Goal: Task Accomplishment & Management: Use online tool/utility

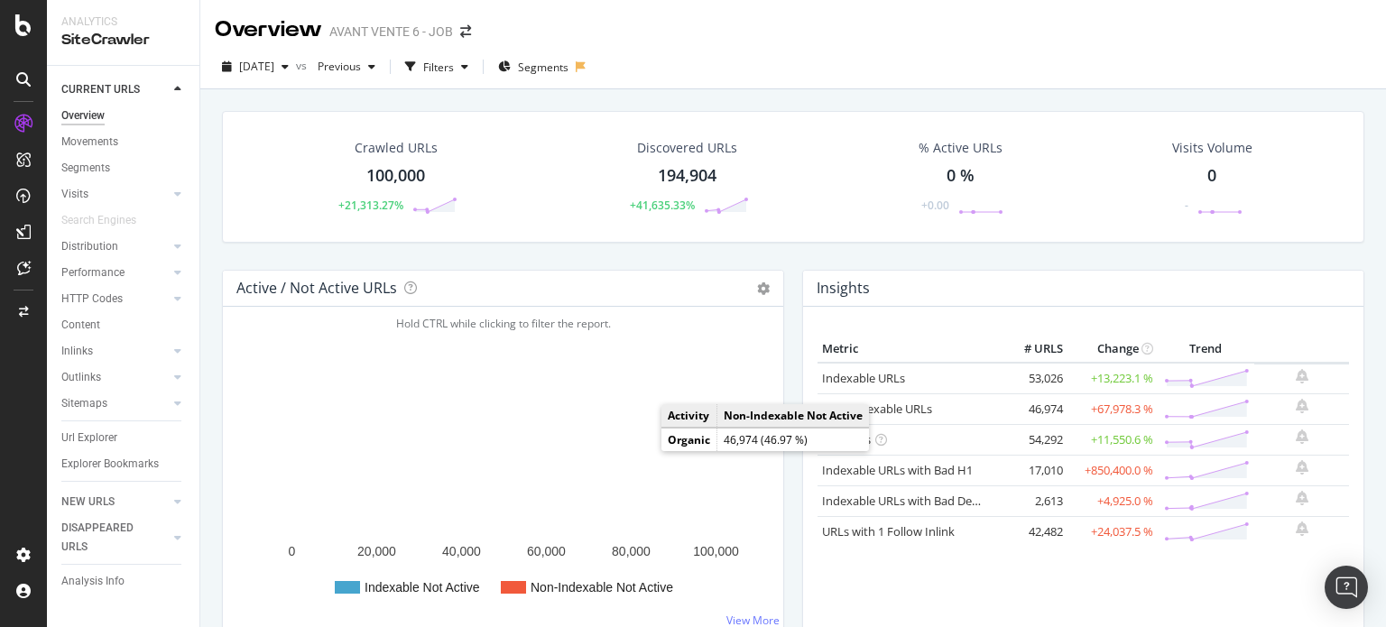
scroll to position [451, 0]
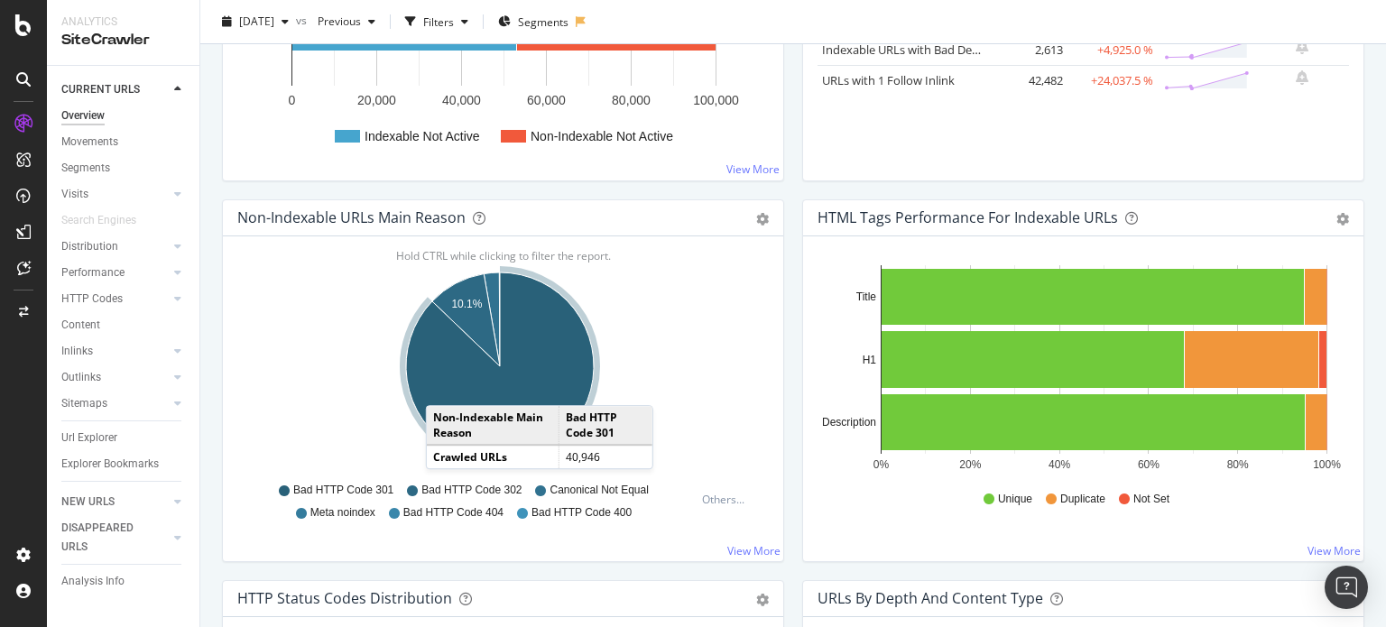
click at [444, 386] on icon "A chart." at bounding box center [500, 366] width 188 height 188
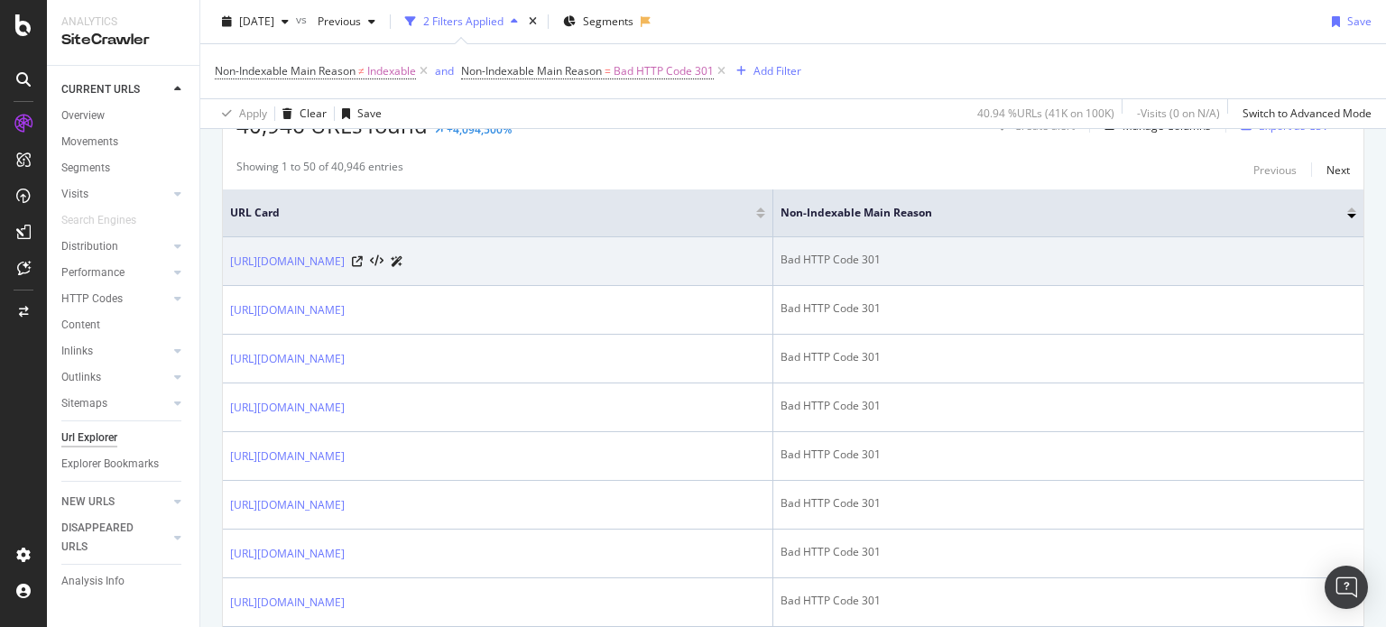
scroll to position [361, 0]
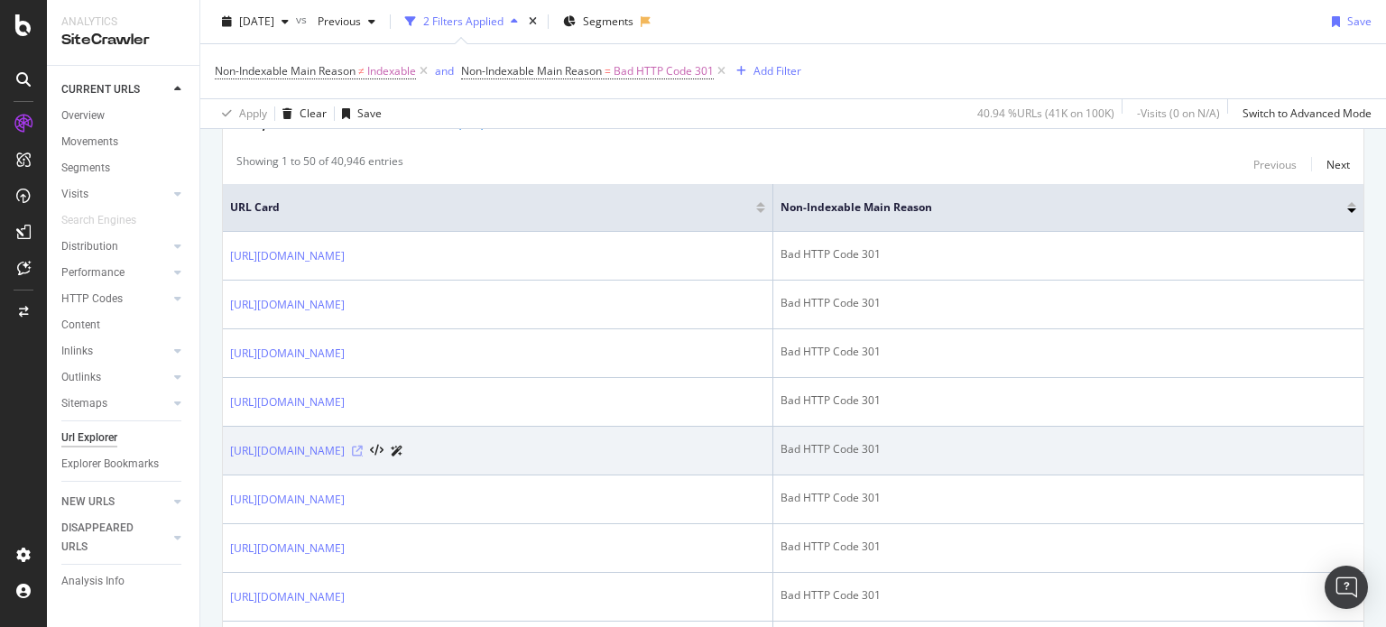
click at [363, 446] on icon at bounding box center [357, 451] width 11 height 11
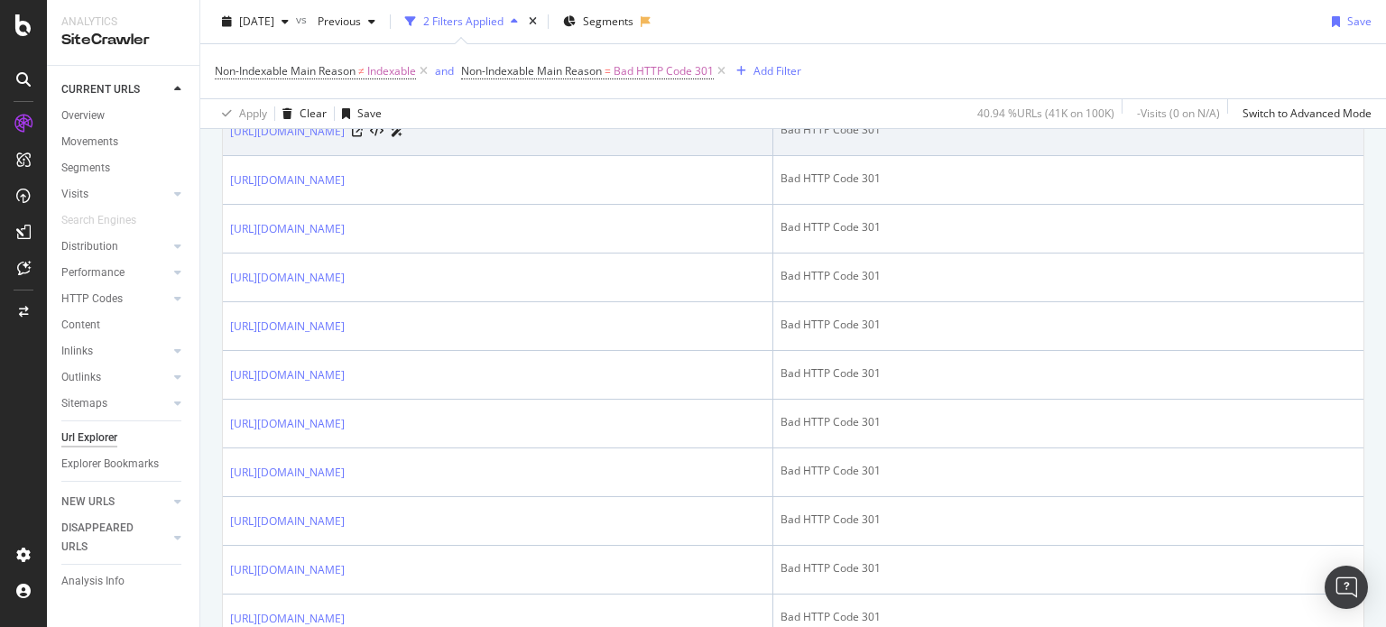
scroll to position [180, 0]
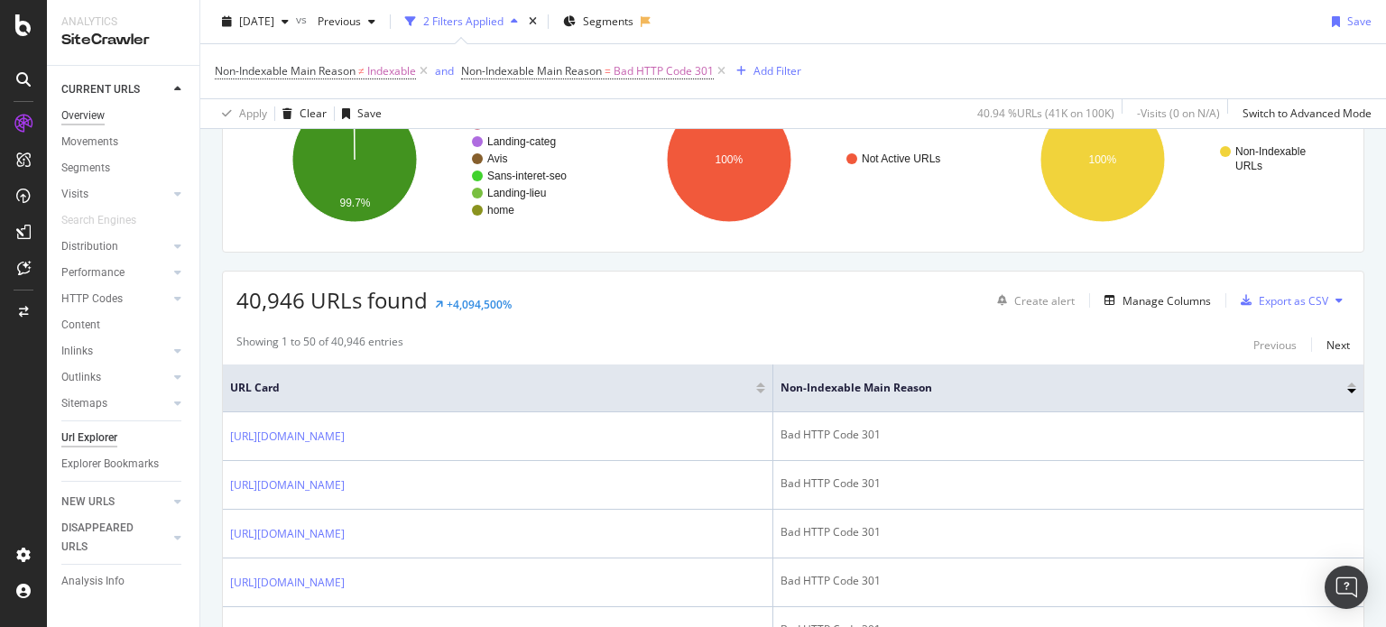
click at [97, 115] on div "Overview" at bounding box center [82, 115] width 43 height 19
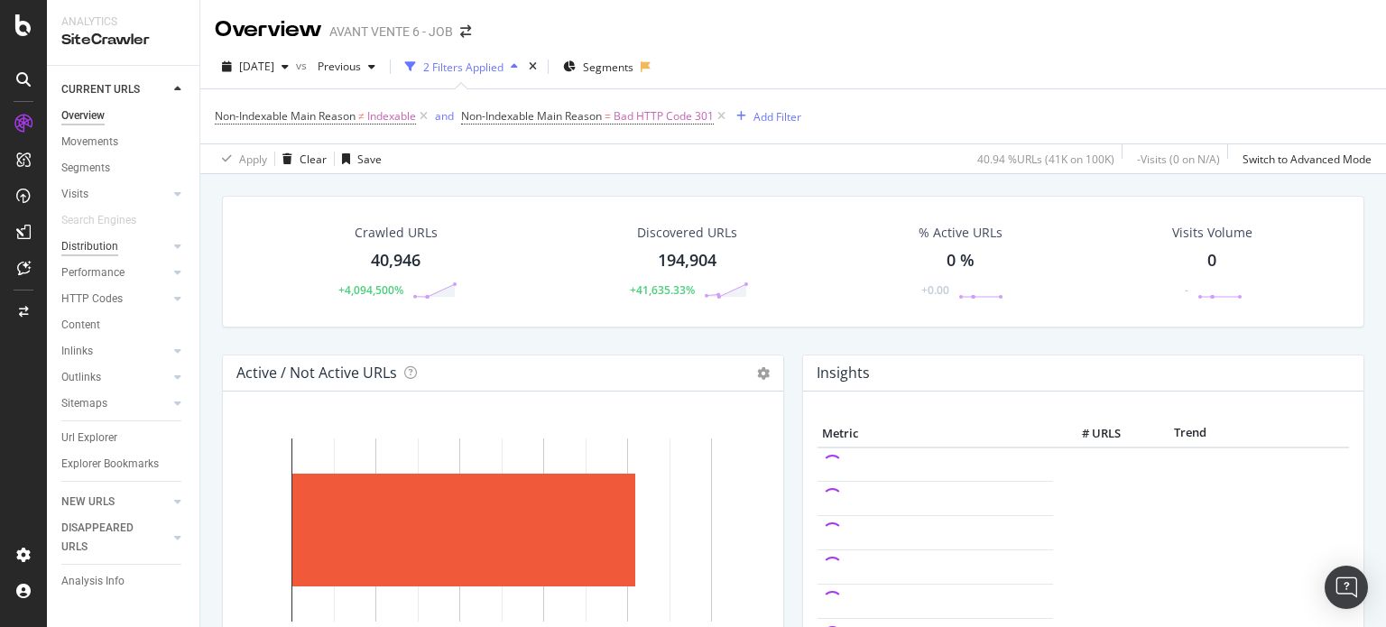
click at [106, 253] on div "Distribution" at bounding box center [89, 246] width 57 height 19
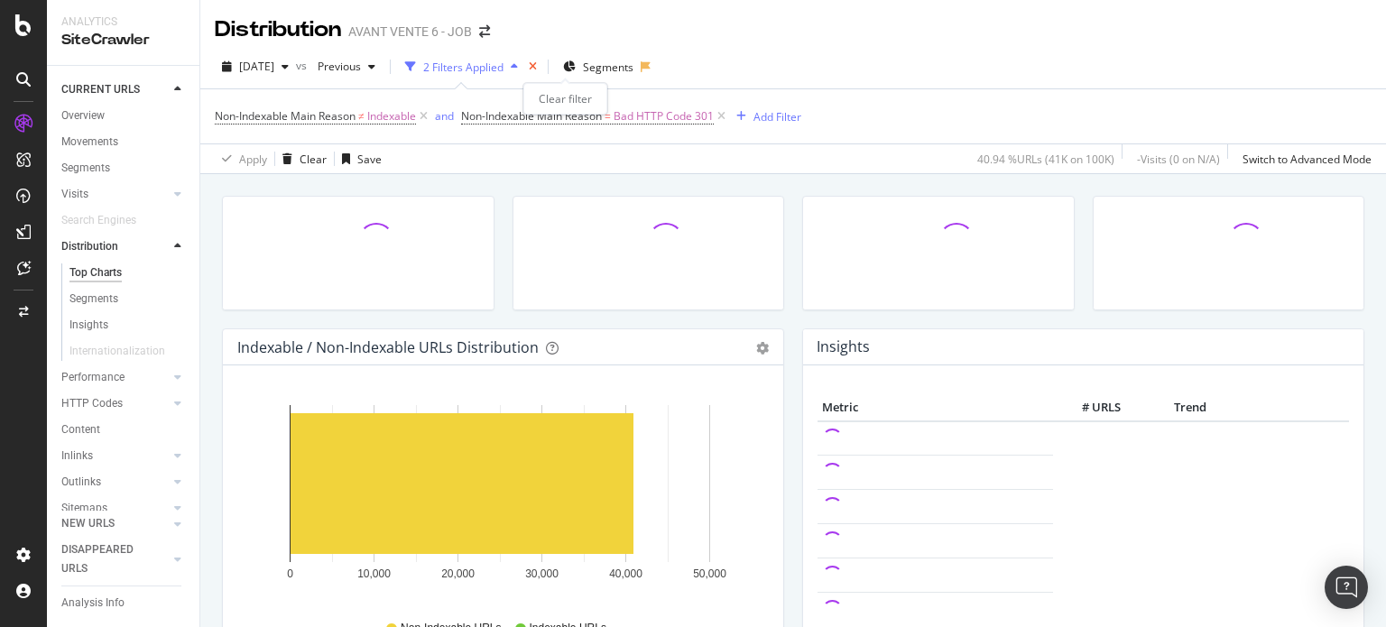
click at [537, 65] on icon "times" at bounding box center [533, 66] width 8 height 11
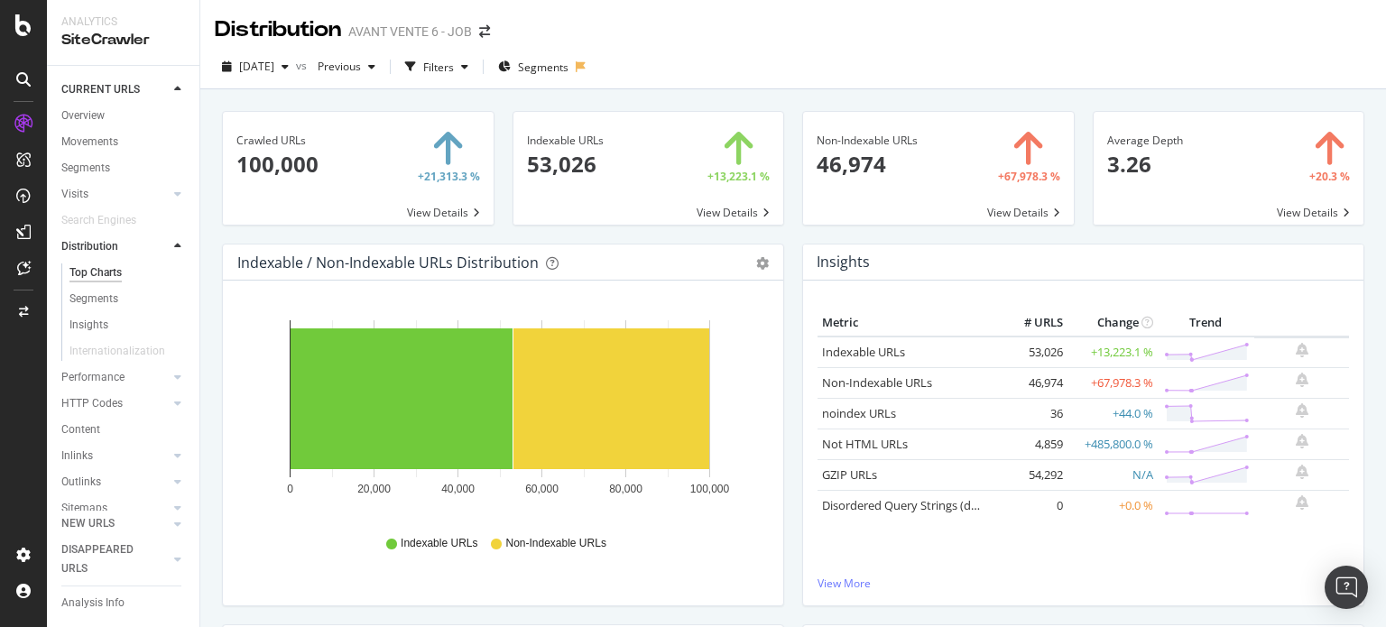
click at [260, 528] on div "Indexable URLs Non-Indexable URLs" at bounding box center [502, 543] width 513 height 41
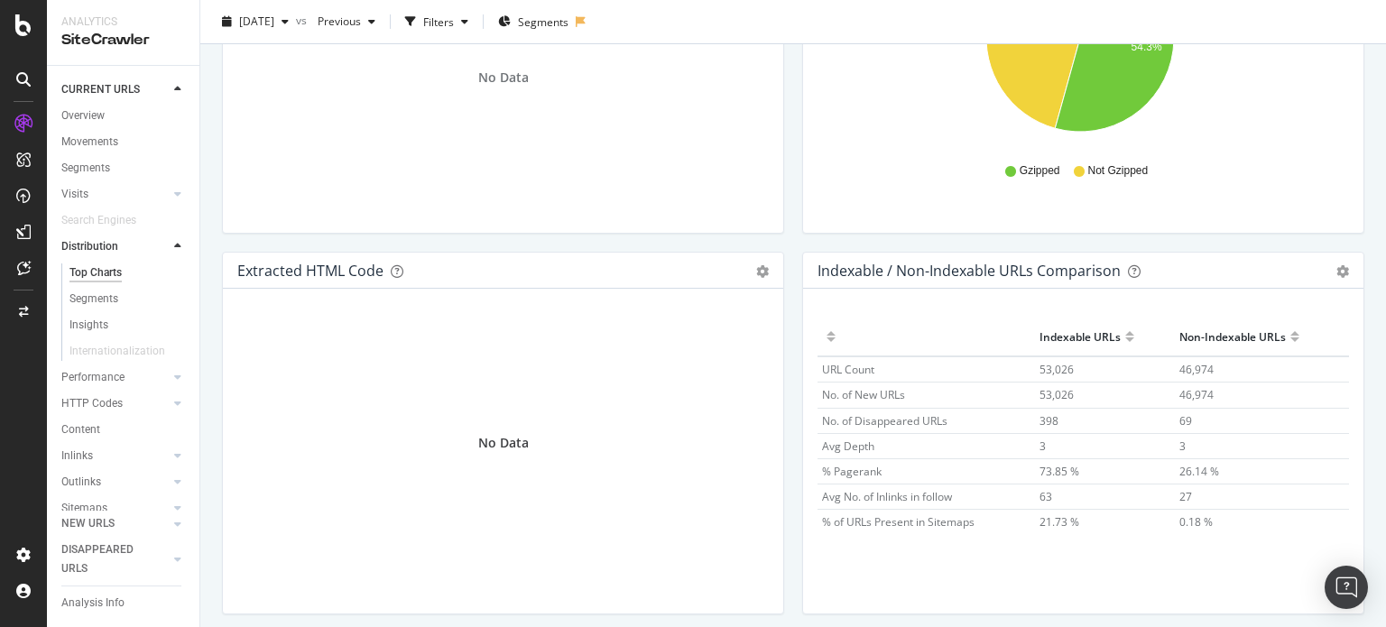
scroll to position [2722, 0]
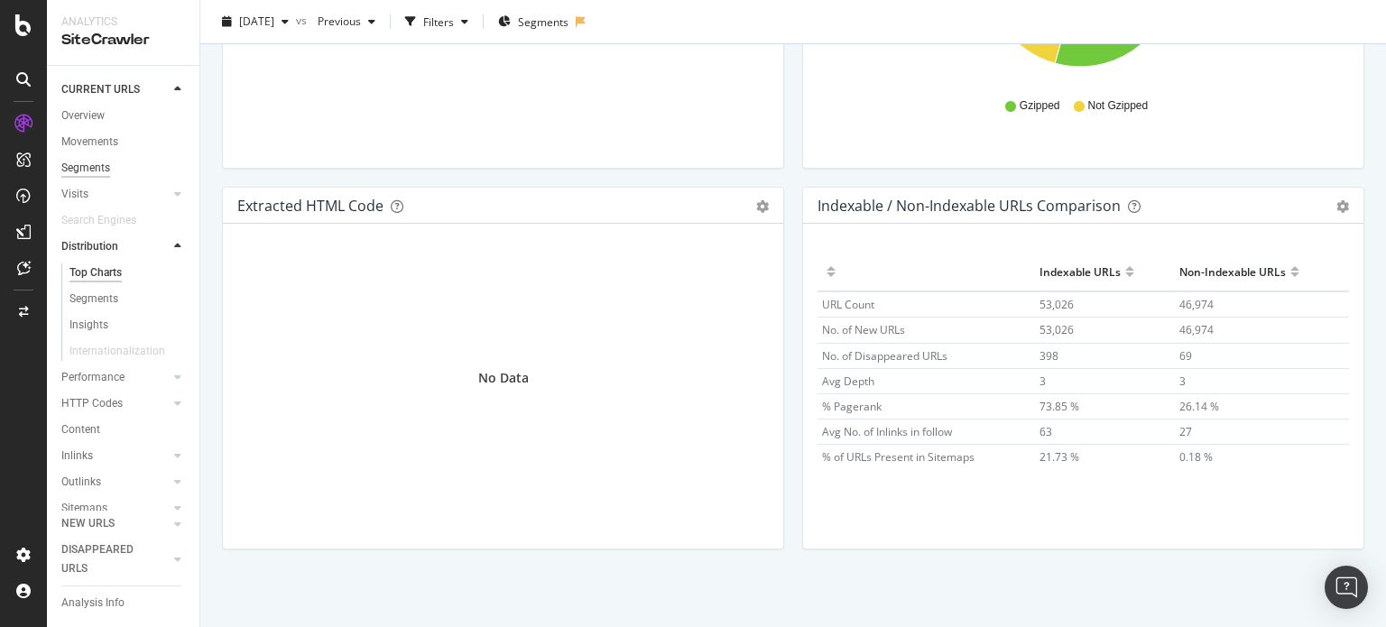
click at [97, 166] on div "Segments" at bounding box center [85, 168] width 49 height 19
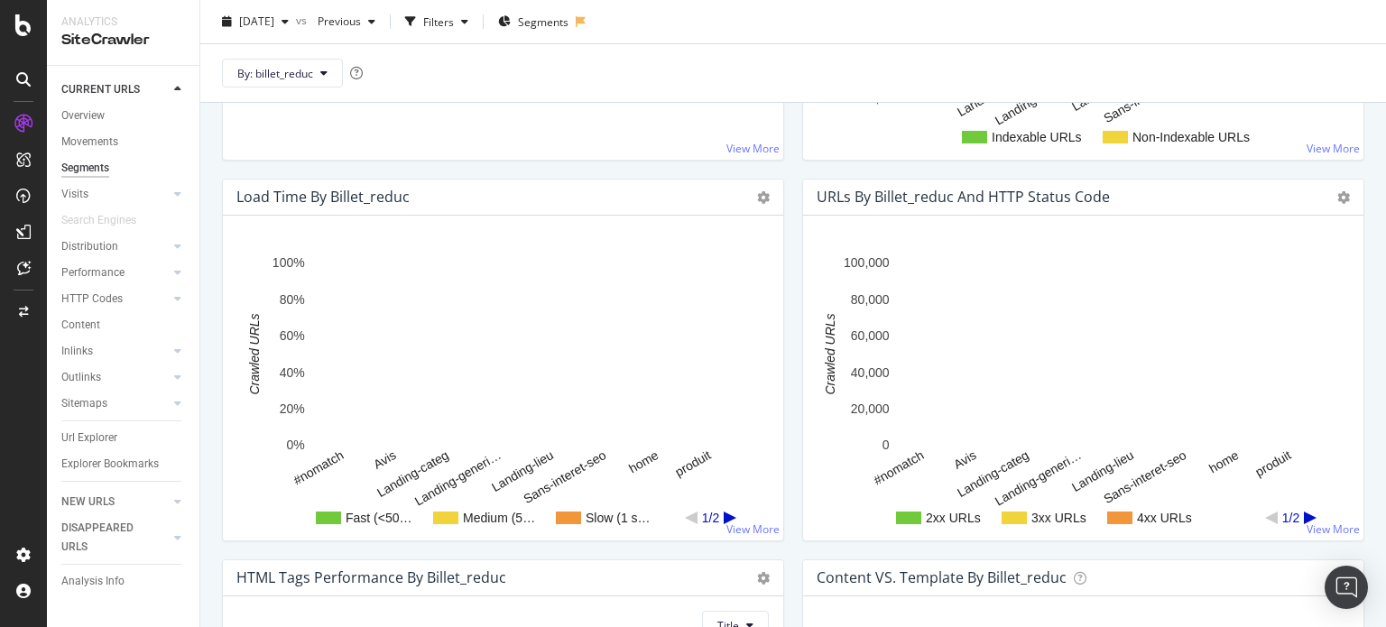
scroll to position [1083, 0]
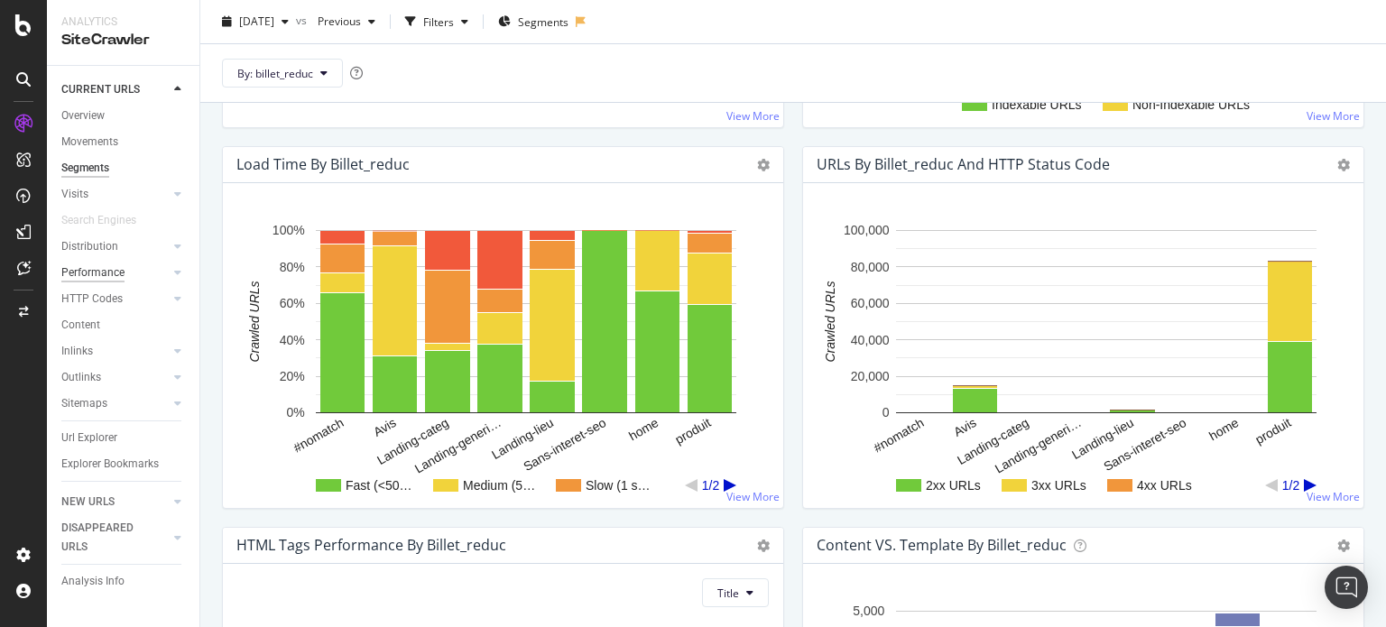
click at [119, 272] on div "Performance" at bounding box center [92, 272] width 63 height 19
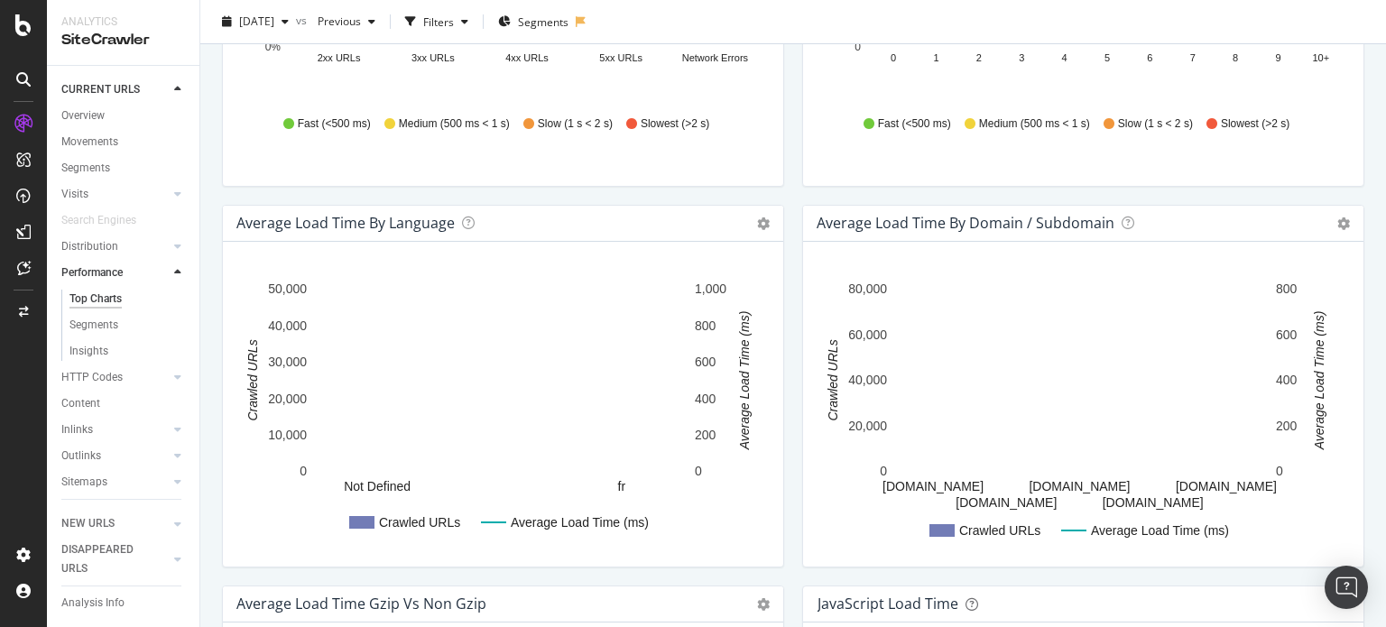
scroll to position [992, 0]
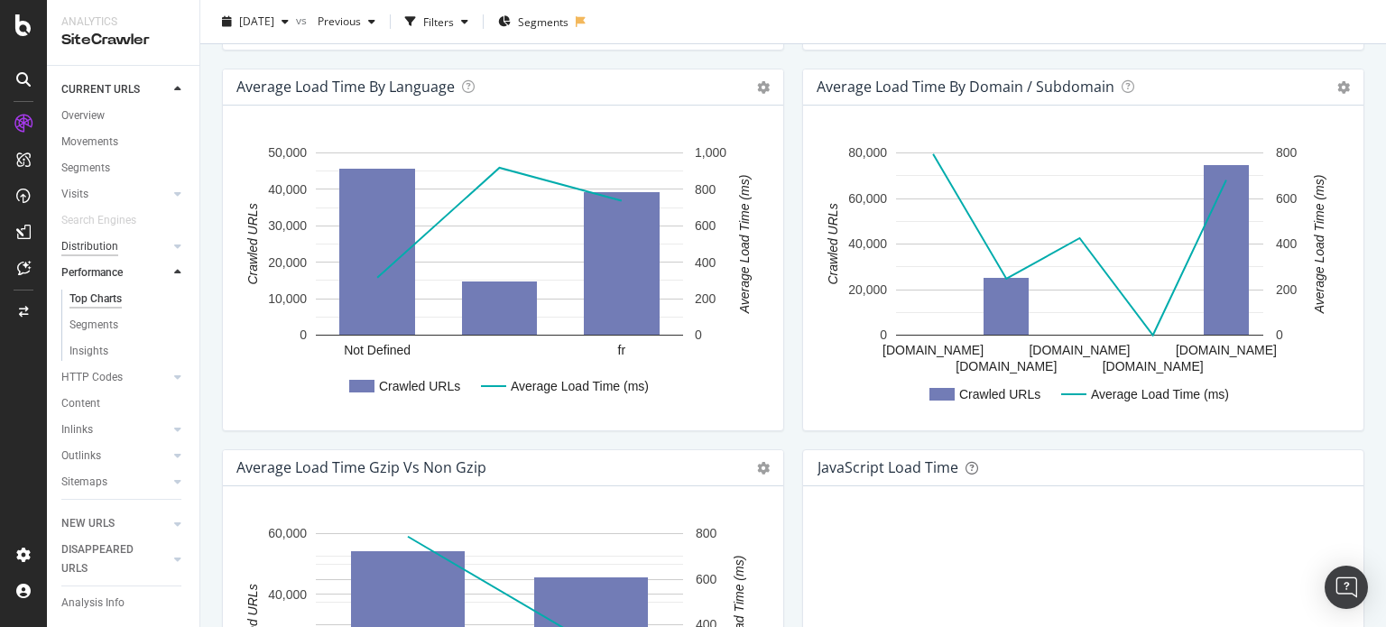
drag, startPoint x: 97, startPoint y: 243, endPoint x: 116, endPoint y: 237, distance: 19.7
click at [97, 243] on div "Distribution" at bounding box center [89, 246] width 57 height 19
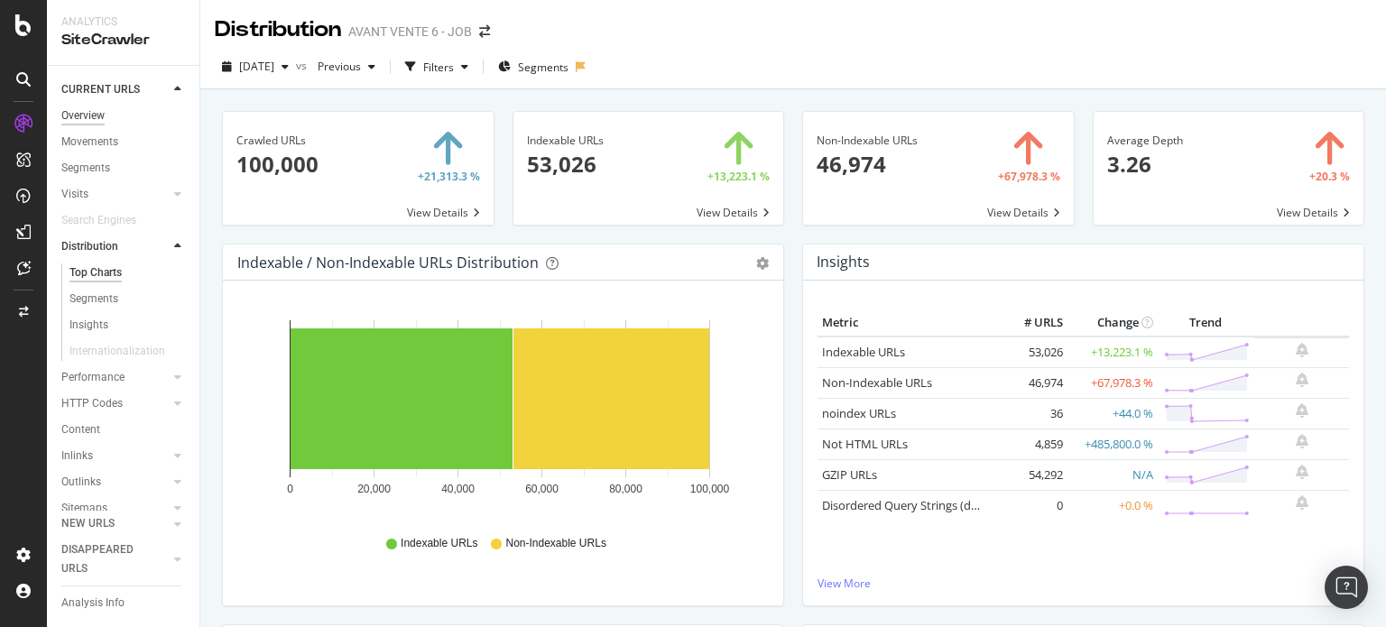
click at [97, 107] on div "Overview" at bounding box center [82, 115] width 43 height 19
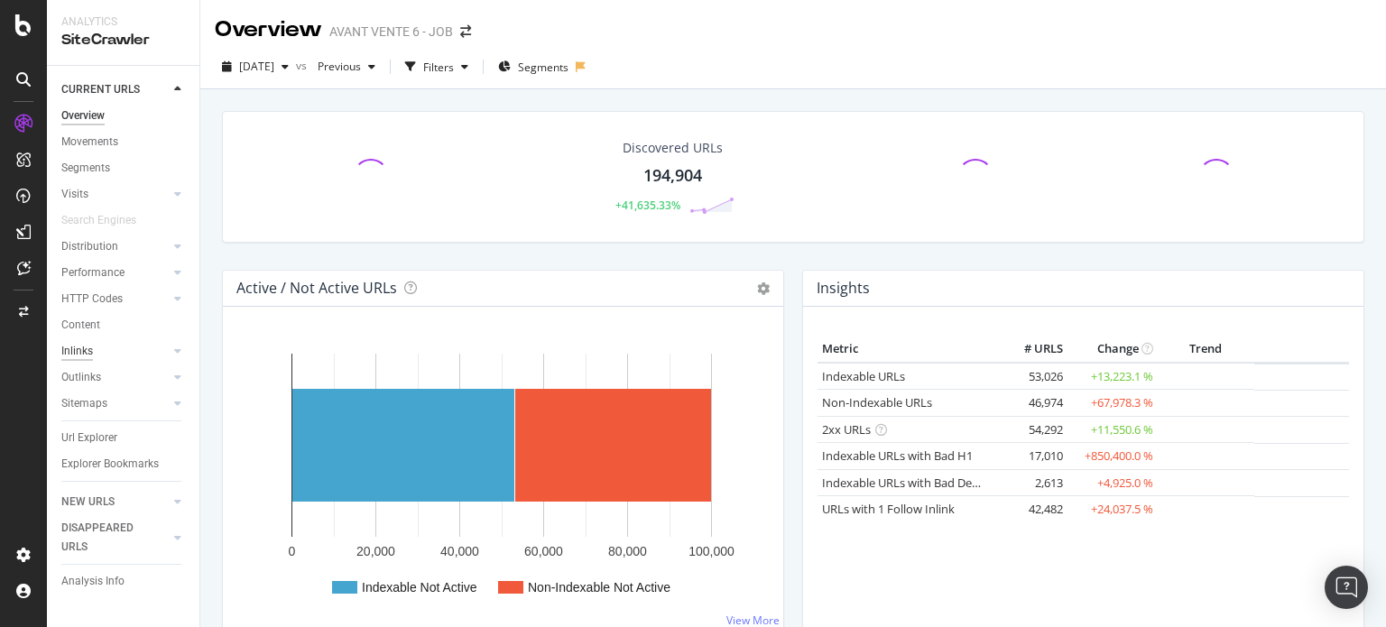
click at [86, 349] on div "Inlinks" at bounding box center [77, 351] width 32 height 19
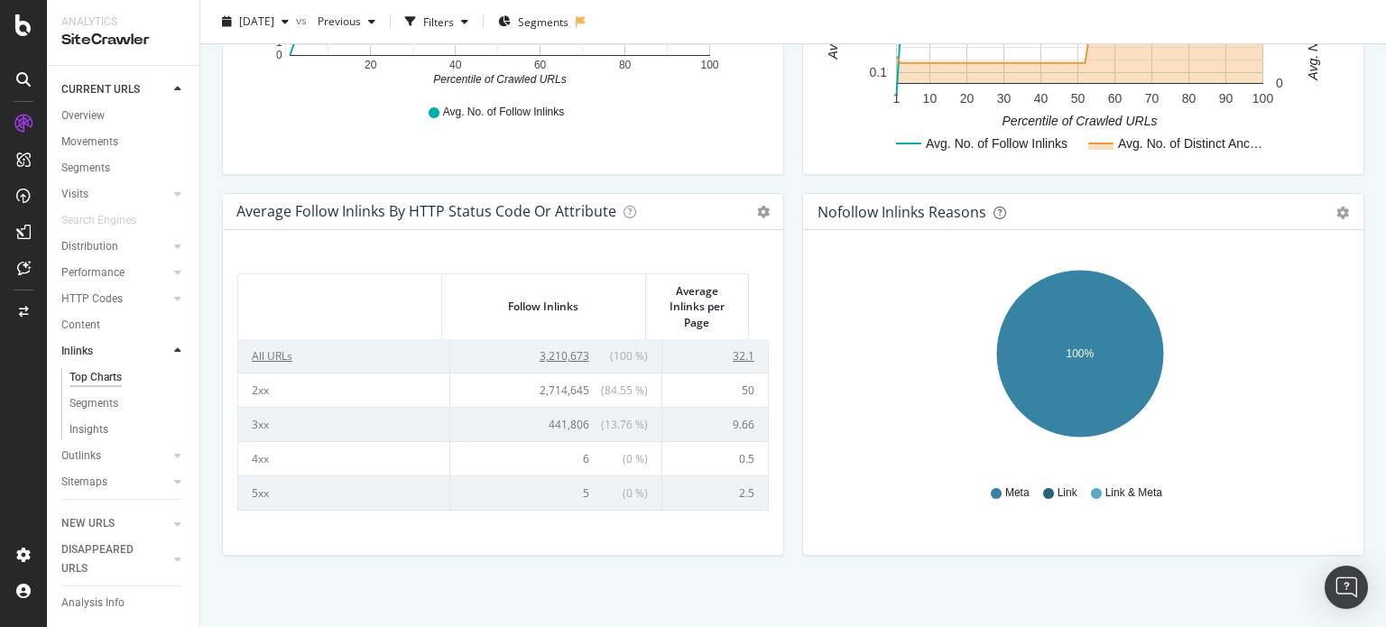
scroll to position [68, 0]
click at [79, 114] on div "Overview" at bounding box center [82, 115] width 43 height 19
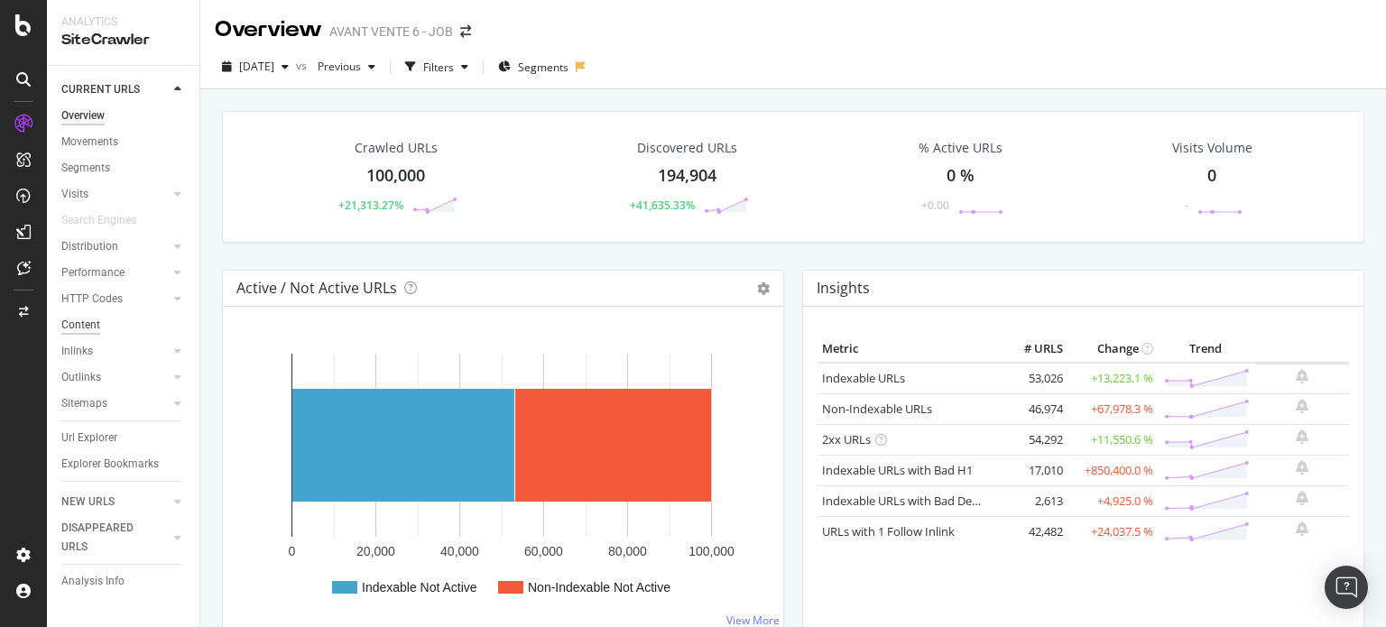
click at [81, 317] on div "Content" at bounding box center [80, 325] width 39 height 19
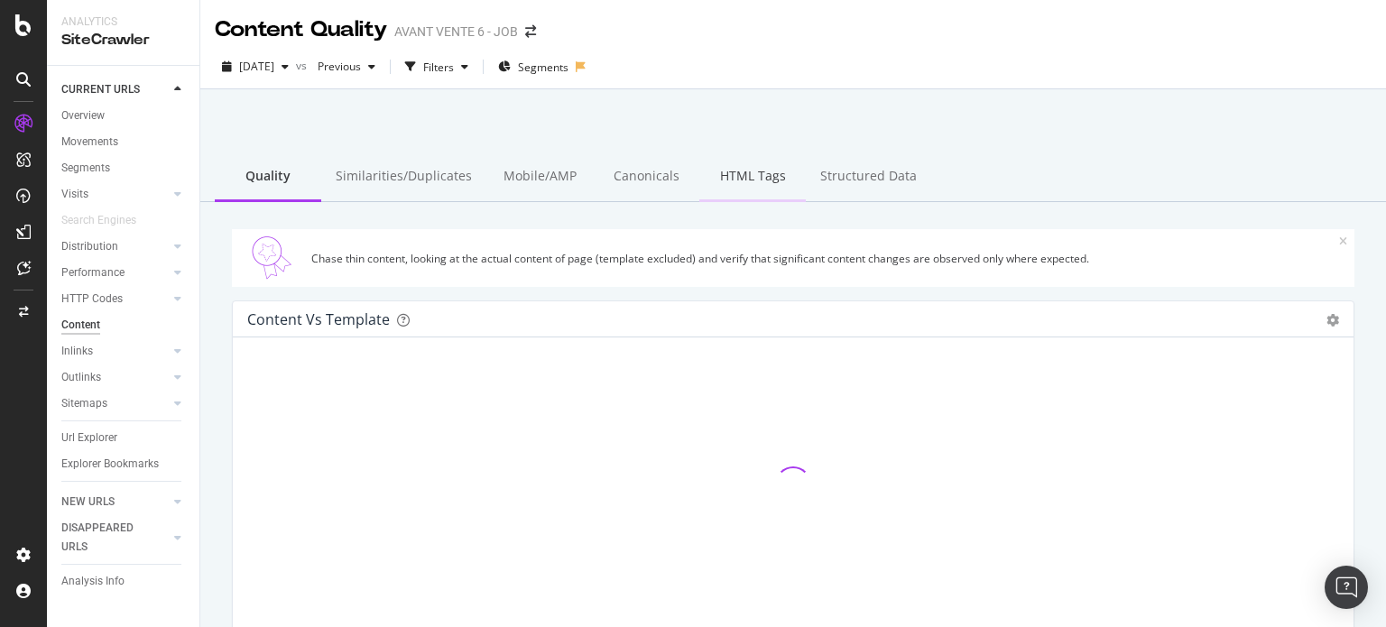
click at [723, 171] on div "HTML Tags" at bounding box center [752, 177] width 106 height 50
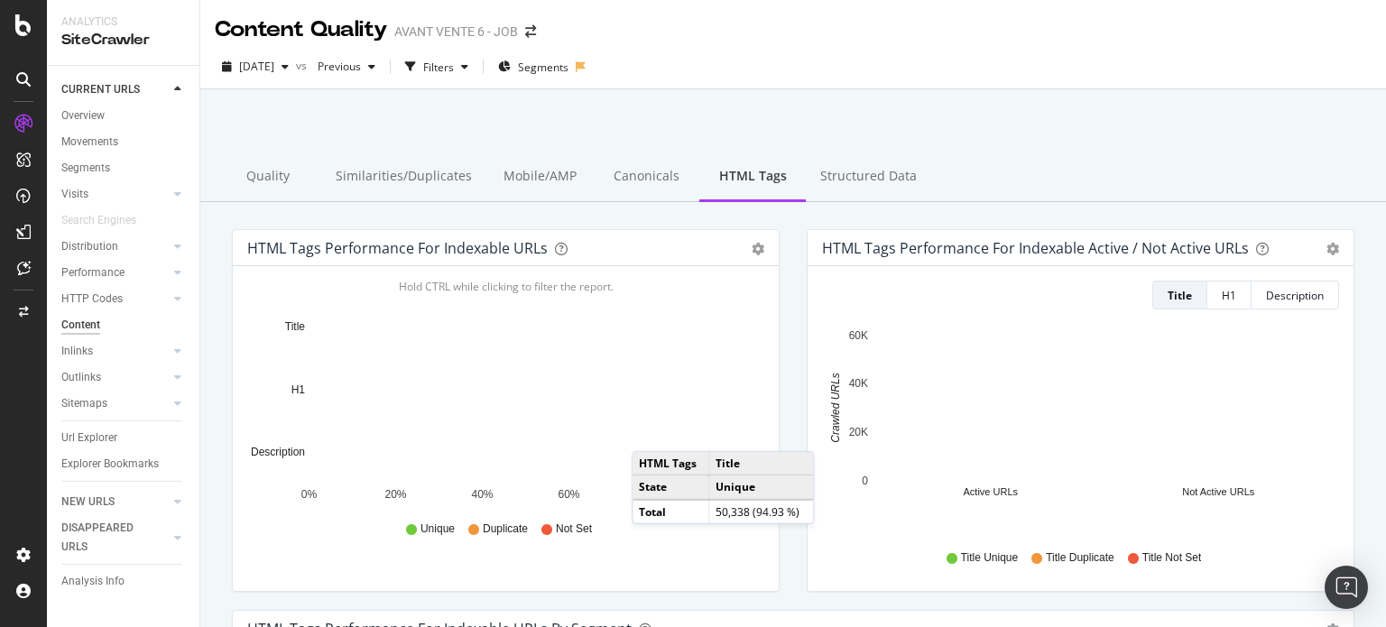
scroll to position [361, 0]
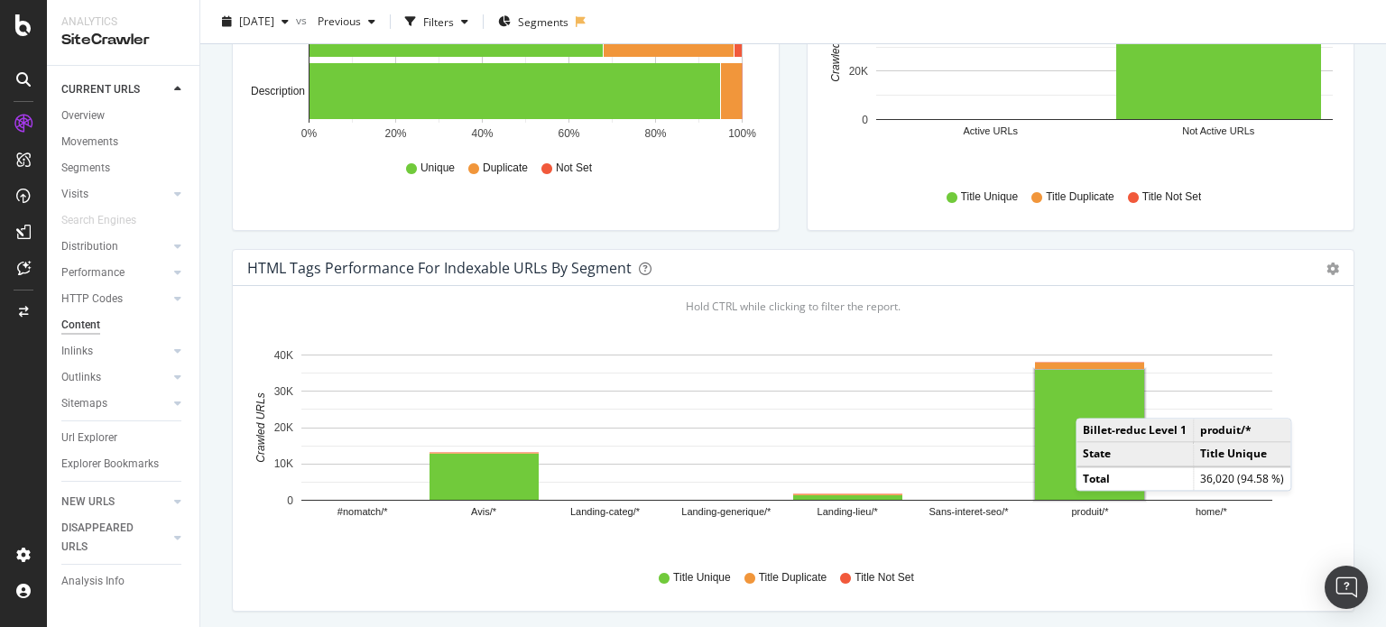
click at [1093, 400] on rect "A chart." at bounding box center [1089, 435] width 109 height 130
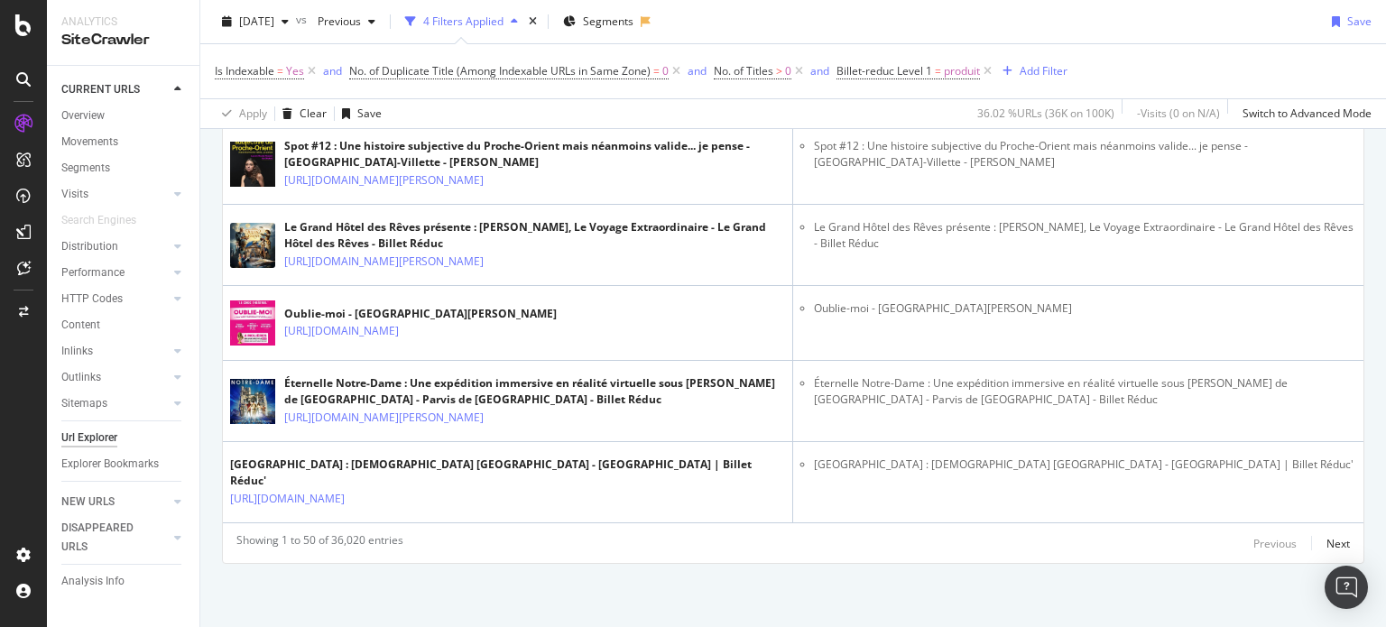
scroll to position [3966, 0]
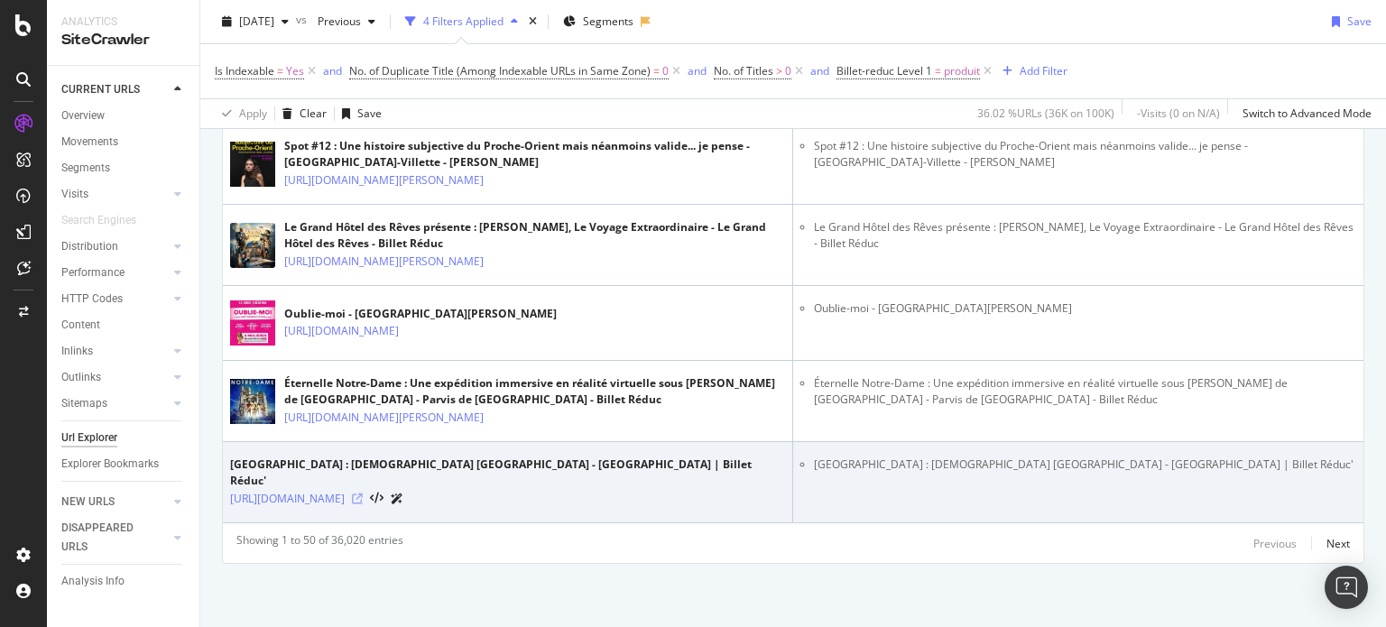
click at [363, 497] on icon at bounding box center [357, 498] width 11 height 11
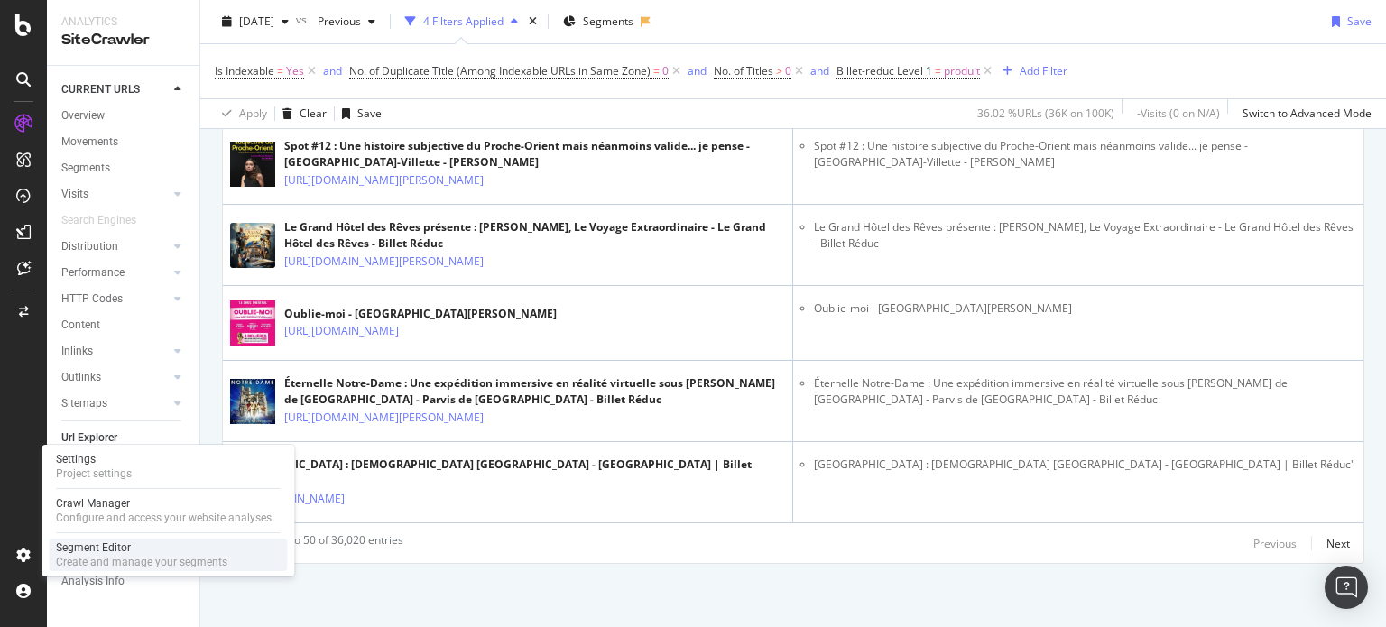
click at [123, 544] on div "Segment Editor" at bounding box center [141, 547] width 171 height 14
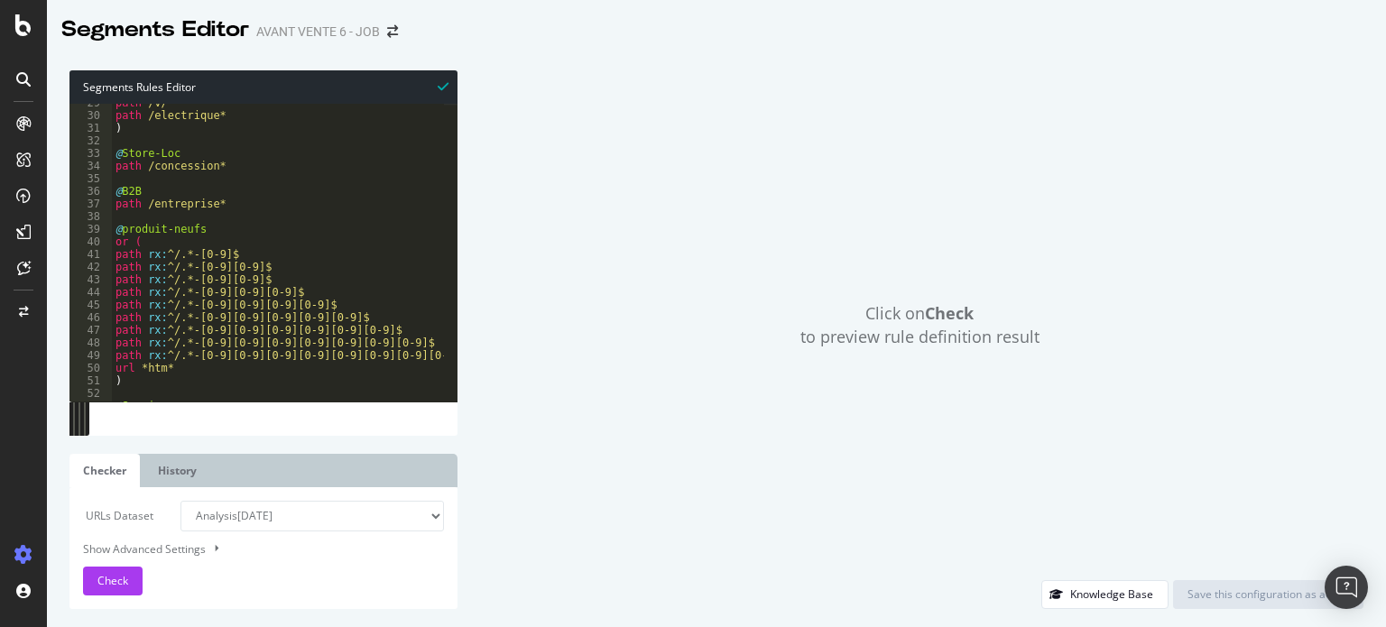
scroll to position [711, 0]
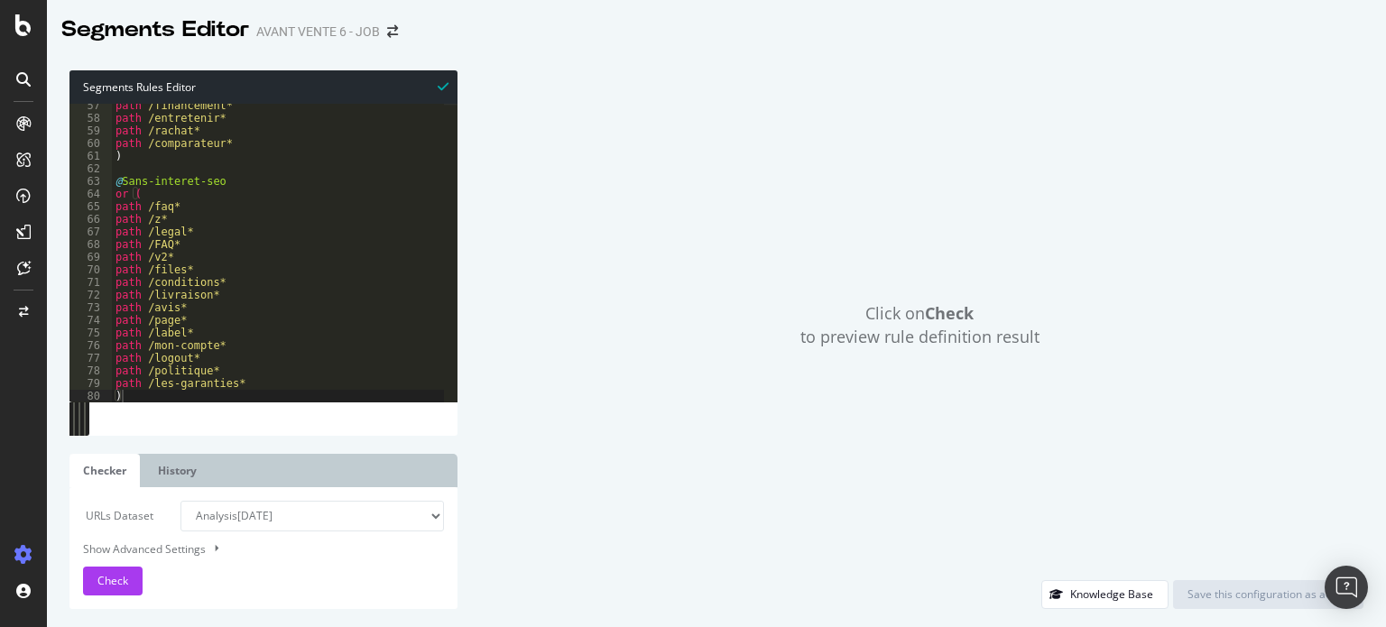
click at [231, 468] on ul "Checker History" at bounding box center [263, 470] width 388 height 33
click at [180, 469] on link "History" at bounding box center [177, 470] width 66 height 33
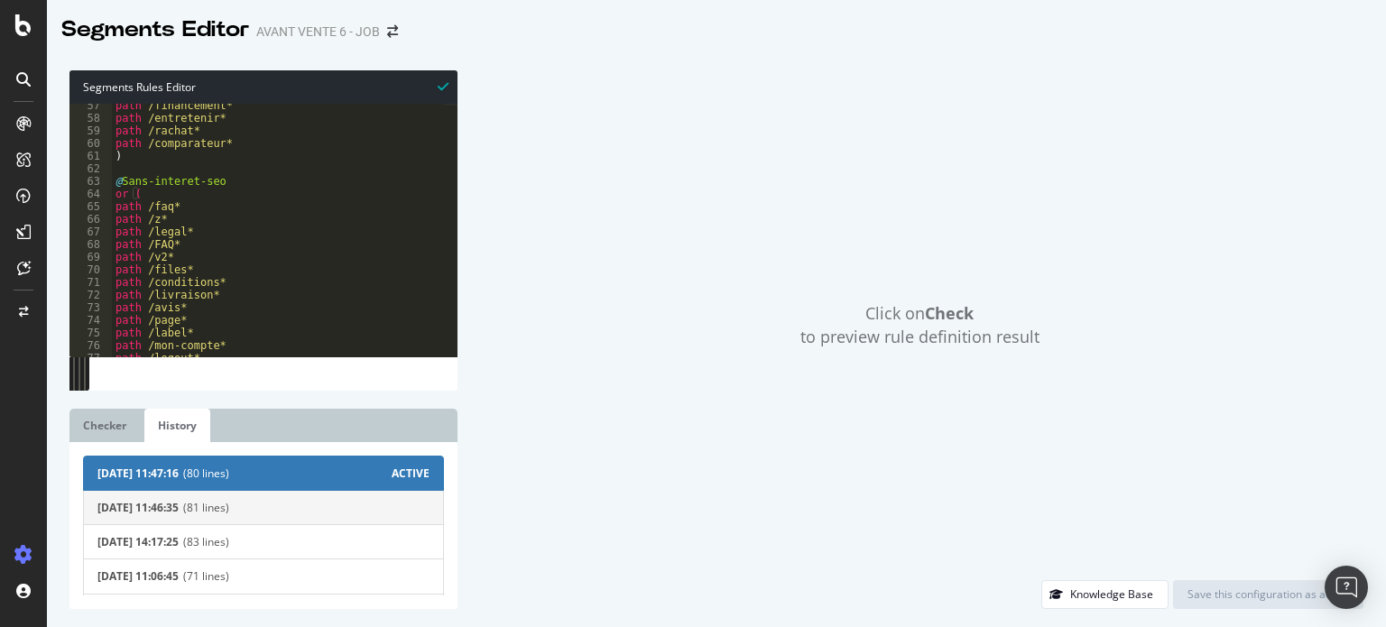
scroll to position [90, 0]
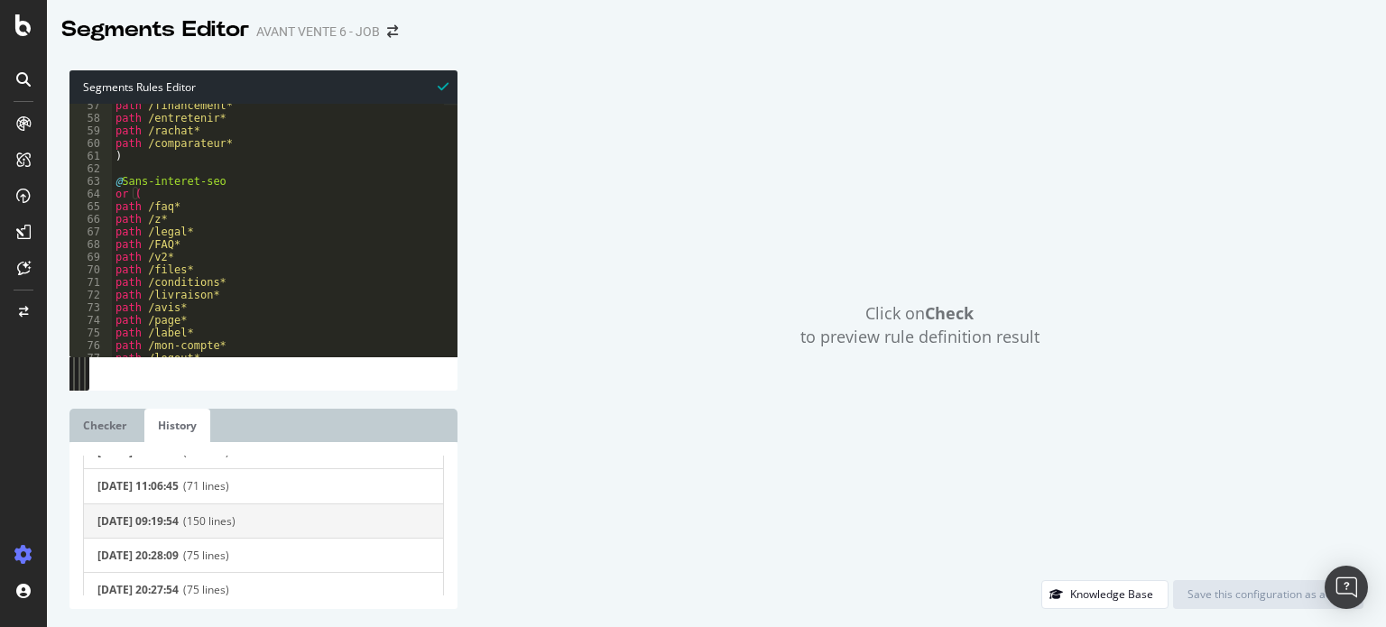
click at [272, 513] on span "(150 lines)" at bounding box center [306, 520] width 246 height 15
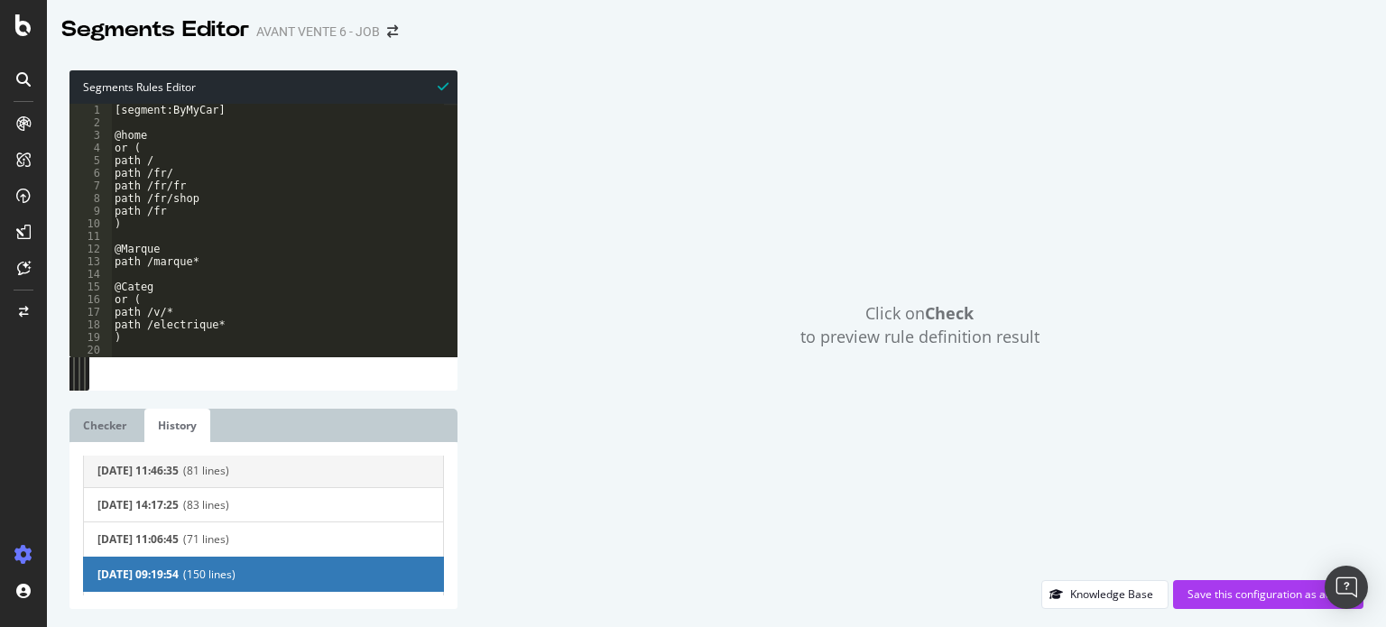
scroll to position [0, 0]
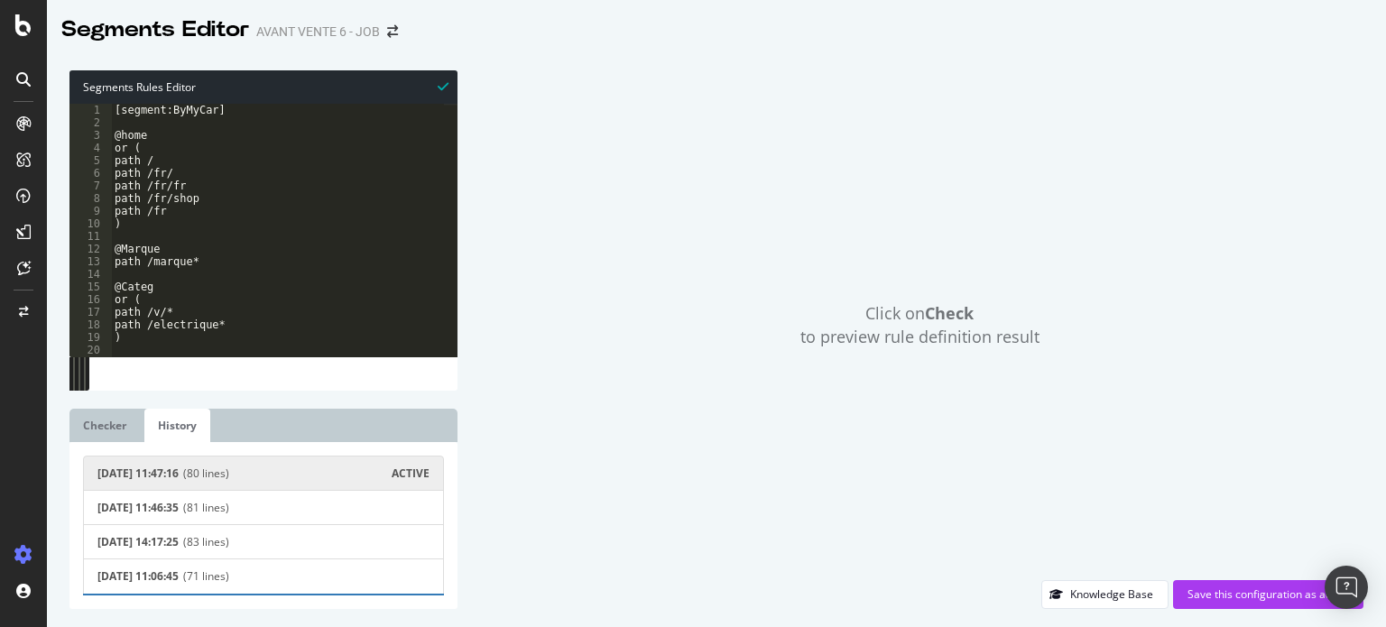
click at [249, 470] on span "(80 lines)" at bounding box center [287, 473] width 208 height 15
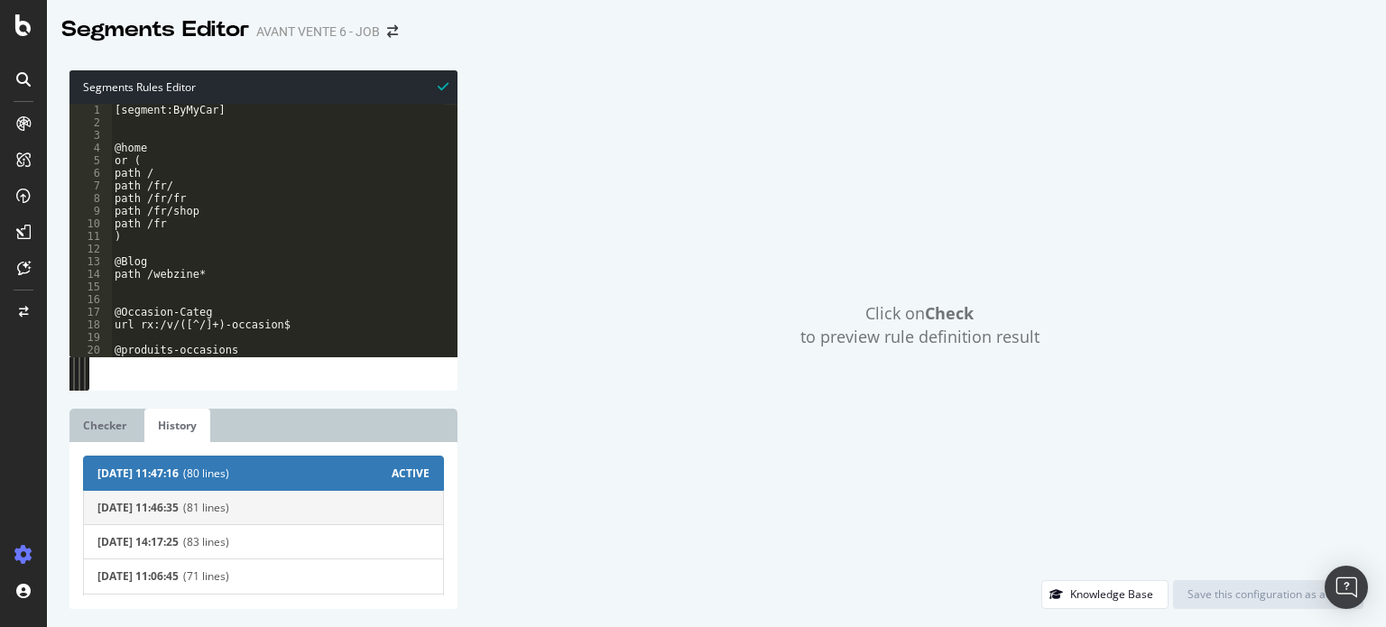
click at [254, 502] on span "(81 lines)" at bounding box center [306, 507] width 246 height 15
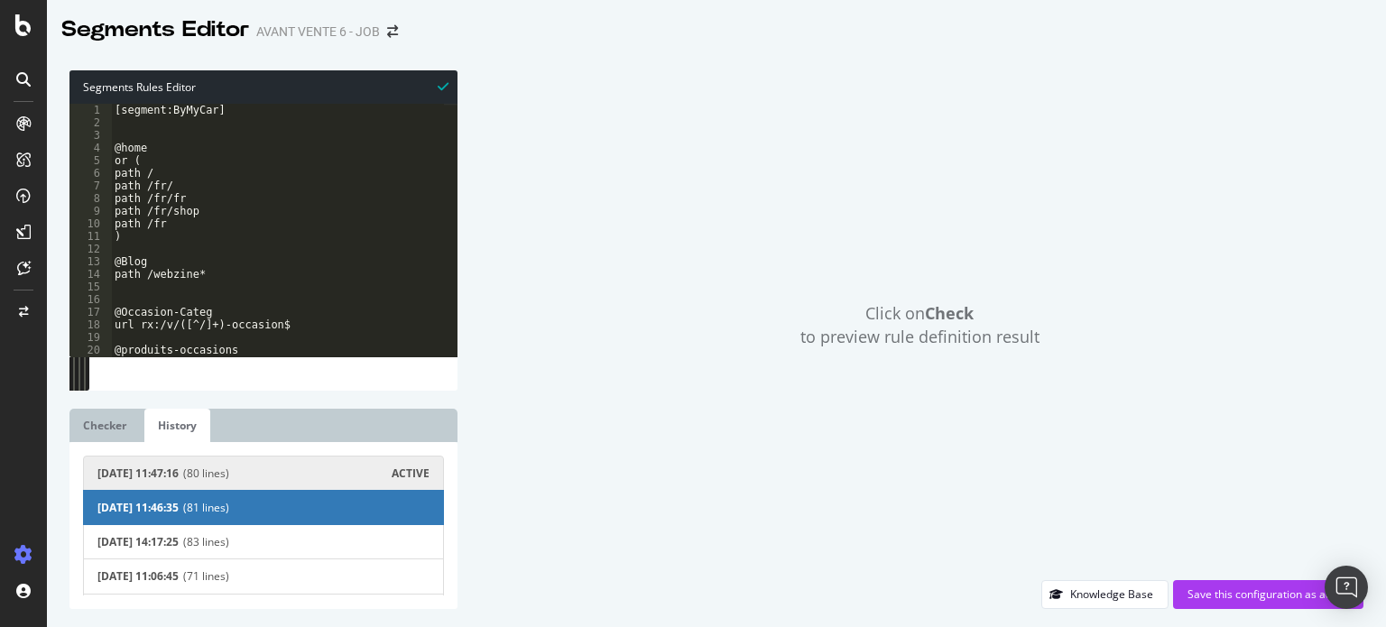
click at [250, 524] on span "2025-09-24 11:46:35 (81 lines)" at bounding box center [263, 507] width 361 height 35
click at [244, 529] on button "2025-09-10 14:17:25 (83 lines)" at bounding box center [263, 541] width 361 height 35
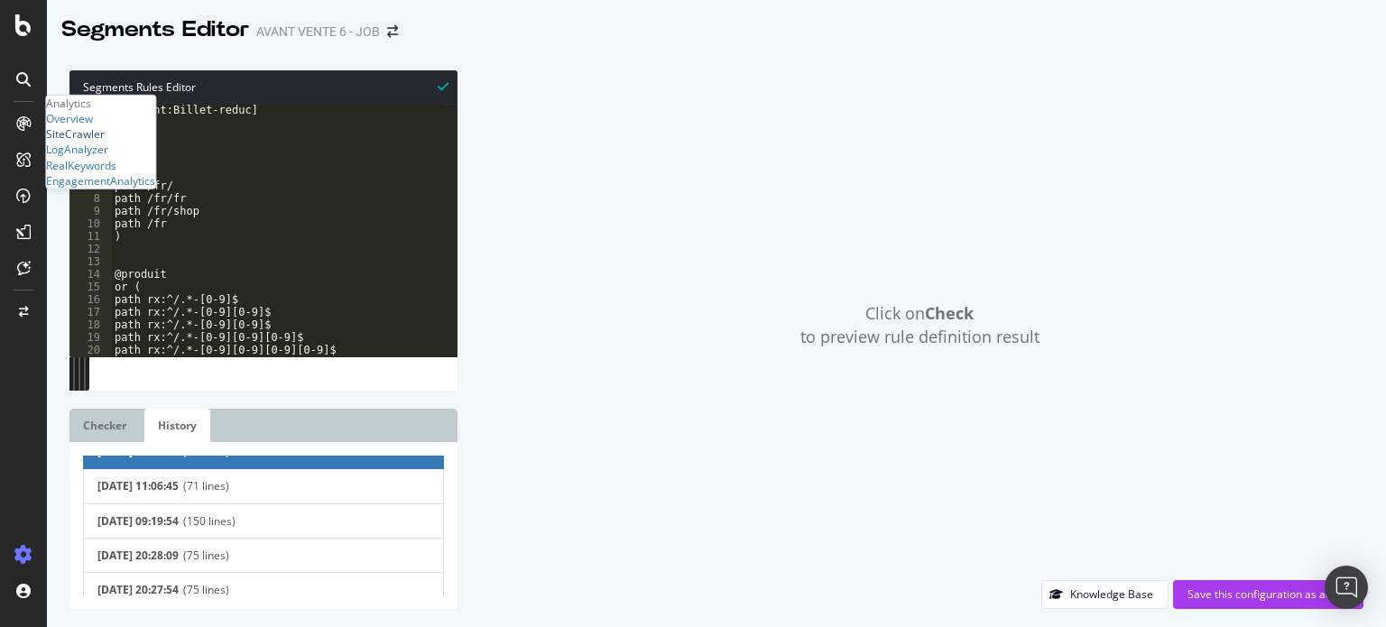
click at [101, 142] on div "SiteCrawler" at bounding box center [75, 133] width 59 height 15
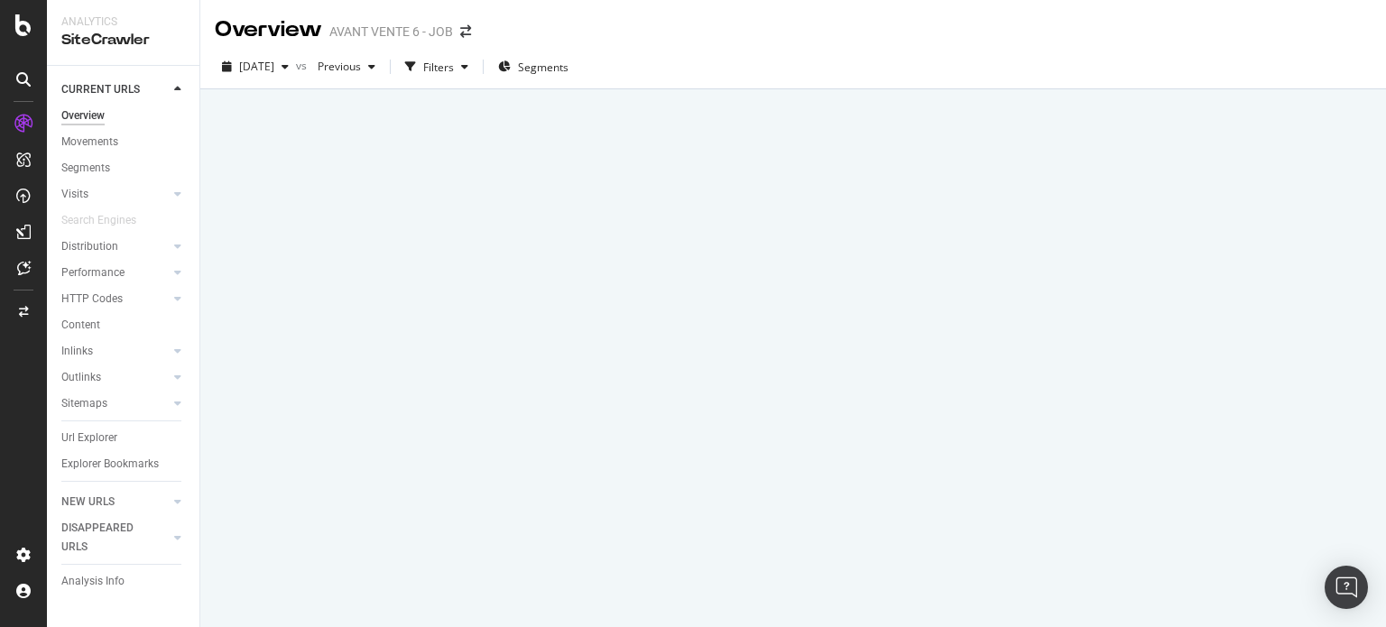
drag, startPoint x: 715, startPoint y: 306, endPoint x: 556, endPoint y: 31, distance: 317.7
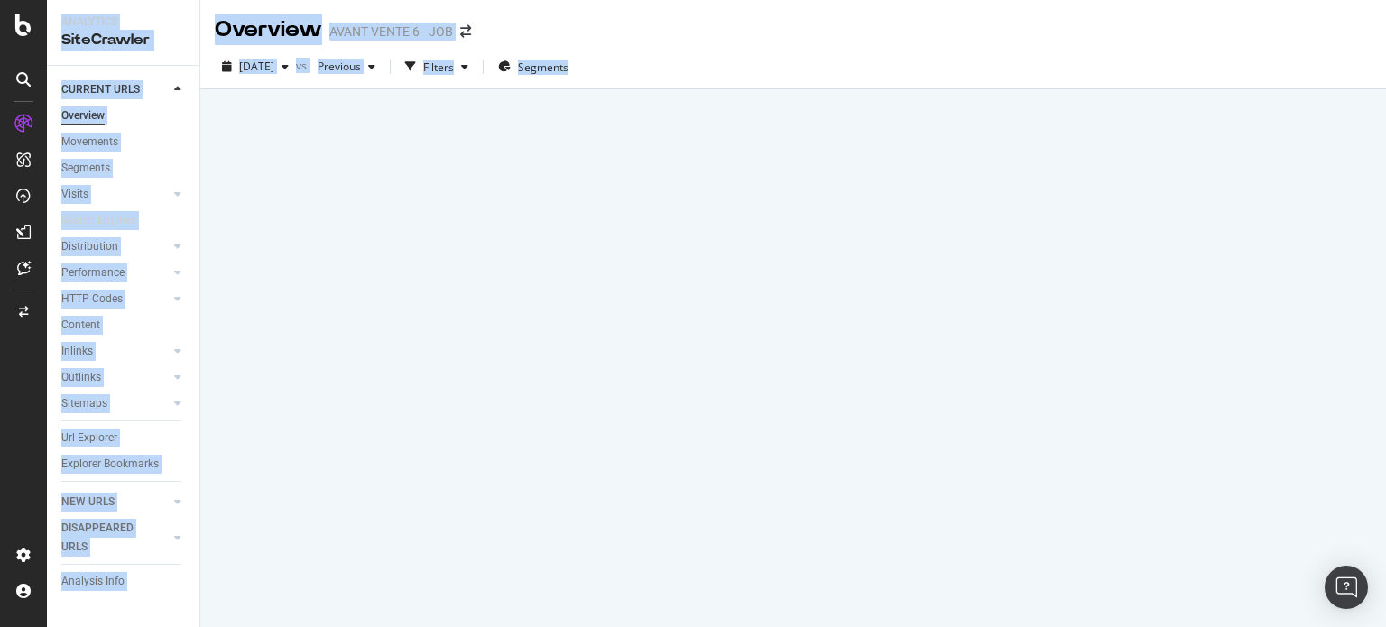
click at [692, 38] on div "Overview AVANT VENTE 6 - JOB" at bounding box center [792, 22] width 1185 height 45
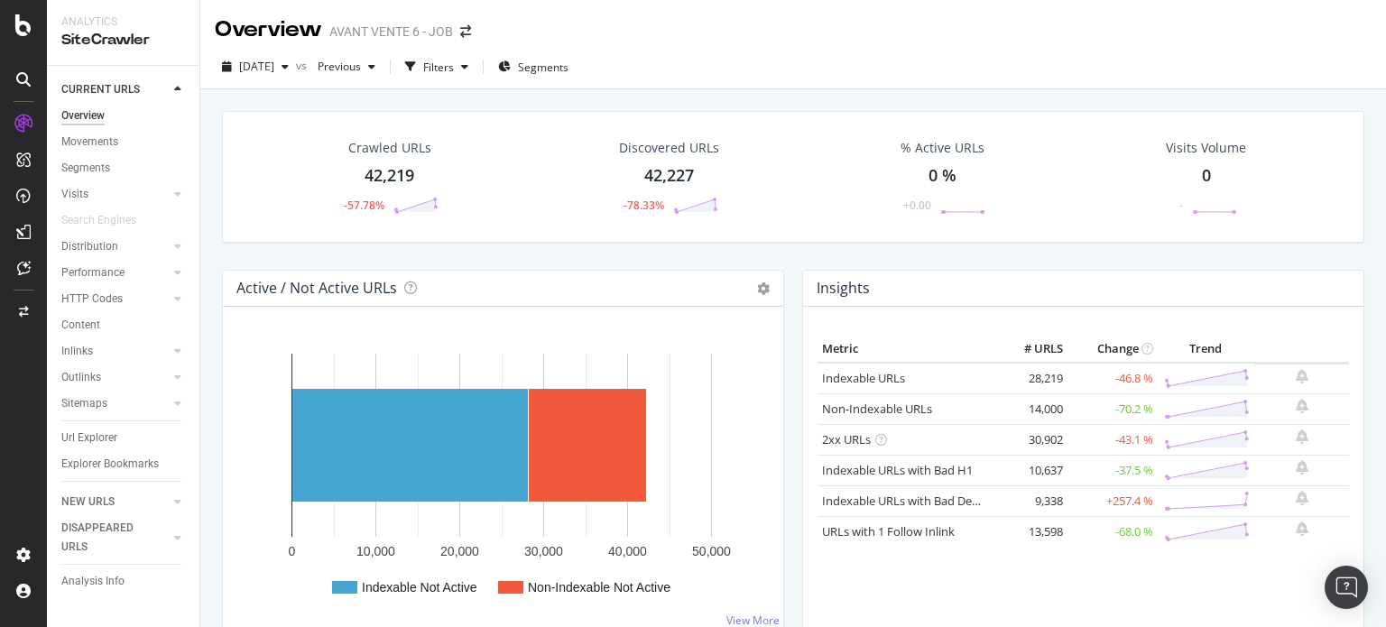
drag, startPoint x: 105, startPoint y: 436, endPoint x: 400, endPoint y: 202, distance: 376.3
click at [105, 436] on div "Url Explorer" at bounding box center [89, 438] width 56 height 19
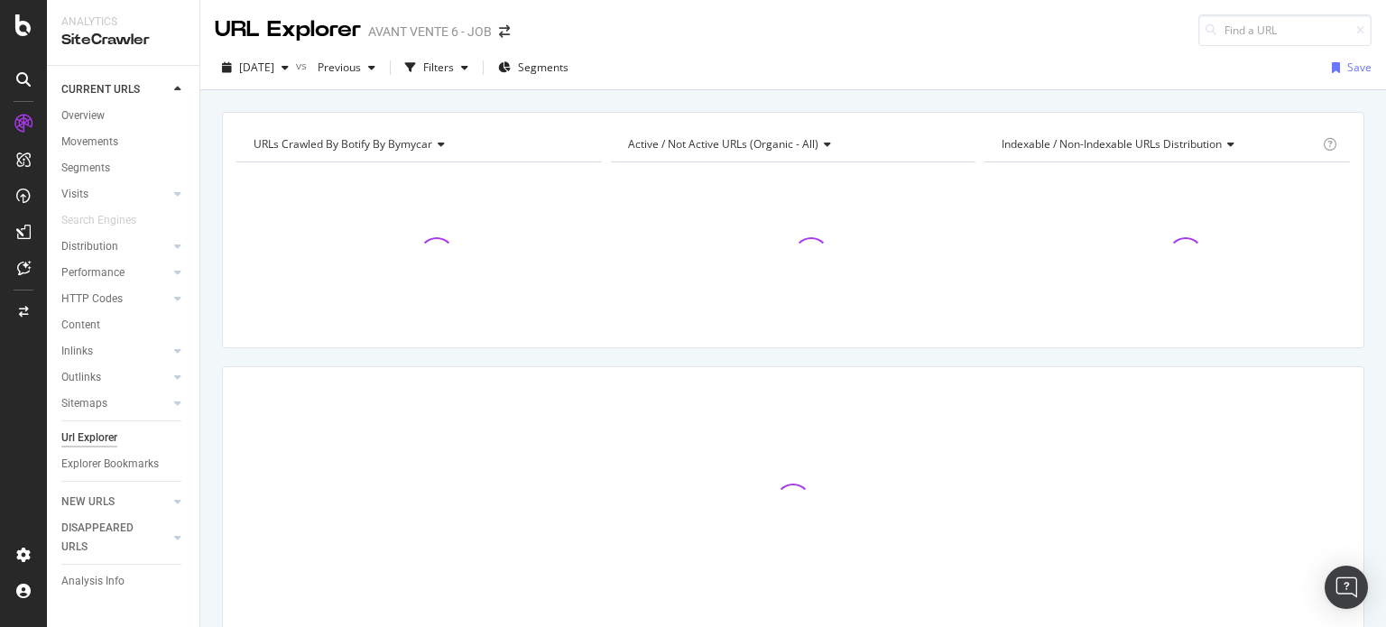
click at [421, 145] on span "URLs Crawled By Botify By bymycar" at bounding box center [343, 143] width 179 height 15
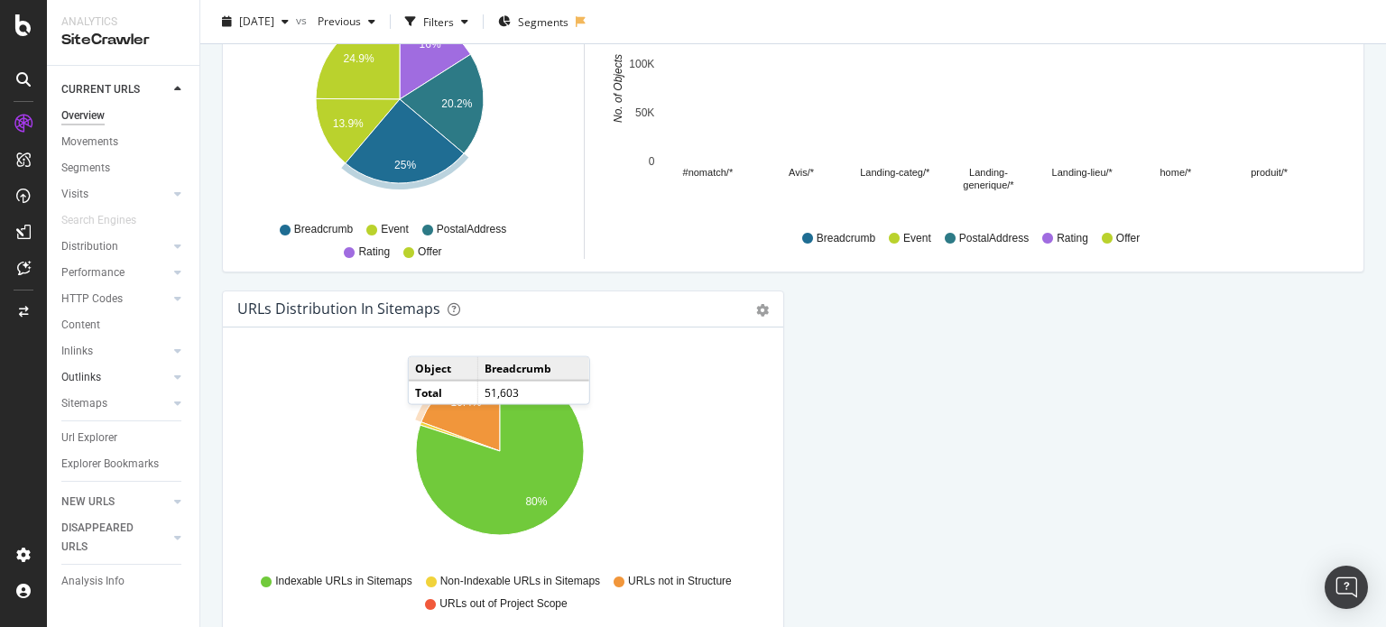
scroll to position [1987, 0]
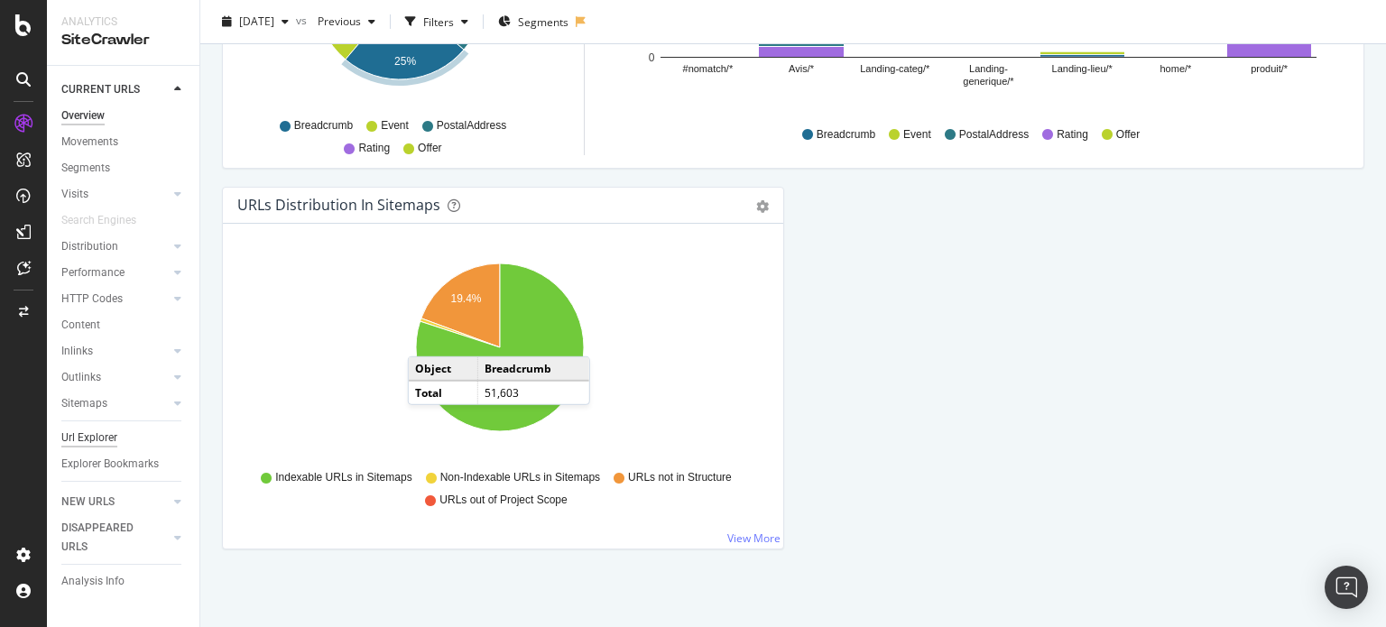
click at [69, 440] on div "Url Explorer" at bounding box center [89, 438] width 56 height 19
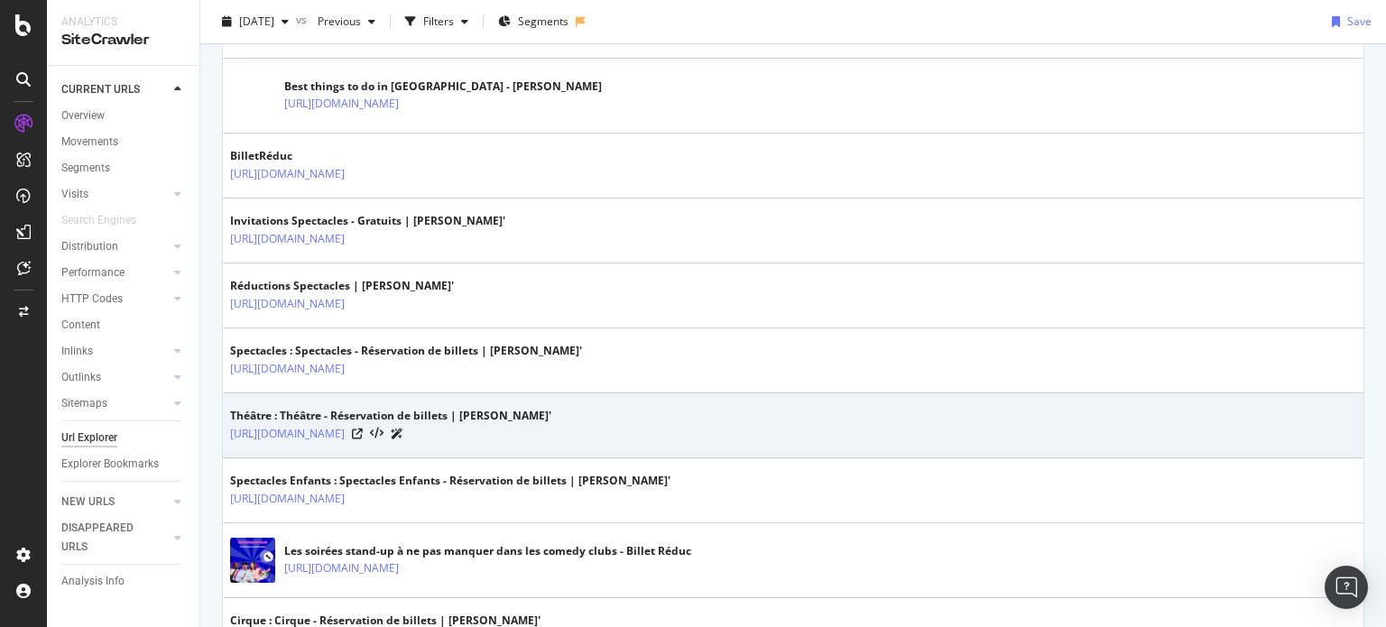
scroll to position [613, 0]
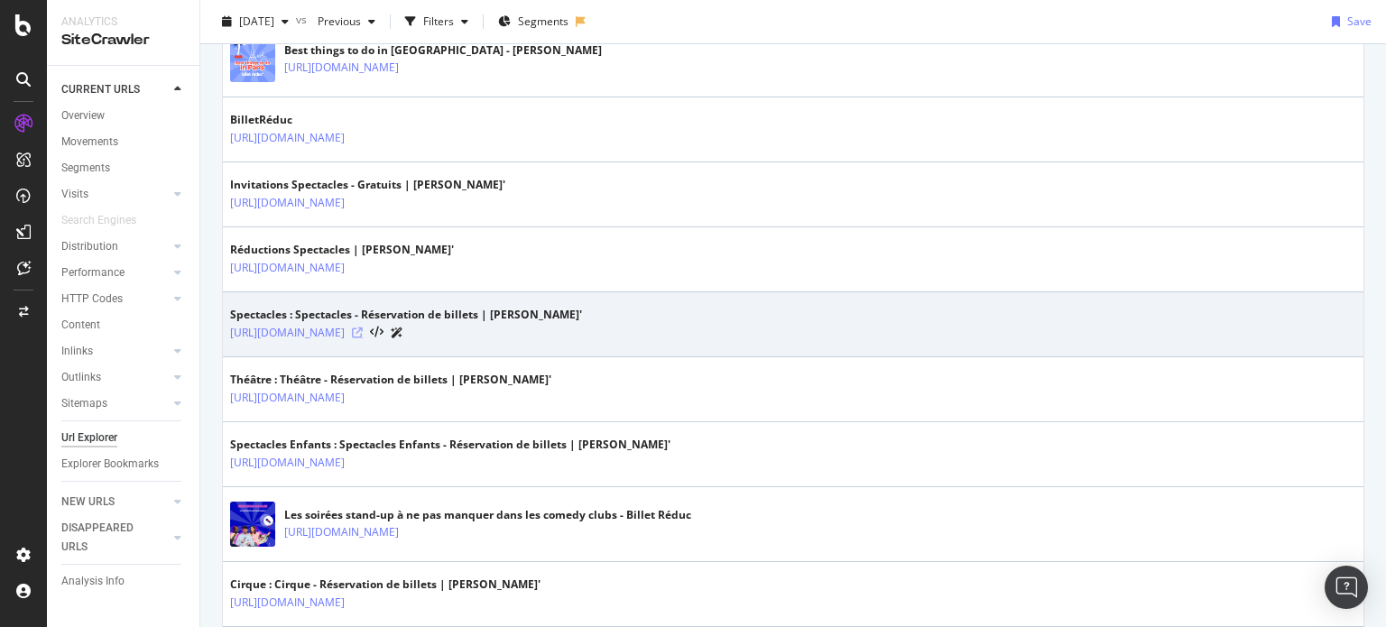
click at [363, 327] on icon at bounding box center [357, 332] width 11 height 11
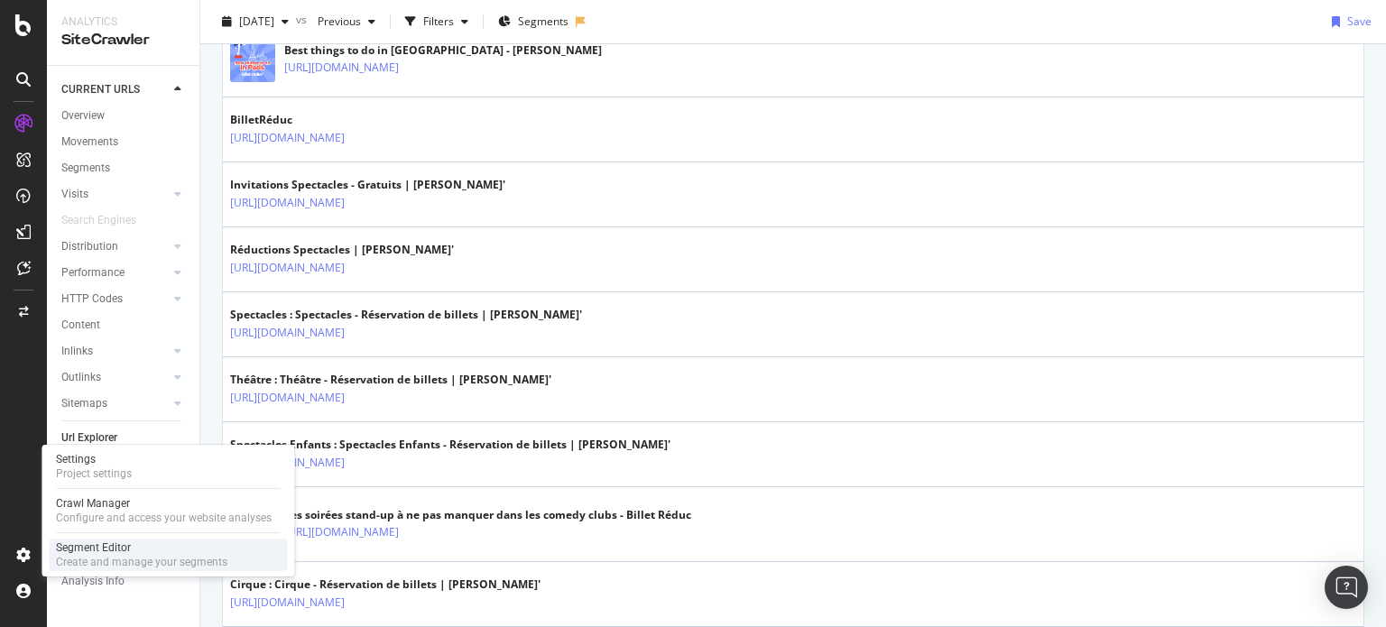
click at [120, 540] on div "Segment Editor" at bounding box center [141, 547] width 171 height 14
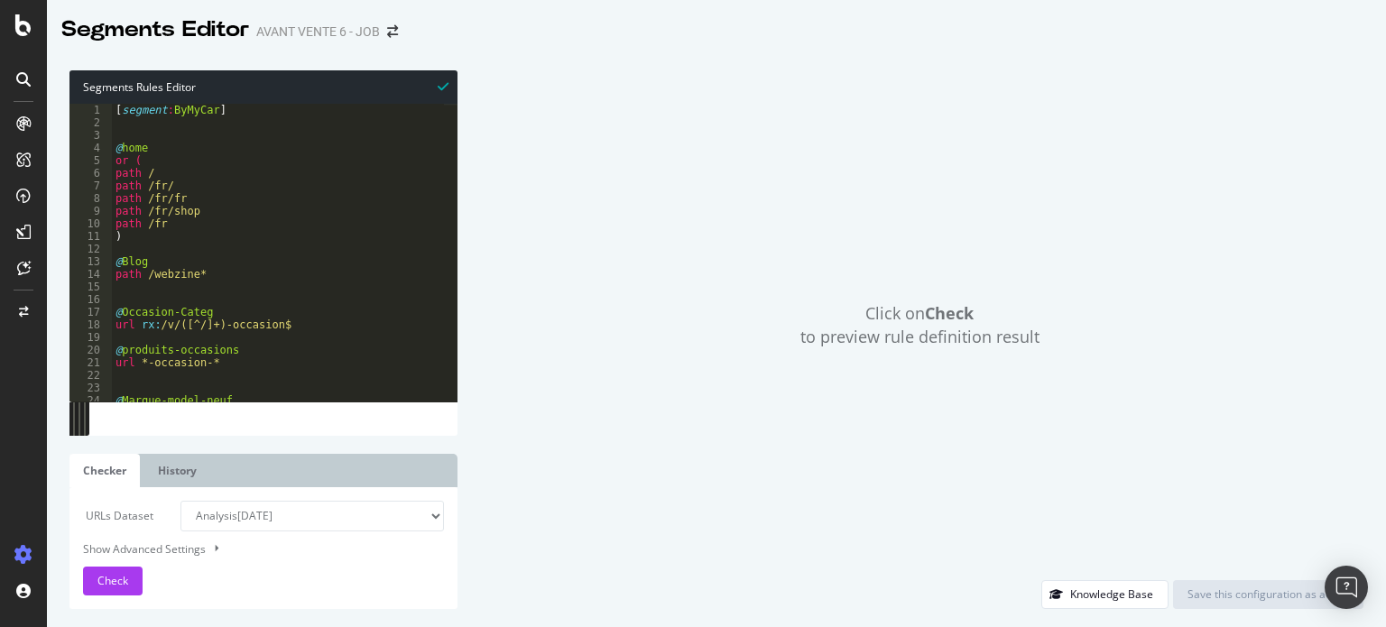
click at [244, 524] on select "Analysis 2025 Sep. 9th Analysis 2025 Sep. 8th Analysis 2025 Jul. 8th #2 Analysi…" at bounding box center [312, 516] width 264 height 31
select select "analysis:20250708-2"
click at [180, 501] on select "Analysis 2025 Sep. 9th Analysis 2025 Sep. 8th Analysis 2025 Jul. 8th #2 Analysi…" at bounding box center [312, 516] width 264 height 31
click at [239, 516] on select "Analysis 2025 Sep. 9th Analysis 2025 Sep. 8th Analysis 2025 Jul. 8th #2 Analysi…" at bounding box center [312, 516] width 264 height 31
click at [268, 556] on div "Show Advanced Settings" at bounding box center [249, 548] width 361 height 17
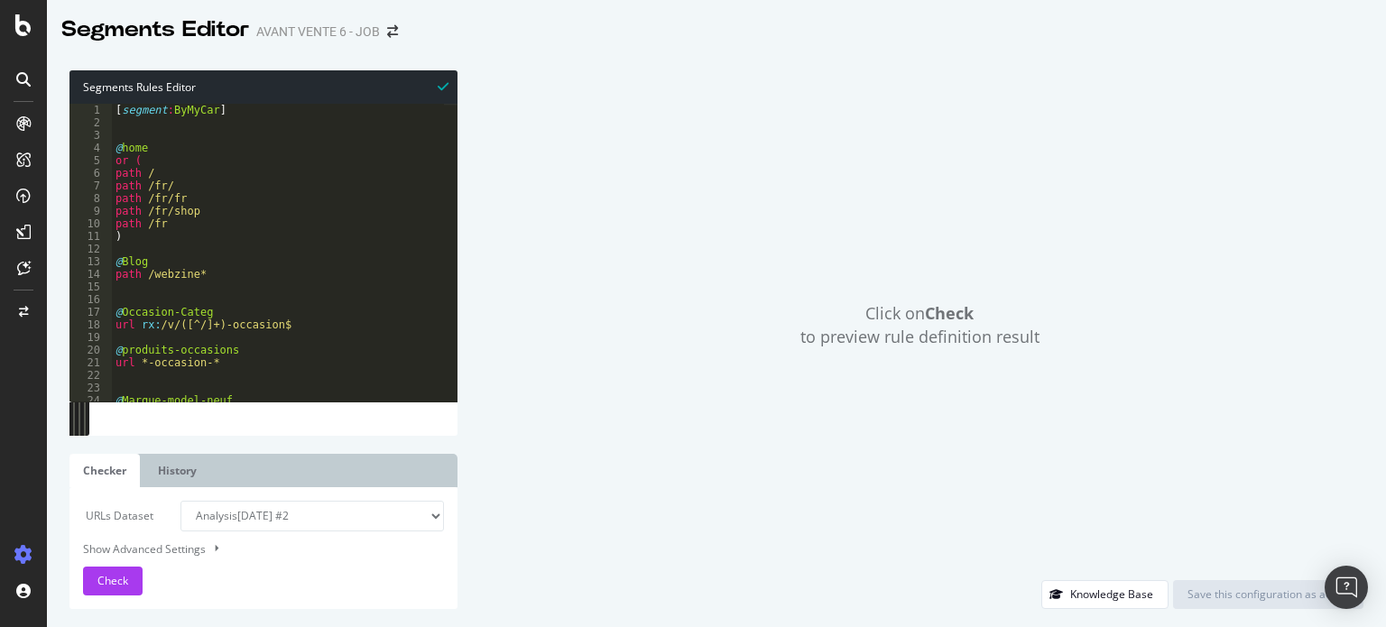
select select "5000"
select select "100"
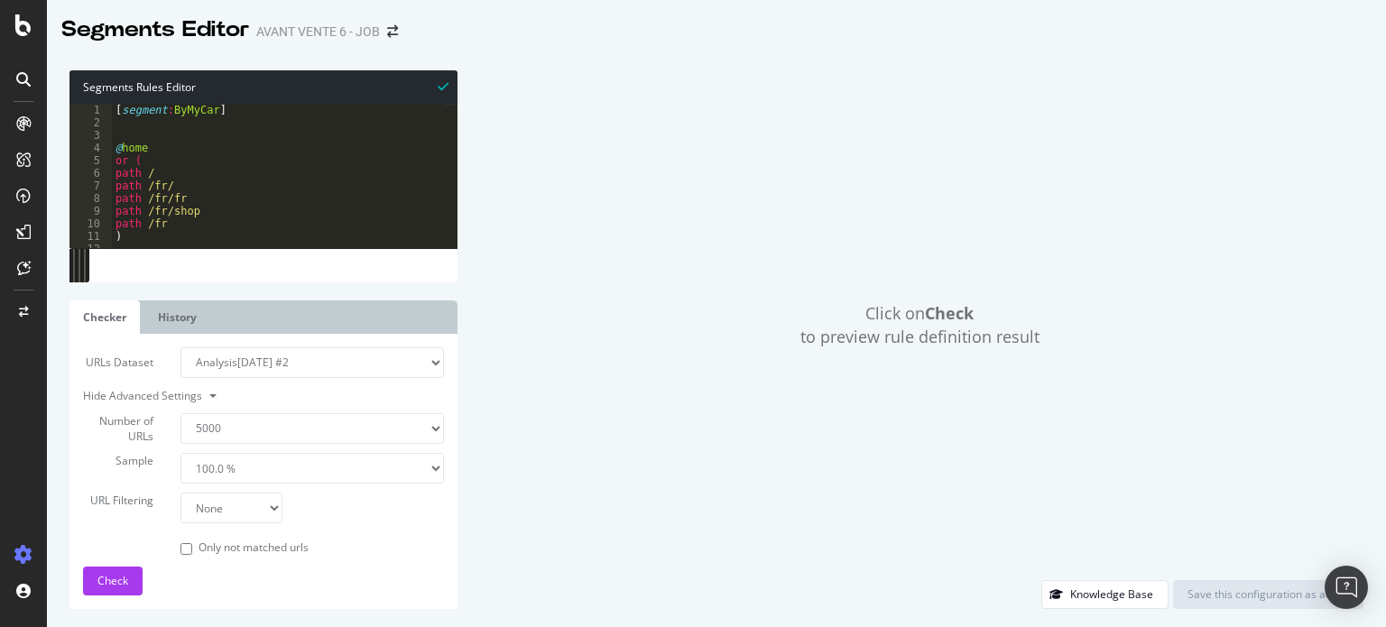
click at [278, 512] on select "None Equal to Not equal to Starts with Doesn't start with Ends with Doesn't end…" at bounding box center [231, 508] width 102 height 31
click at [366, 516] on div "URL Filtering None Equal to Not equal to Starts with Doesn't start with Ends wi…" at bounding box center [263, 508] width 388 height 31
click at [278, 358] on select "Analysis 2025 Sep. 9th Analysis 2025 Sep. 8th Analysis 2025 Jul. 8th #2 Analysi…" at bounding box center [312, 362] width 264 height 31
select select "analysis:20250909"
click at [180, 347] on select "Analysis 2025 Sep. 9th Analysis 2025 Sep. 8th Analysis 2025 Jul. 8th #2 Analysi…" at bounding box center [312, 362] width 264 height 31
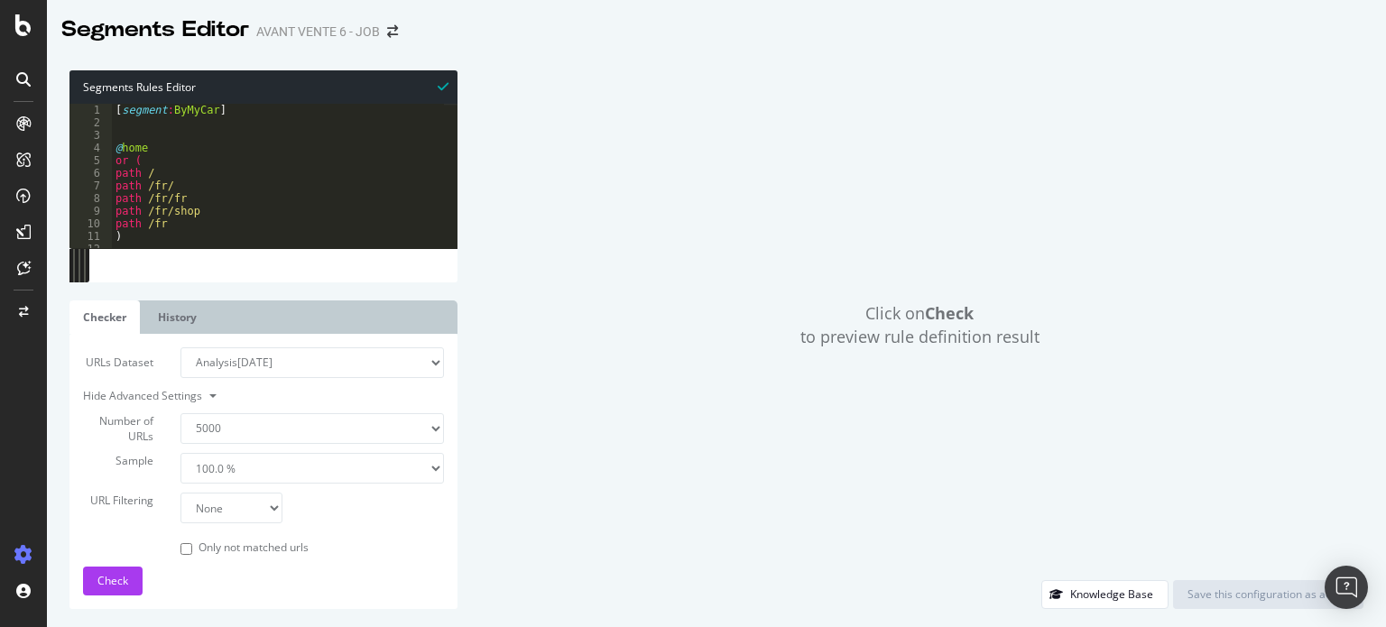
click at [274, 320] on ul "Checker History" at bounding box center [263, 316] width 388 height 33
click at [186, 318] on link "History" at bounding box center [177, 316] width 66 height 33
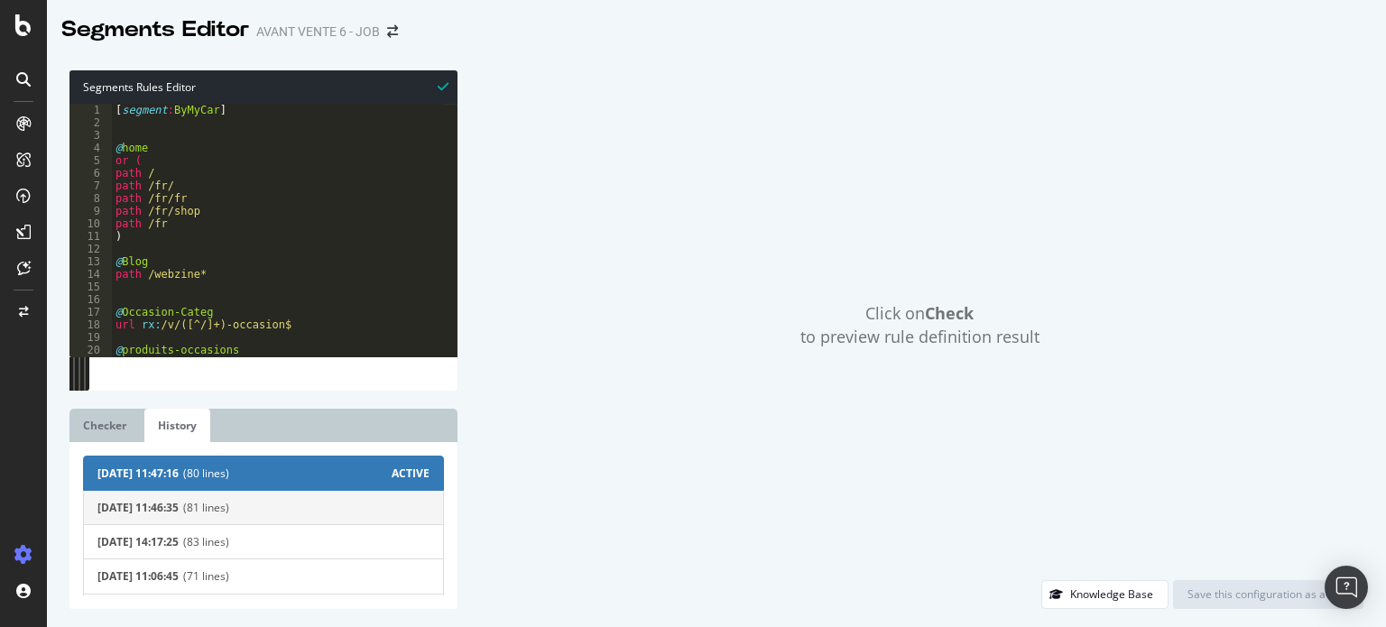
click at [287, 521] on button "2025-09-24 11:46:35 (81 lines)" at bounding box center [263, 507] width 361 height 35
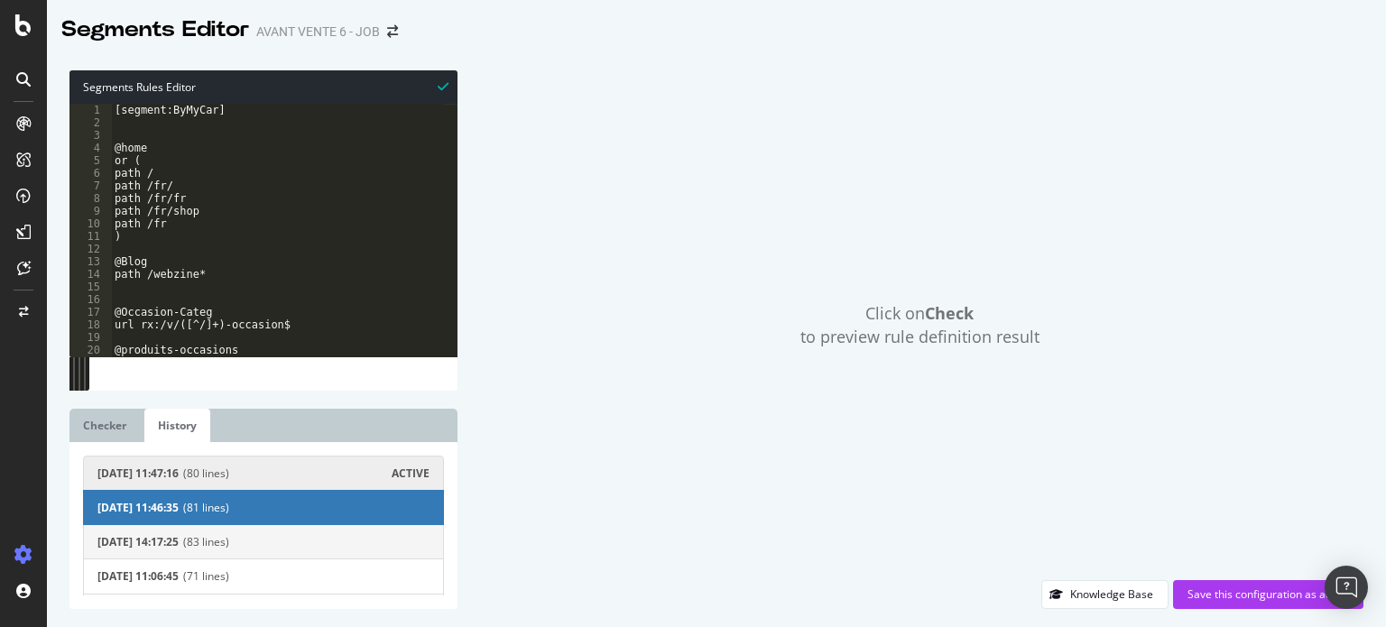
click at [281, 532] on button "2025-09-10 14:17:25 (83 lines)" at bounding box center [263, 541] width 361 height 35
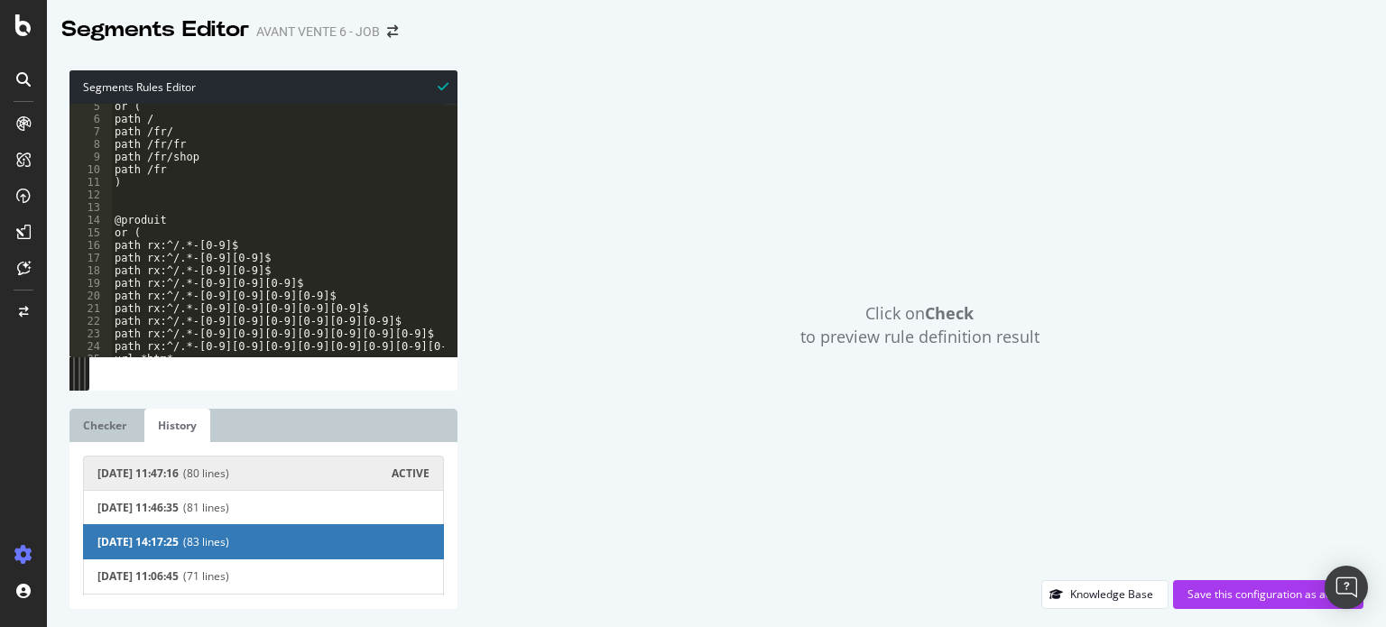
scroll to position [54, 0]
click at [145, 238] on div "or ( path / path /fr/ path /fr/fr path /fr/shop path /fr ) @produit or ( path r…" at bounding box center [277, 239] width 333 height 279
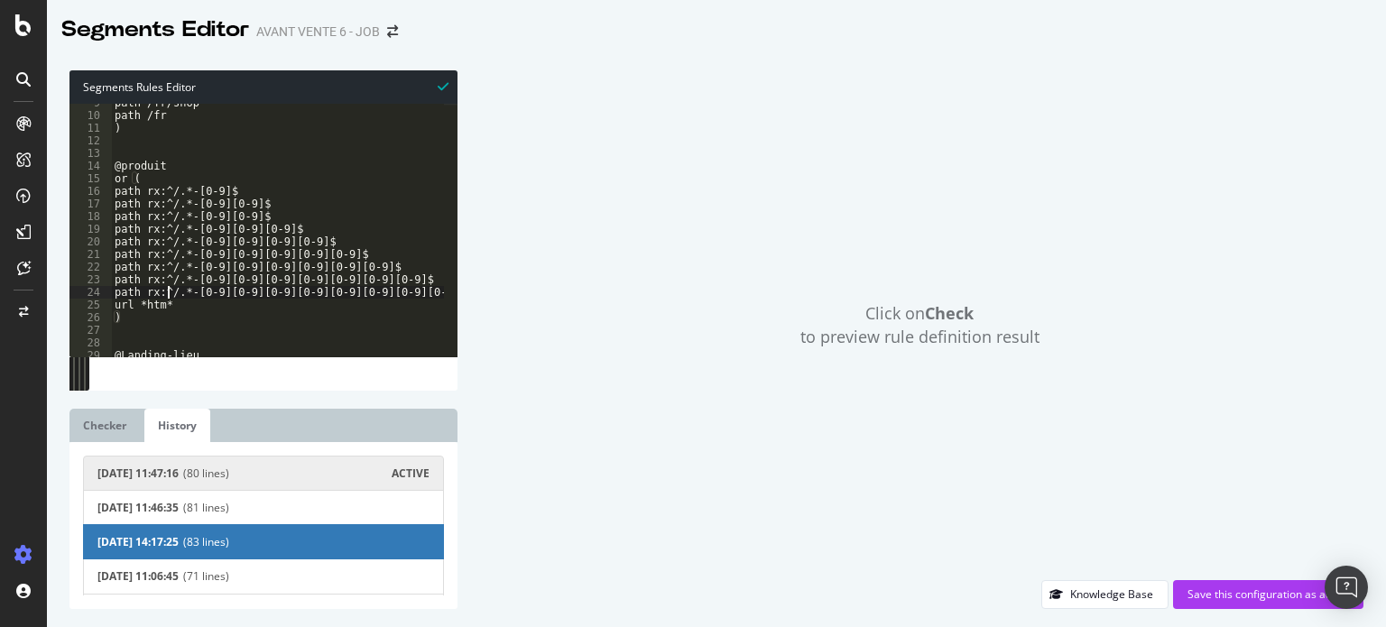
click at [170, 290] on div "path /fr/shop path /fr ) @produit or ( path rx:^/.*-[0-9]$ path rx:^/.*-[0-9][0…" at bounding box center [277, 236] width 333 height 279
type textarea "path rx:^/.*-[0-9][0-9][0-9][0-9][0-9][0-9][0-9][0-9]$"
click at [224, 537] on span "(83 lines)" at bounding box center [306, 541] width 246 height 15
click at [179, 537] on span "2025-09-10 14:17:25" at bounding box center [137, 541] width 81 height 15
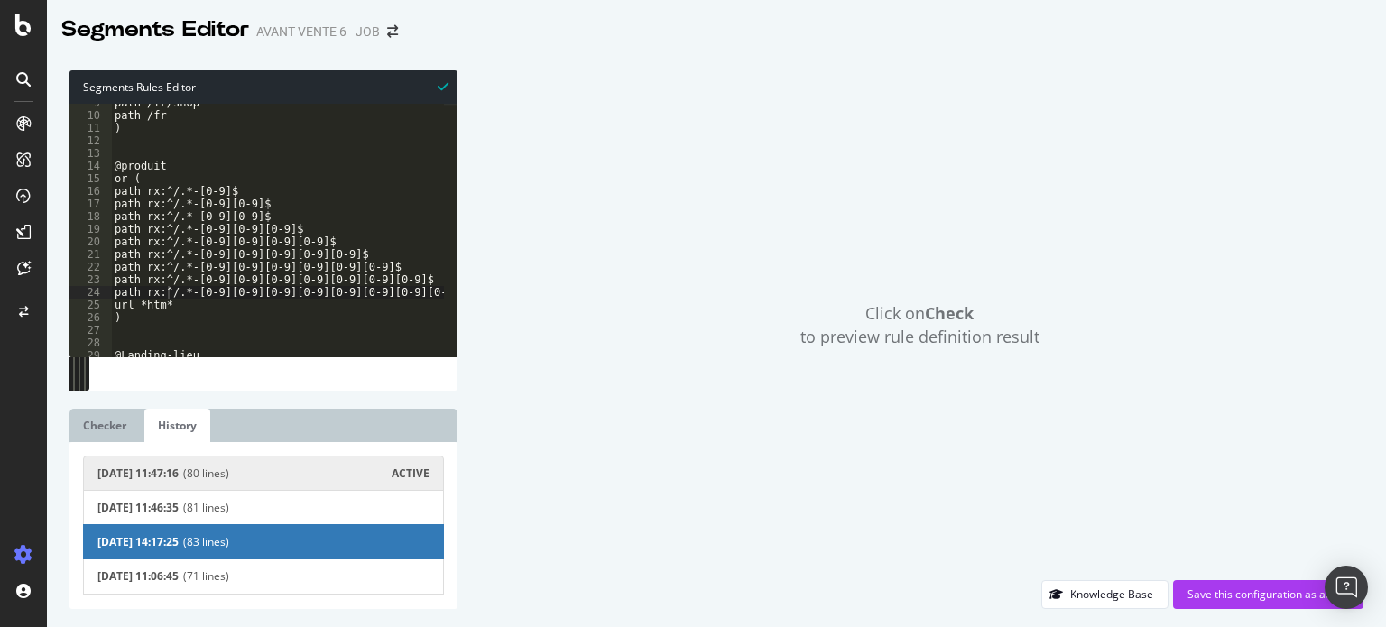
click at [179, 537] on span "2025-09-10 14:17:25" at bounding box center [137, 541] width 81 height 15
click at [290, 337] on div "path /fr/shop path /fr ) @produit or ( path rx:^/.*-[0-9]$ path rx:^/.*-[0-9][0…" at bounding box center [277, 236] width 333 height 279
click at [179, 508] on span "2025-09-24 11:46:35" at bounding box center [137, 507] width 81 height 15
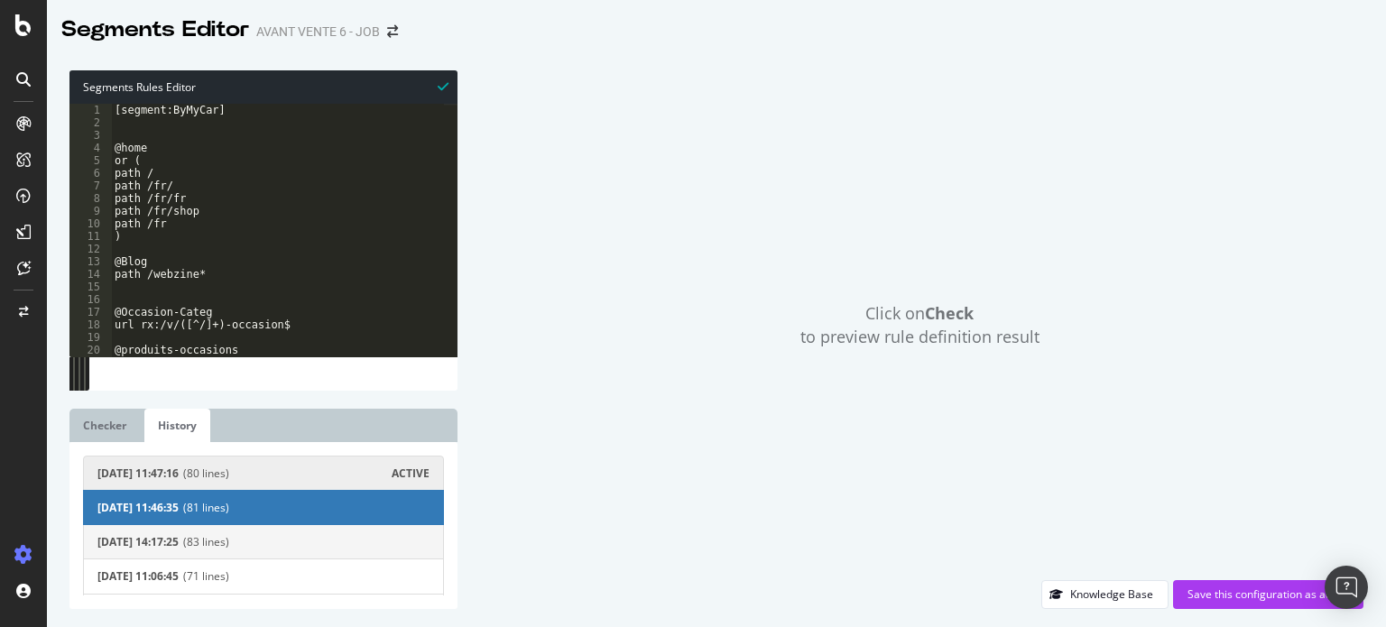
click at [179, 534] on span "2025-09-10 14:17:25" at bounding box center [137, 541] width 81 height 15
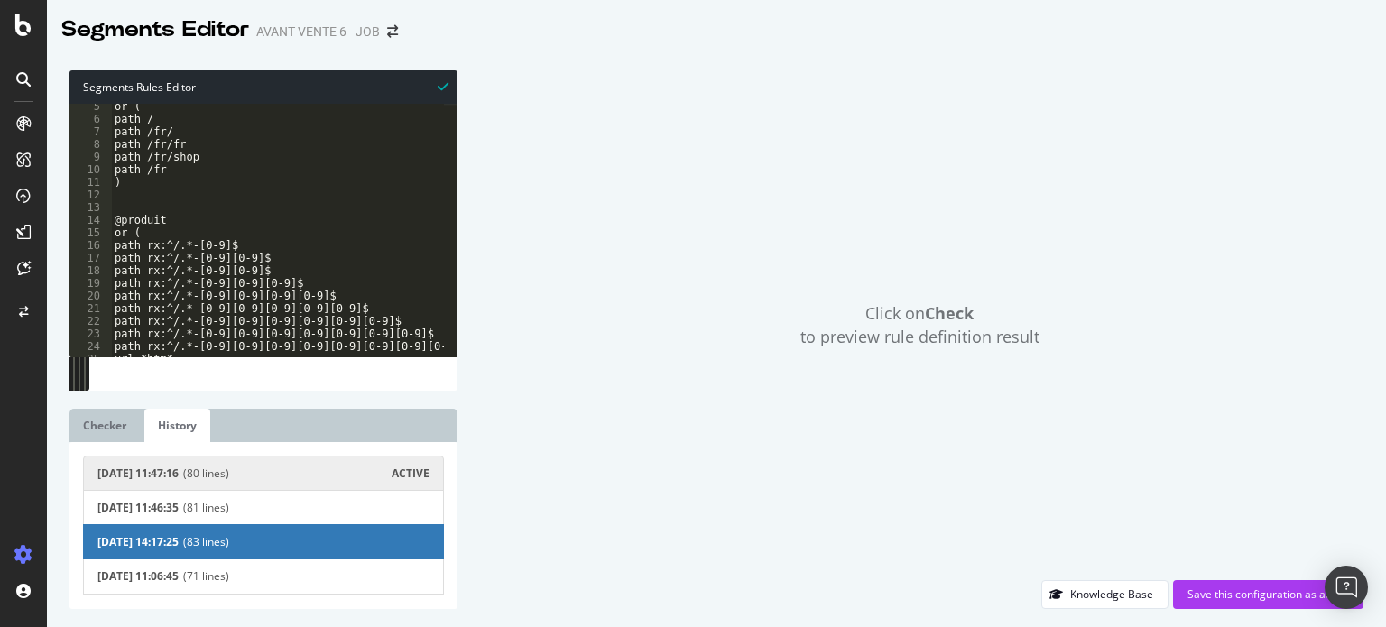
scroll to position [271, 0]
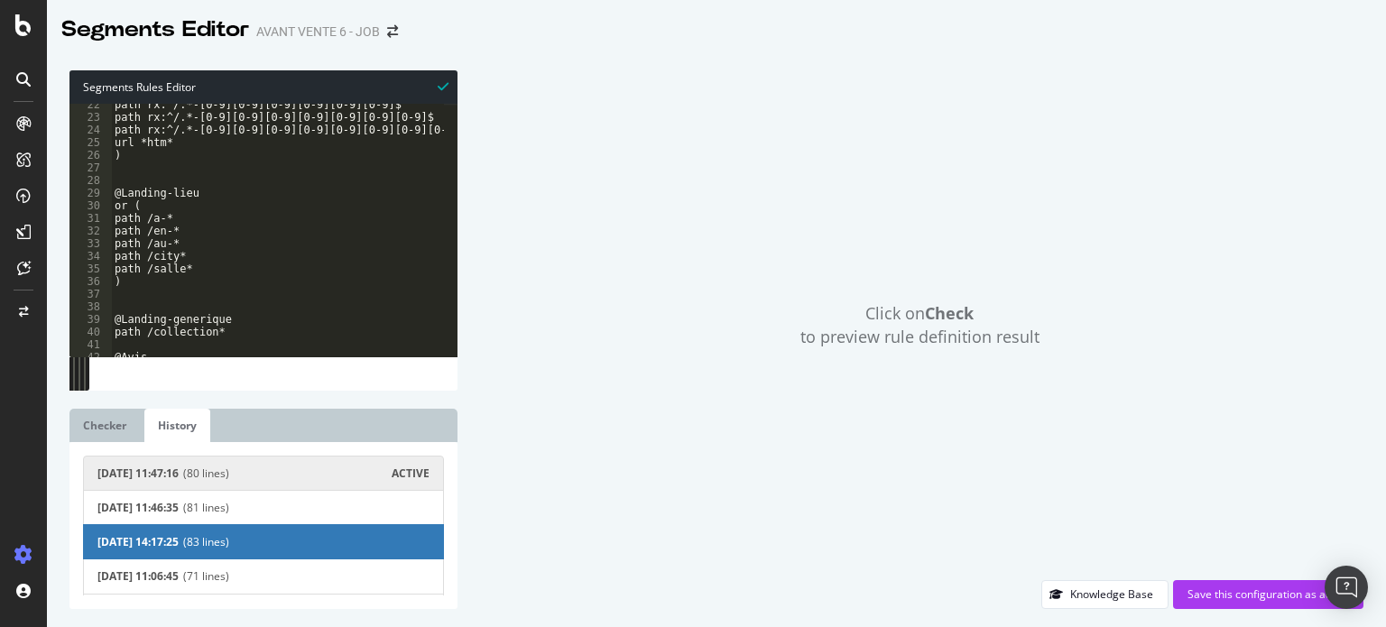
click at [192, 262] on div "path rx:^/.*-[0-9][0-9][0-9][0-9][0-9][0-9]$ path rx:^/.*-[0-9][0-9][0-9][0-9][…" at bounding box center [277, 237] width 333 height 279
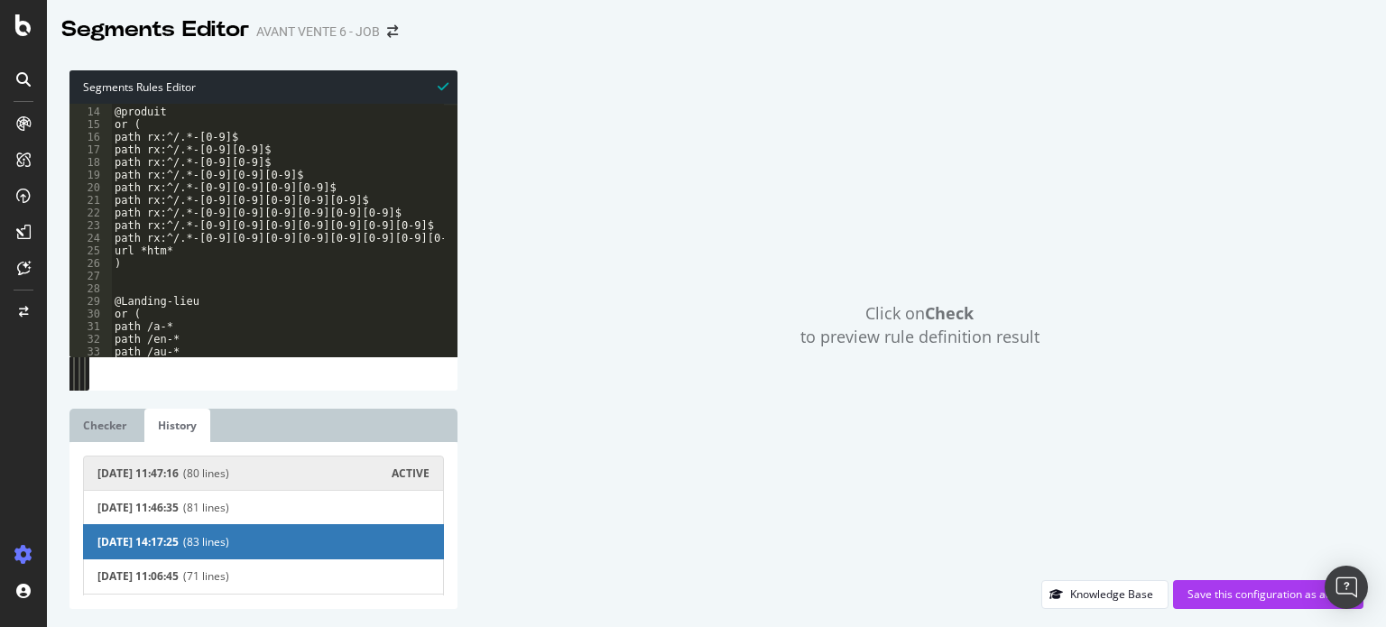
scroll to position [162, 0]
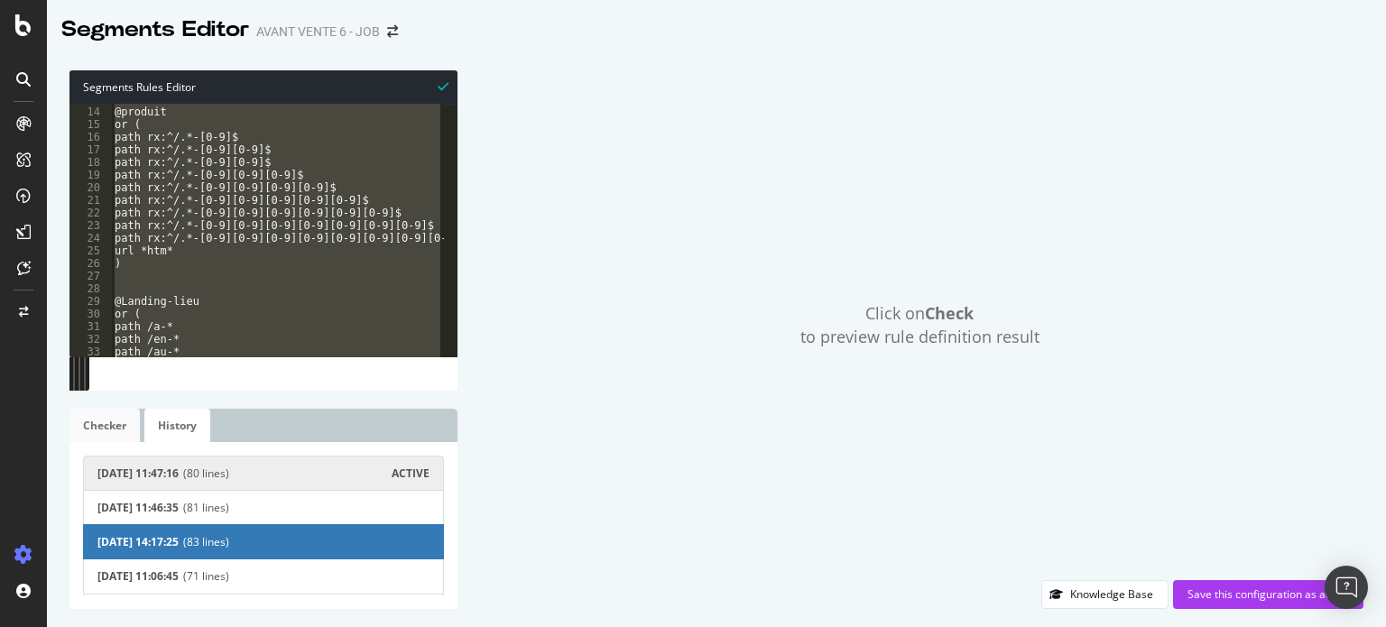
click at [103, 427] on link "Checker" at bounding box center [104, 425] width 70 height 33
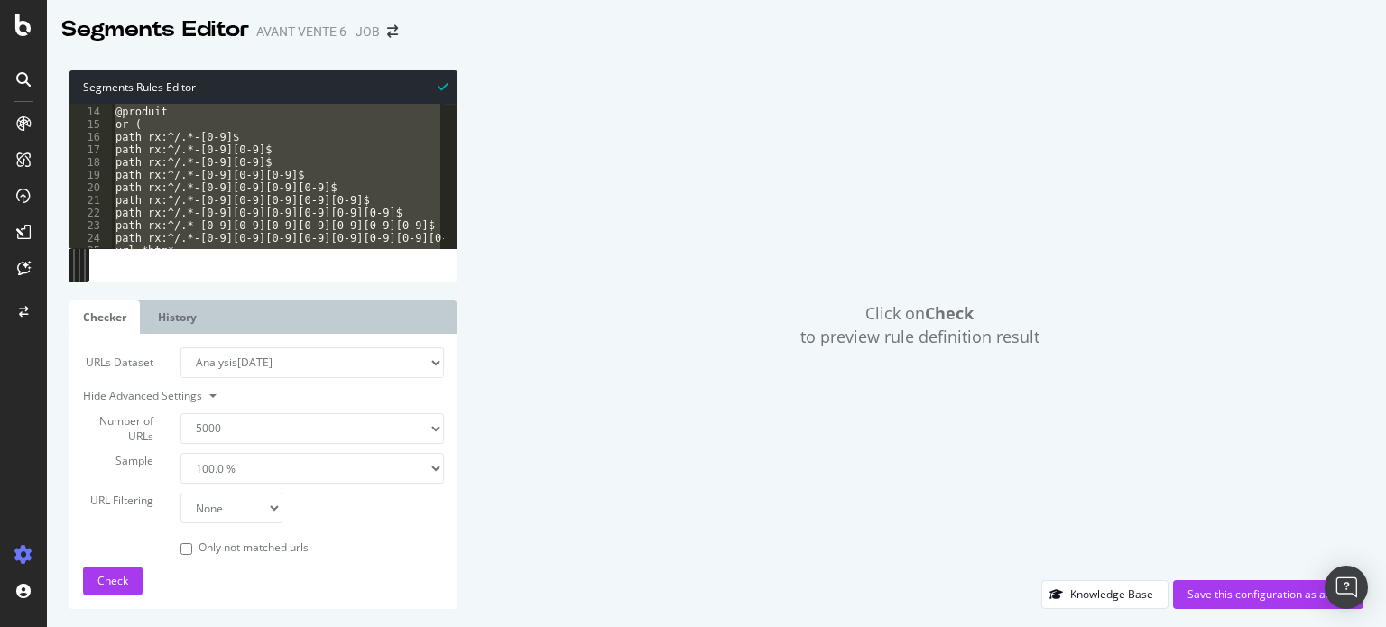
click at [223, 205] on div "@produit or ( path rx:^/.*-[0-9]$ path rx:^/.*-[0-9][0-9]$ path rx:^/.*-[0-9][0…" at bounding box center [278, 176] width 332 height 144
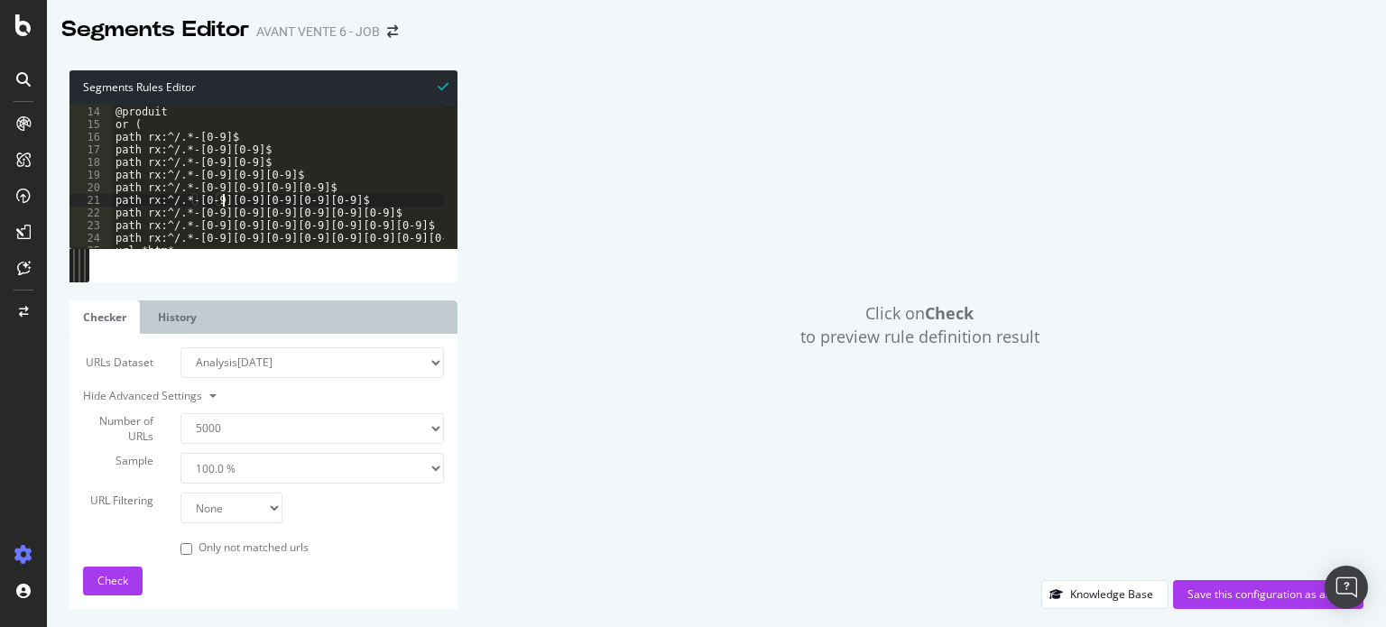
click at [247, 194] on div "@produit or ( path rx:^/.*-[0-9]$ path rx:^/.*-[0-9][0-9]$ path rx:^/.*-[0-9][0…" at bounding box center [278, 178] width 332 height 170
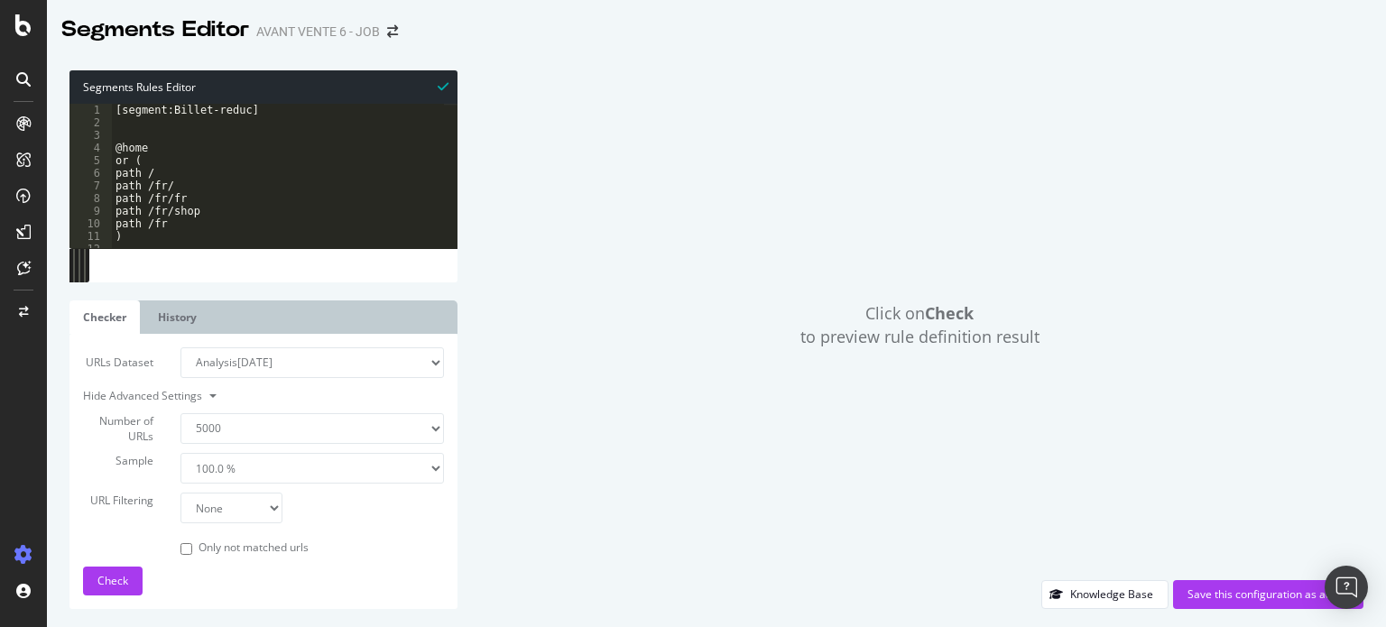
click at [230, 158] on div "[segment:Billet-reduc] @home or ( path / path /fr/ path /fr/fr path /fr/shop pa…" at bounding box center [278, 189] width 332 height 170
click at [221, 199] on div "[segment:Billet-reduc] @home or ( path / path /fr/ path /fr/fr path /fr/shop pa…" at bounding box center [278, 189] width 332 height 170
type textarea "path /fr/fr"
click at [114, 567] on button "Check" at bounding box center [113, 581] width 60 height 29
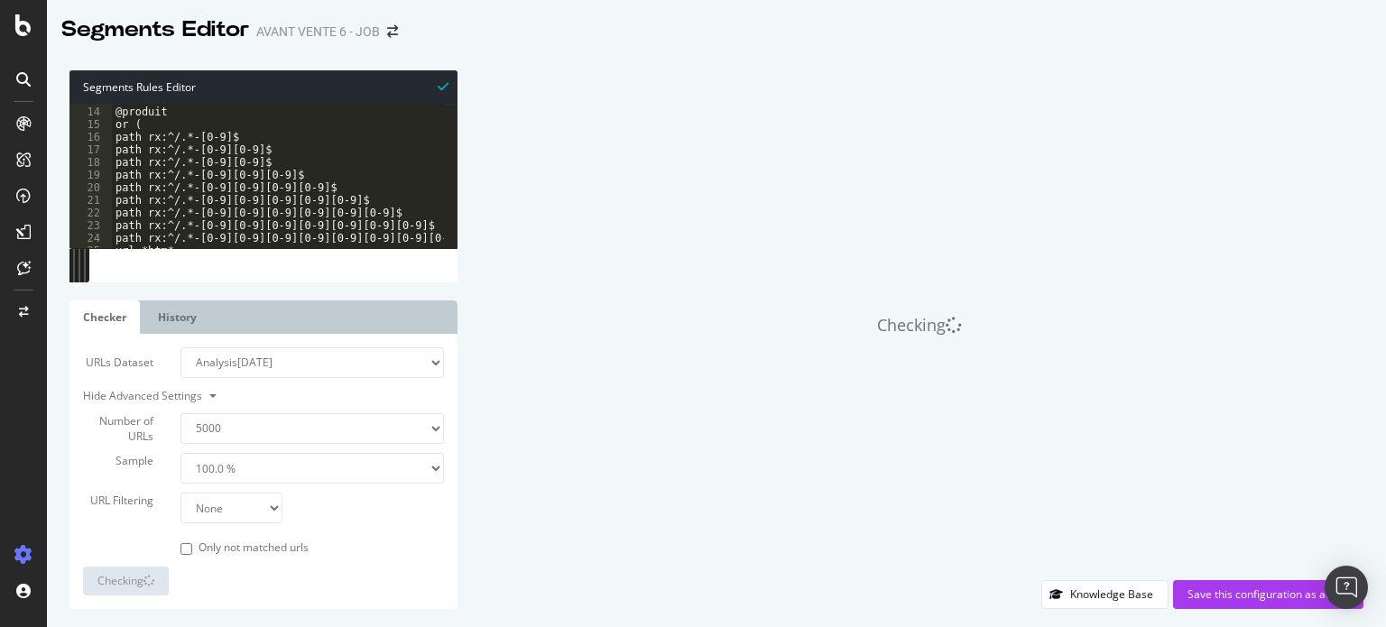
scroll to position [162, 0]
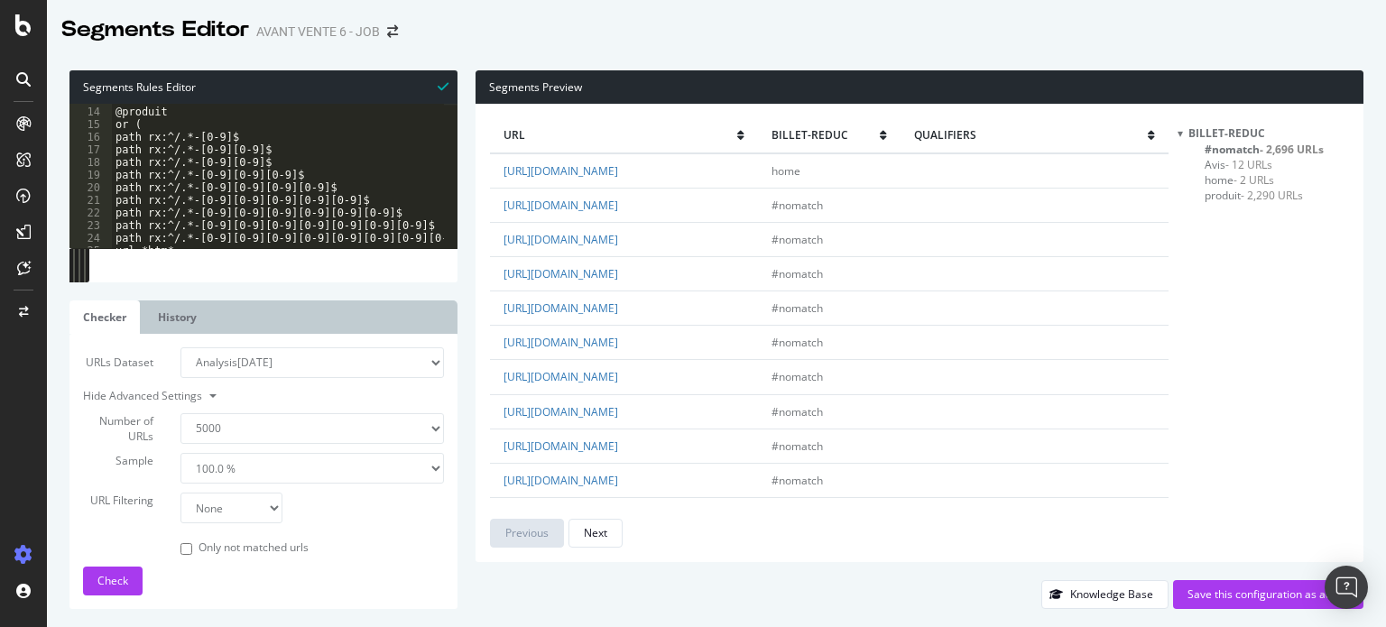
click at [297, 365] on select "Analysis 2025 Sep. 9th Analysis 2025 Sep. 8th Analysis 2025 Jul. 8th #2 Analysi…" at bounding box center [312, 362] width 264 height 31
select select "analysis:20250908"
click at [180, 347] on select "Analysis 2025 Sep. 9th Analysis 2025 Sep. 8th Analysis 2025 Jul. 8th #2 Analysi…" at bounding box center [312, 362] width 264 height 31
click at [120, 580] on span "Check" at bounding box center [112, 580] width 31 height 15
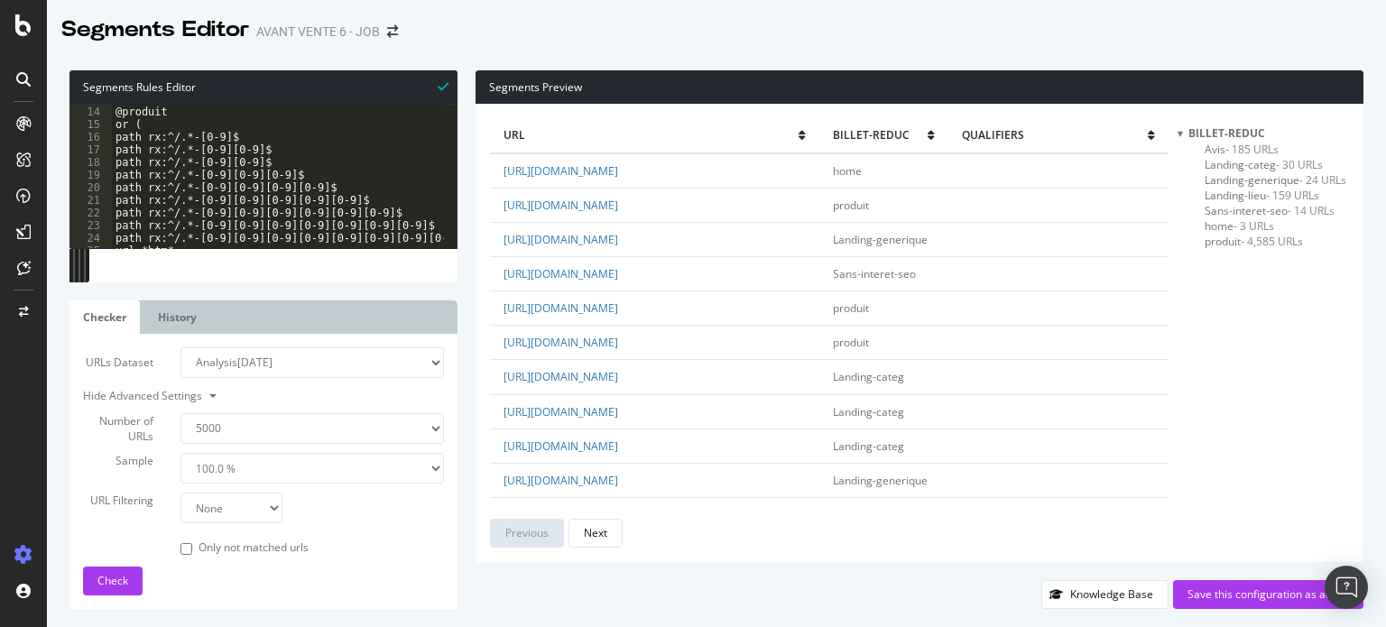
click at [1213, 244] on span "produit - 4,585 URLs" at bounding box center [1253, 241] width 98 height 15
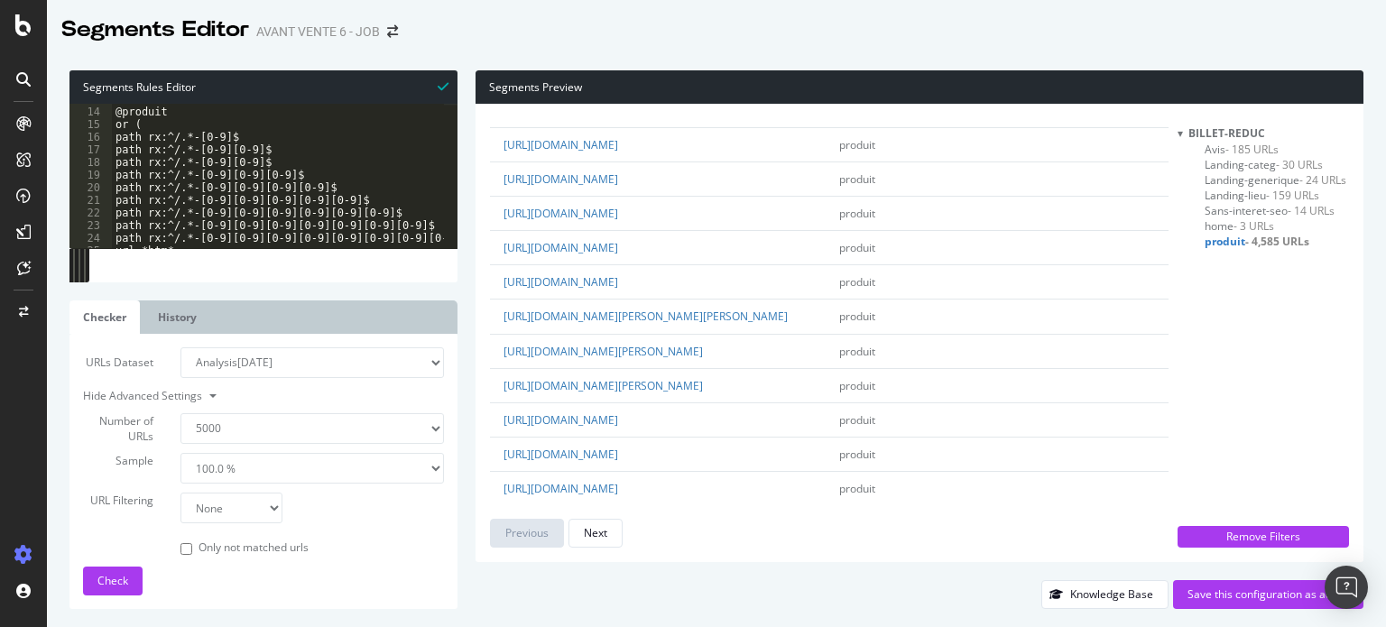
scroll to position [90, 0]
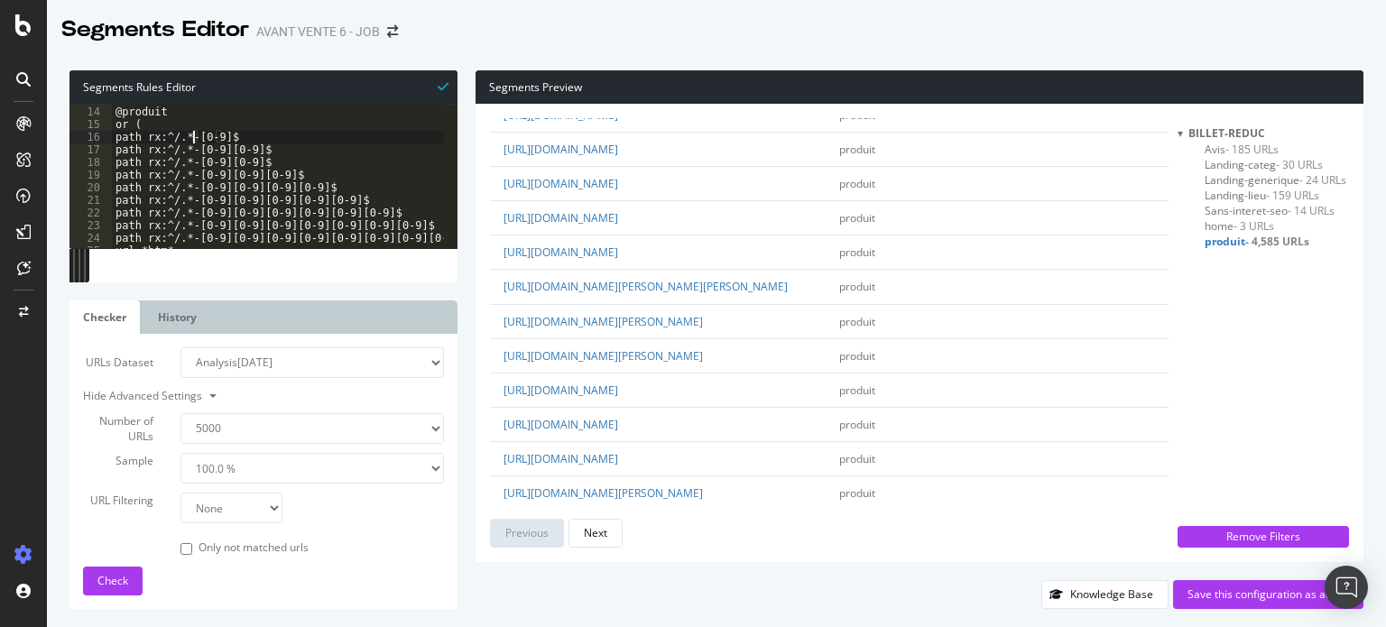
click at [192, 135] on div "@produit or ( path rx:^/.*-[0-9]$ path rx:^/.*-[0-9][0-9]$ path rx:^/.*-[0-9][0…" at bounding box center [278, 178] width 332 height 170
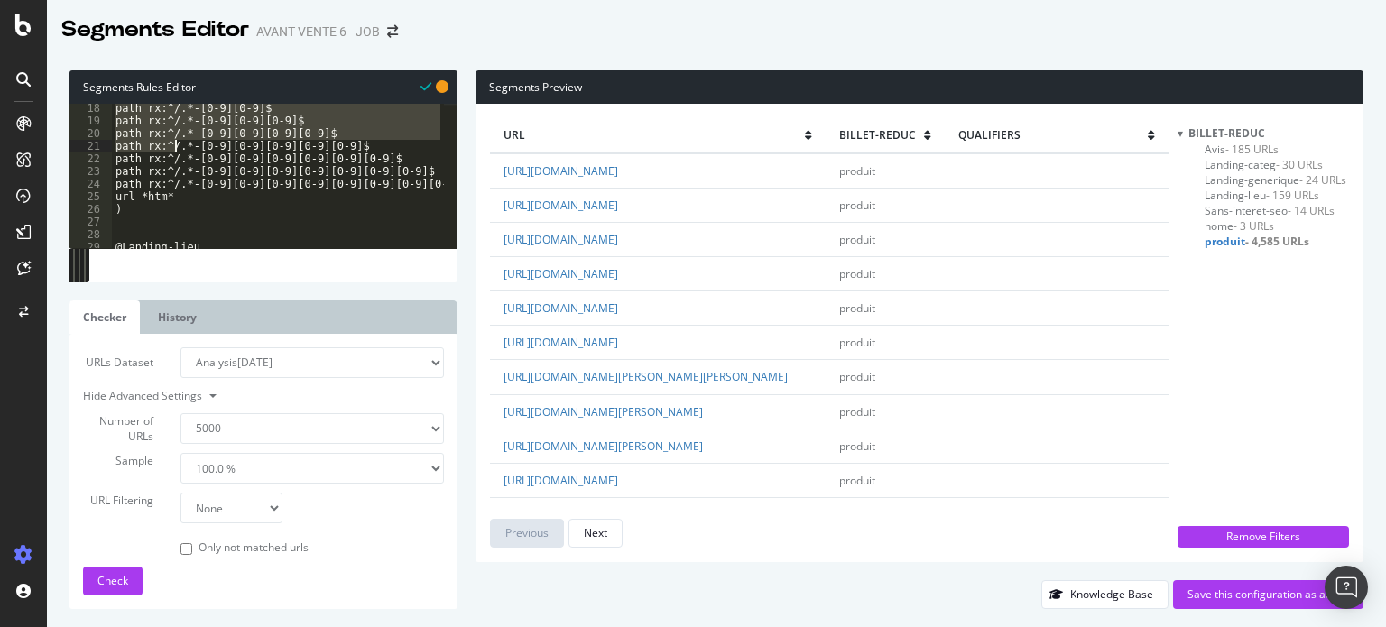
scroll to position [217, 0]
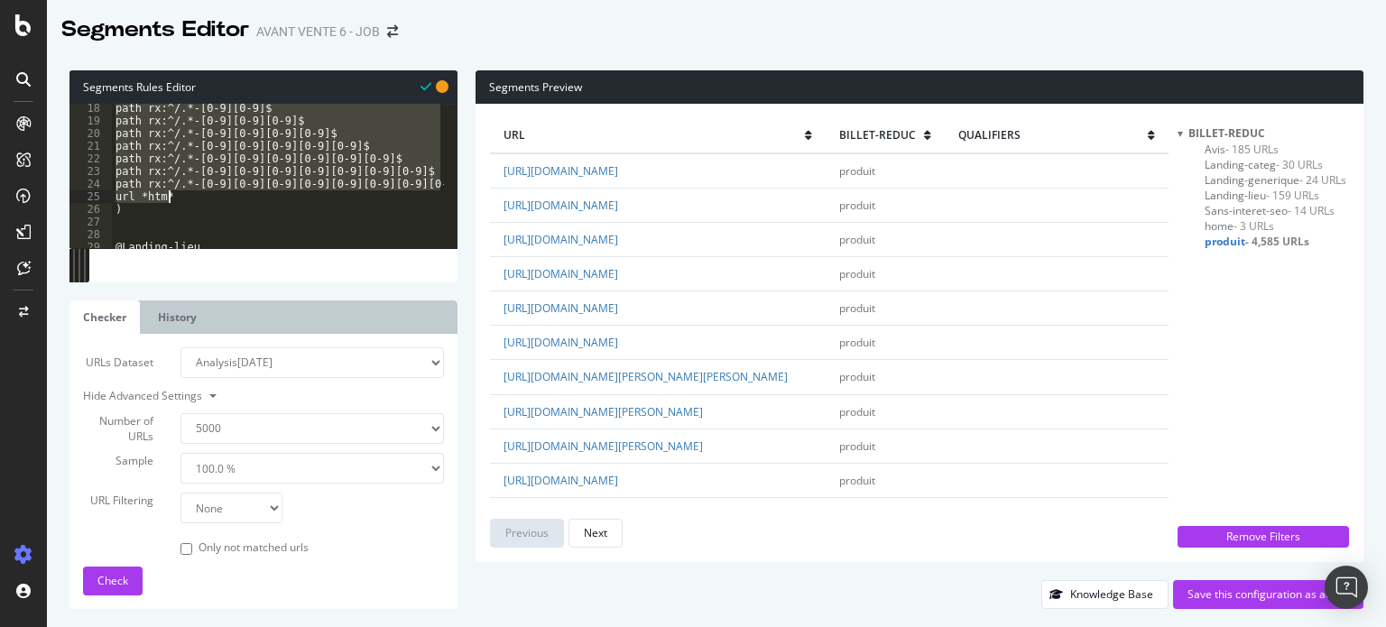
drag, startPoint x: 114, startPoint y: 149, endPoint x: 195, endPoint y: 195, distance: 93.3
click at [195, 195] on div "path rx:^/.*-[0-9][0-9]$ path rx:^/.*-[0-9][0-9][0-9]$ path rx:^/.*-[0-9][0-9][…" at bounding box center [278, 187] width 332 height 170
type textarea "path rx:^/.*-[0-9][0-9][0-9][0-9][0-9][0-9][0-9][0-9]$ url *htm*"
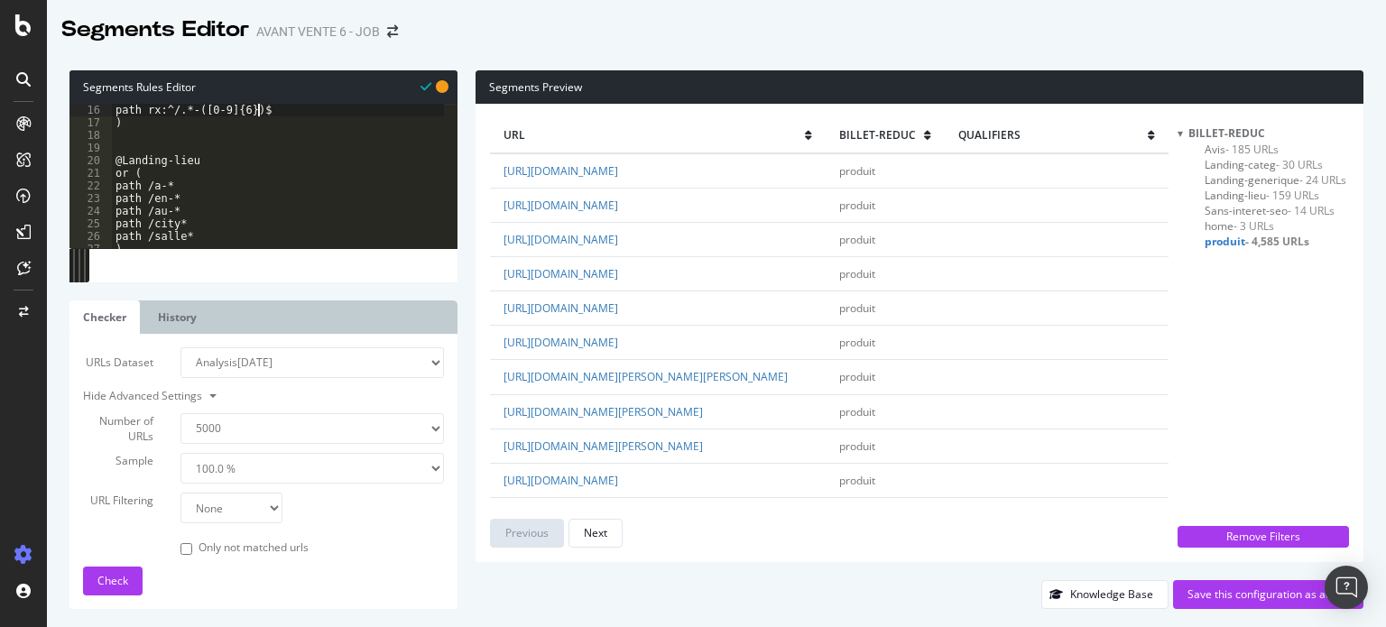
scroll to position [189, 0]
drag, startPoint x: 261, startPoint y: 111, endPoint x: 188, endPoint y: 108, distance: 73.1
click at [188, 108] on div "path rx:^/.*-([0-9]{6})$ ) @Landing-lieu or ( path /a-* path /en-* path /au-* p…" at bounding box center [278, 189] width 332 height 170
click at [116, 572] on div "Check" at bounding box center [112, 580] width 31 height 27
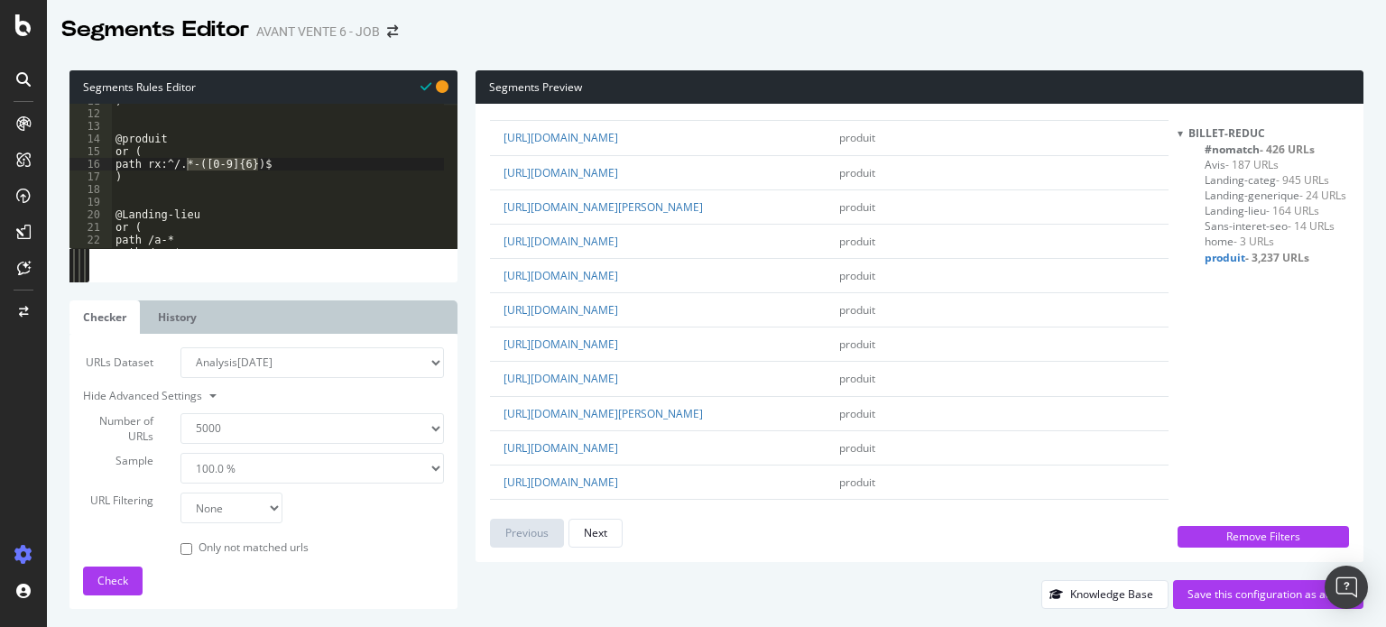
scroll to position [271, 0]
click at [232, 161] on div ") @produit or ( path rx:^/.*-([0-9]{6})$ ) @Landing-lieu or ( path /a-* path /e…" at bounding box center [278, 176] width 332 height 144
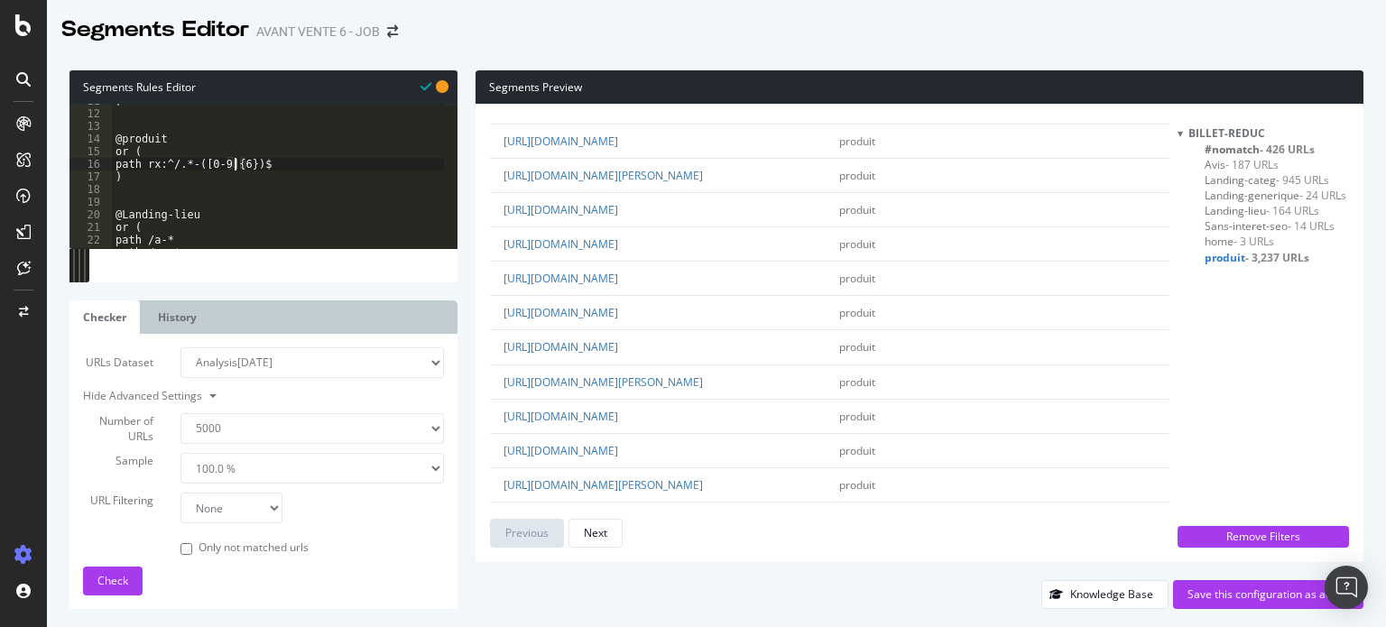
scroll to position [0, 11]
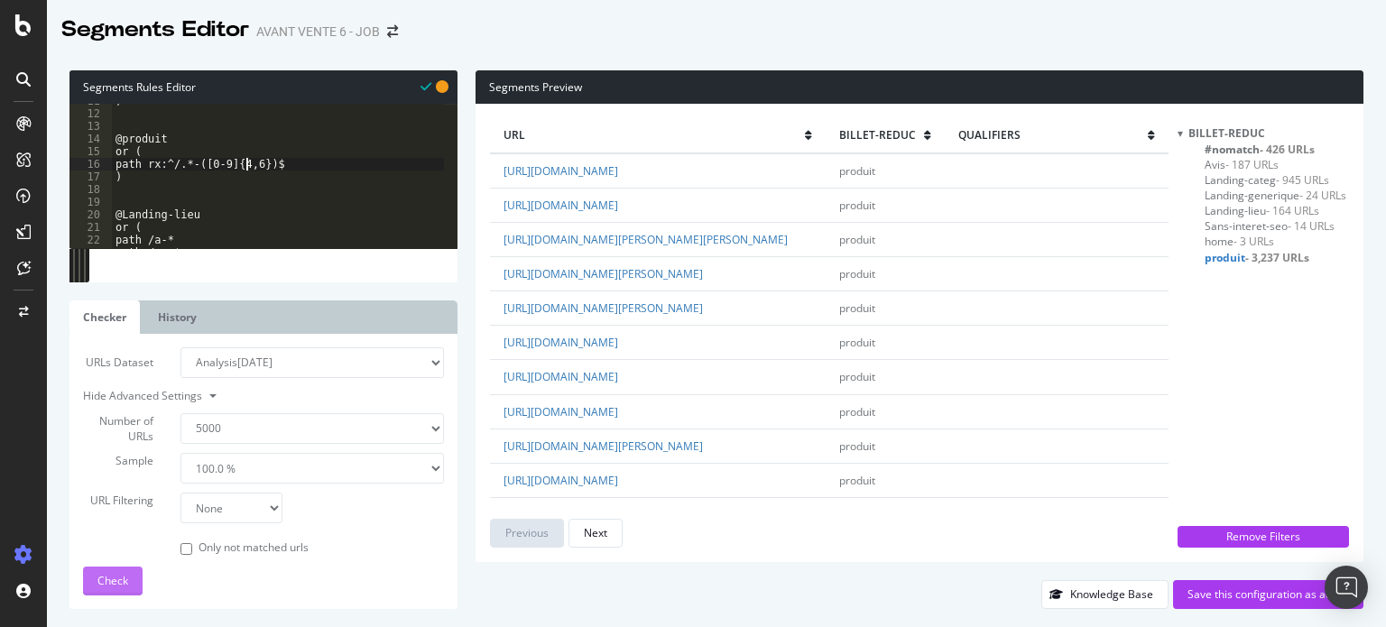
type textarea "path rx:^/.*-([0-9]{4,6})$"
click at [98, 575] on span "Check" at bounding box center [112, 580] width 31 height 15
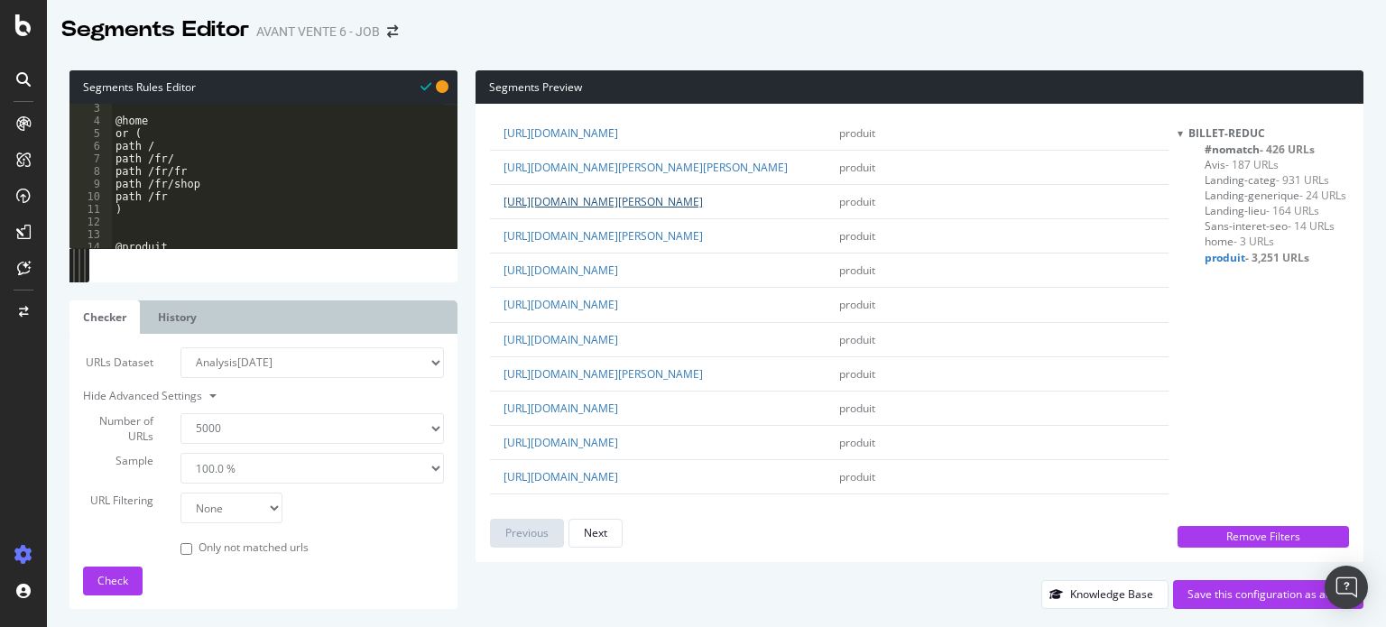
scroll to position [180, 0]
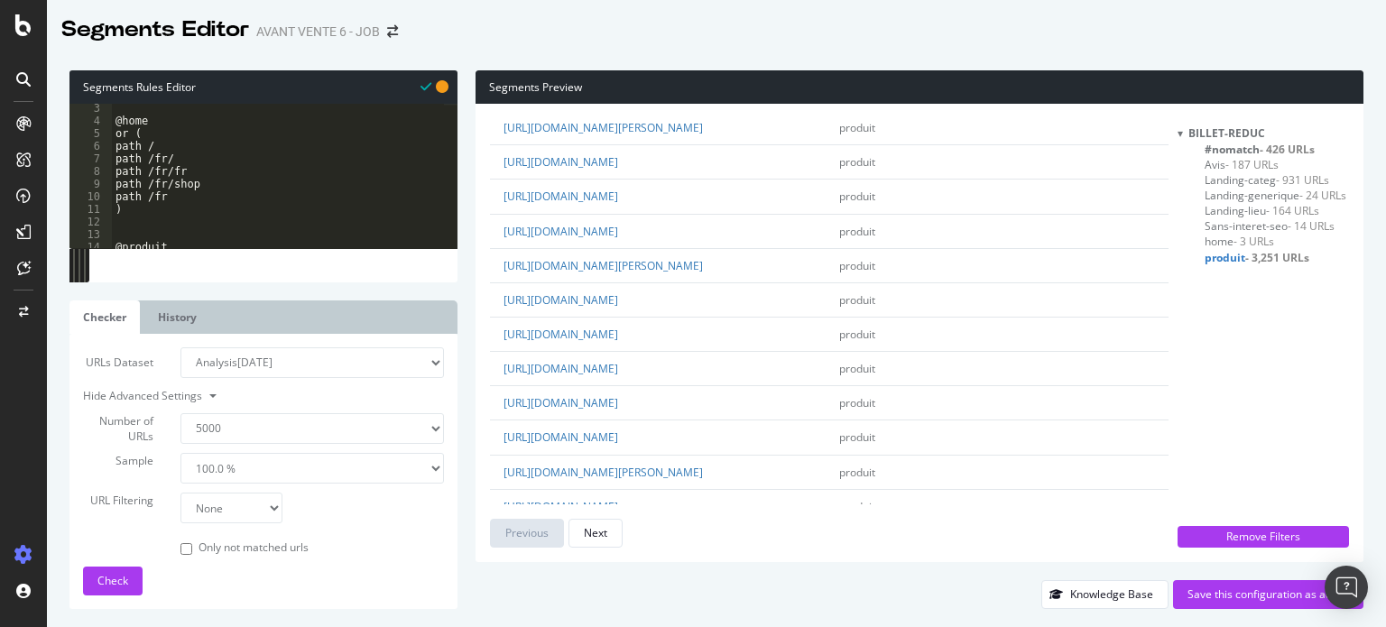
click at [1232, 145] on span "#nomatch - 426 URLs" at bounding box center [1259, 149] width 110 height 15
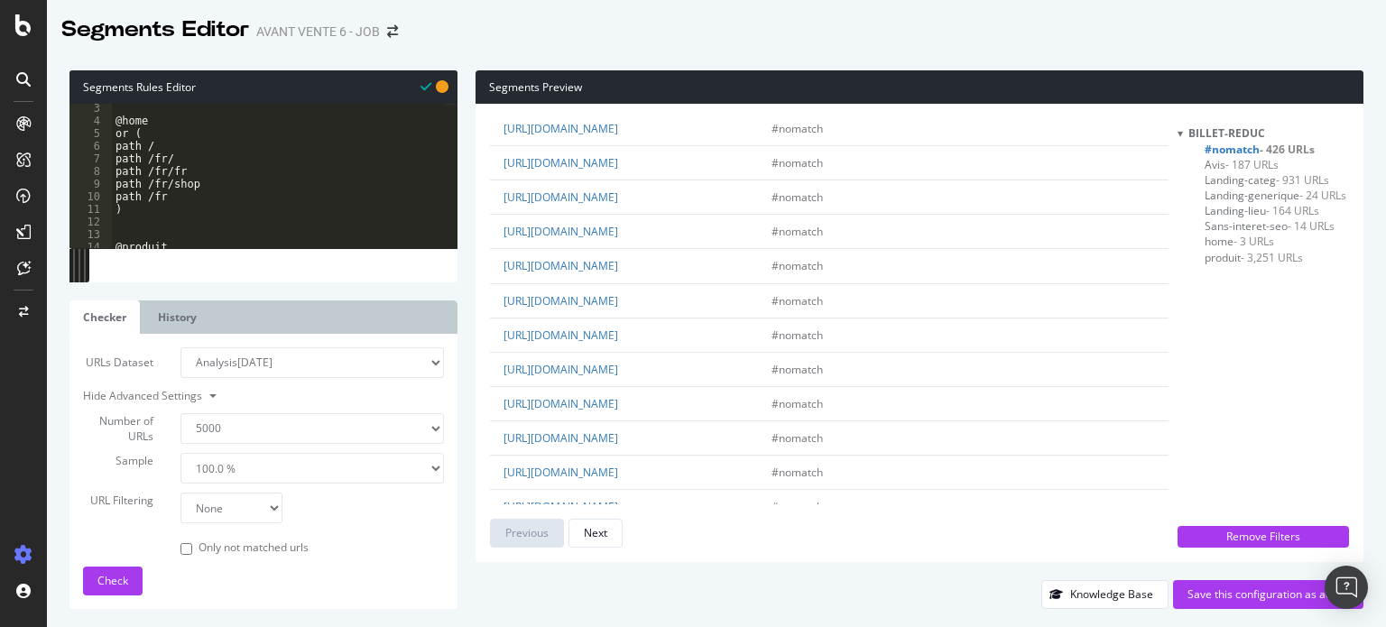
scroll to position [361, 0]
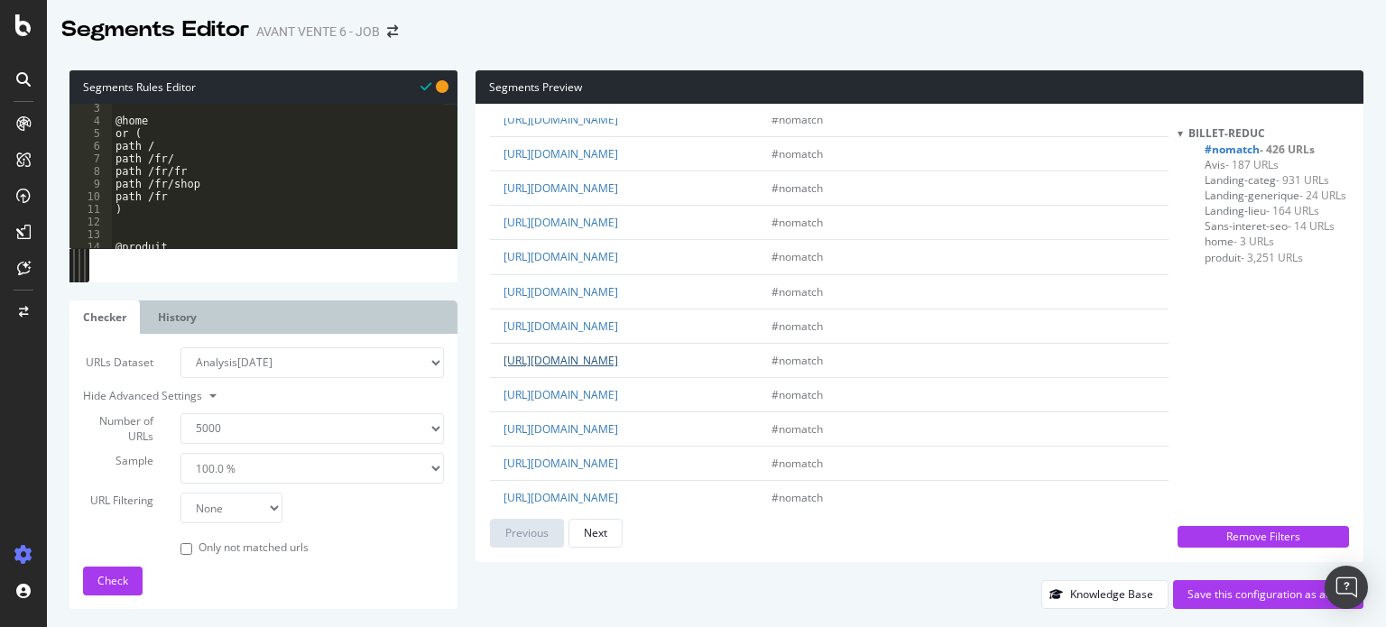
click at [618, 368] on link "https://www.billetreduc.com/troupes-ou-groupes-d-humoristes/r/41/liste.htm" at bounding box center [560, 360] width 115 height 15
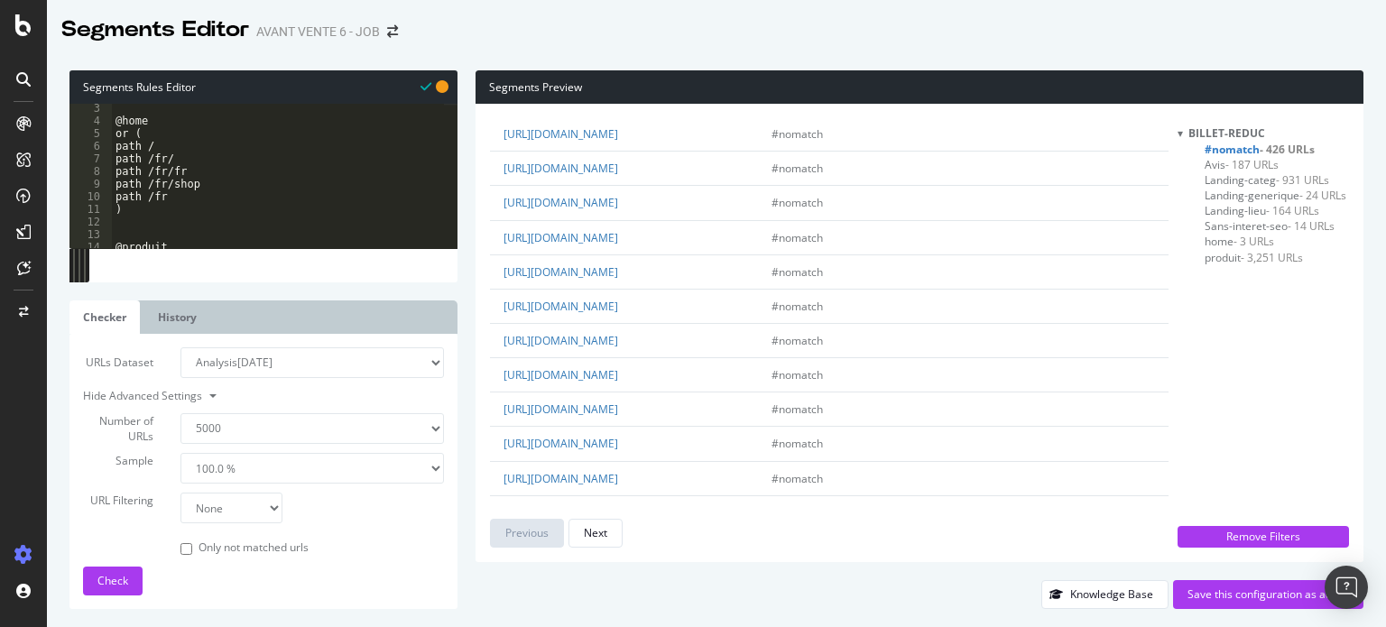
scroll to position [2255, 0]
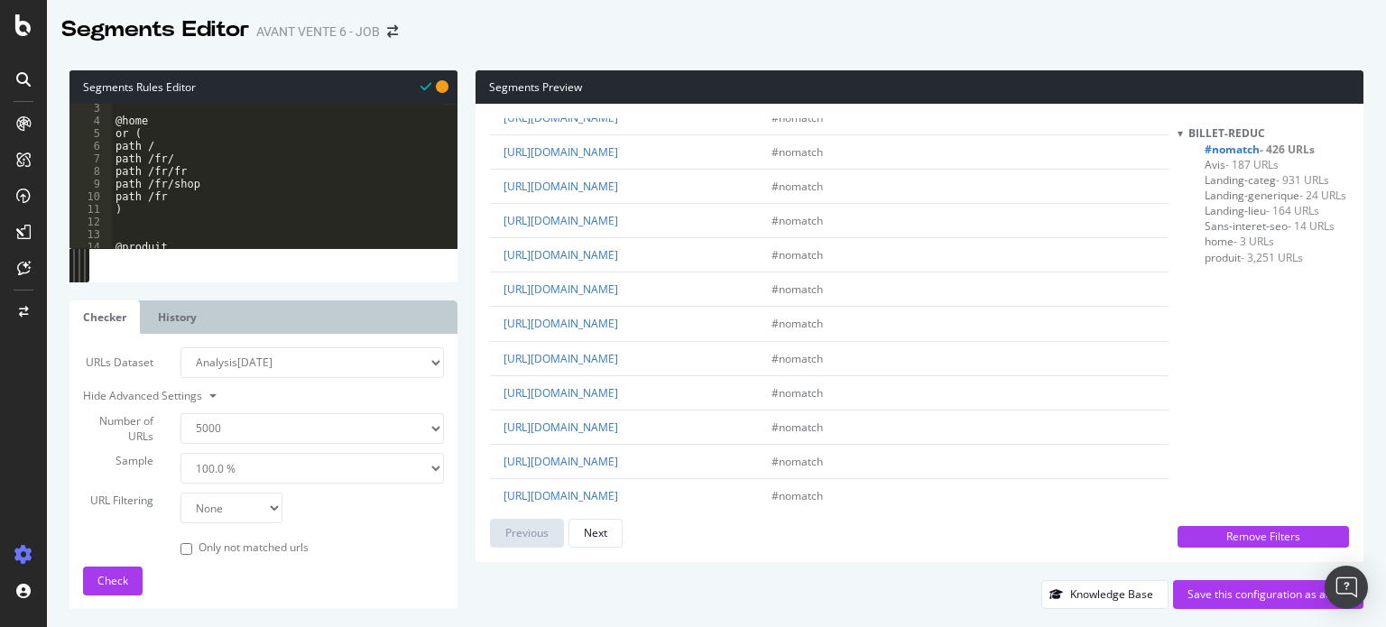
click at [618, 90] on link "https://www.billetreduc.com/stand-up/r/156/liste.html" at bounding box center [560, 82] width 115 height 15
click at [1223, 595] on div "Save this configuration as active" at bounding box center [1267, 593] width 161 height 15
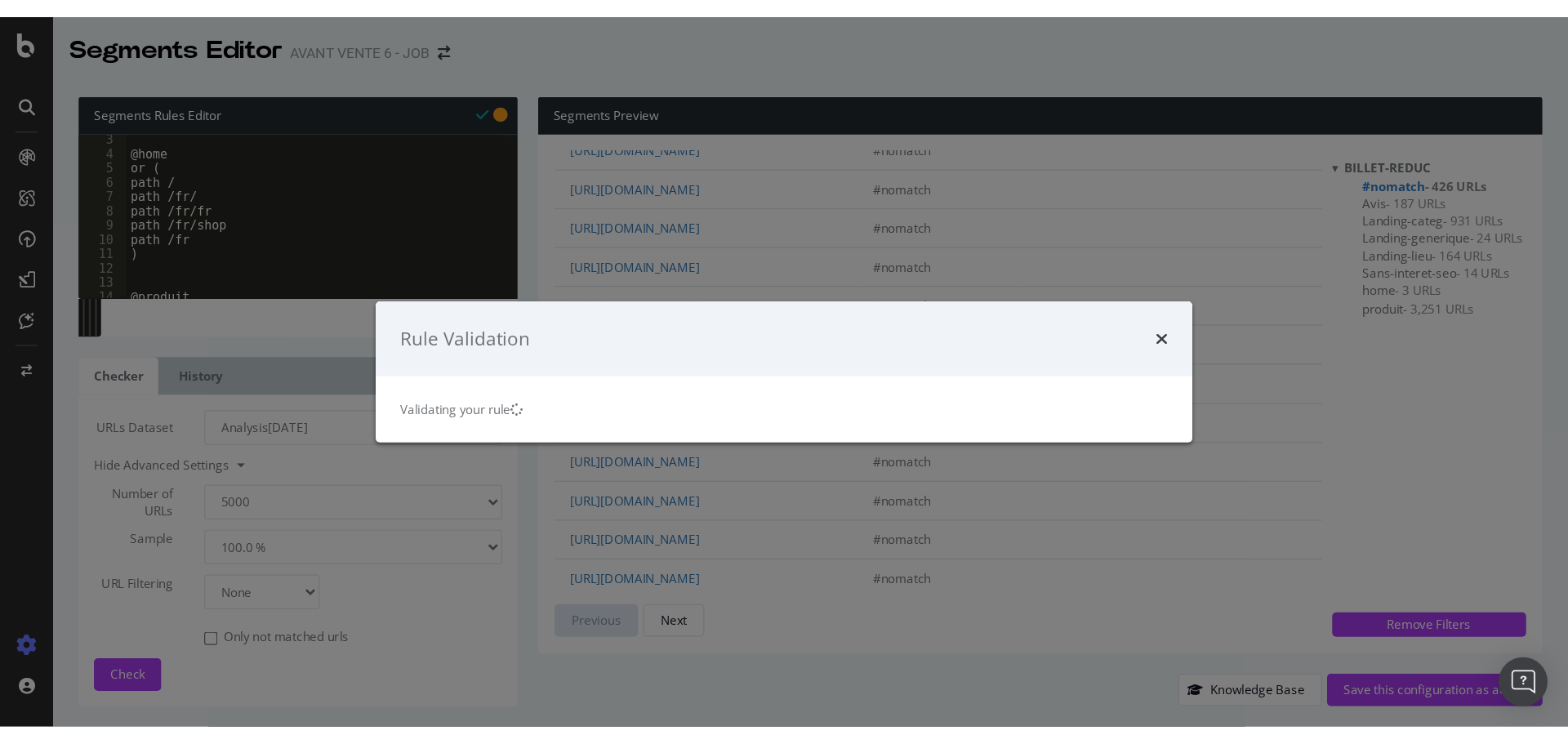
scroll to position [0, 0]
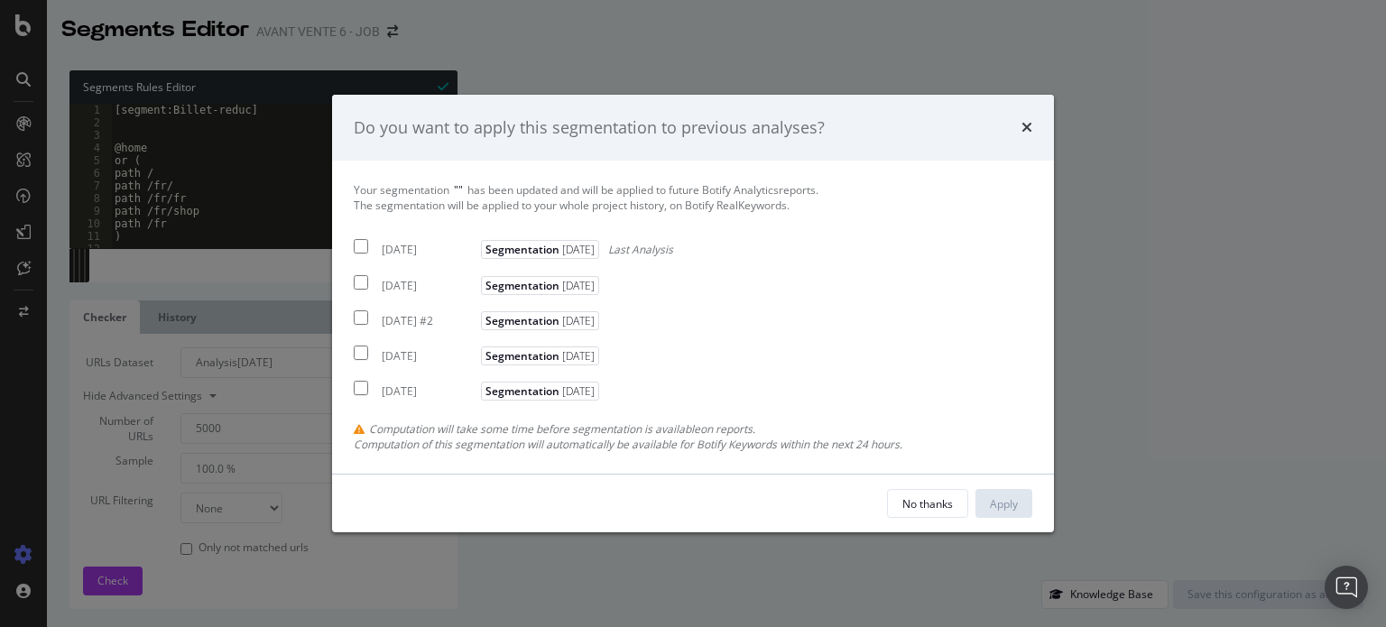
click at [415, 282] on div "[DATE]" at bounding box center [429, 285] width 95 height 15
checkbox input "true"
click at [1008, 504] on div "Apply" at bounding box center [1004, 503] width 28 height 15
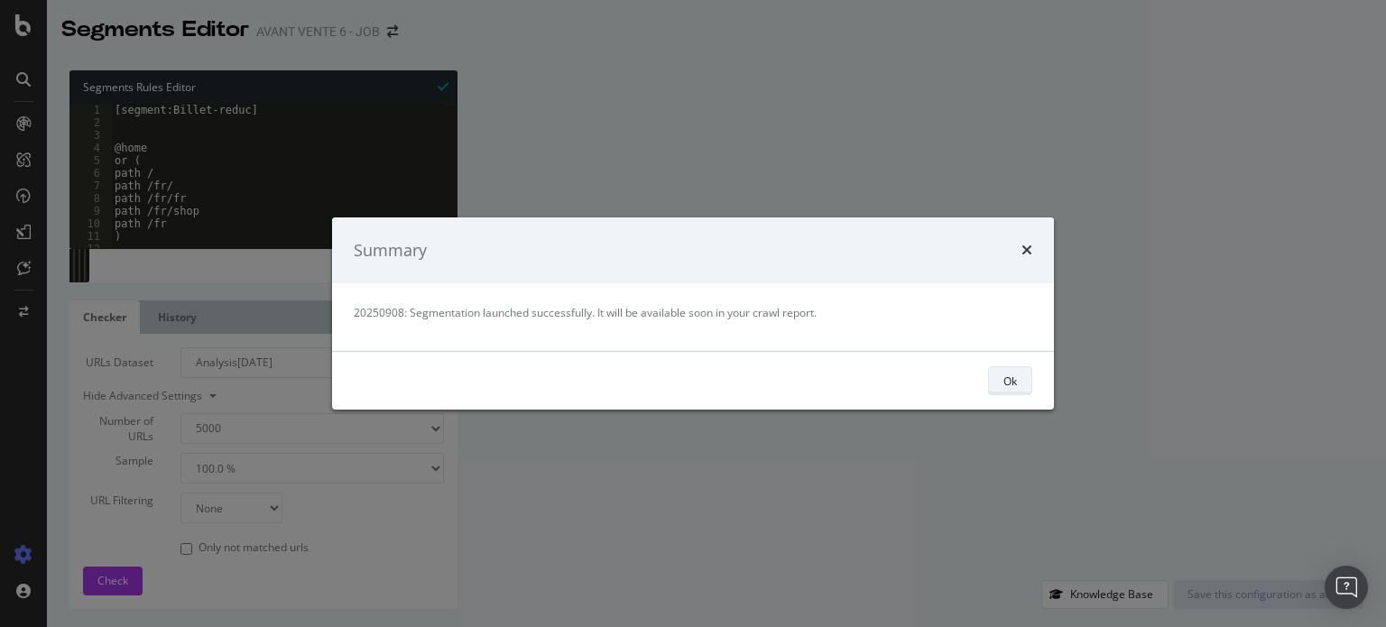
click at [999, 375] on button "Ok" at bounding box center [1010, 380] width 44 height 29
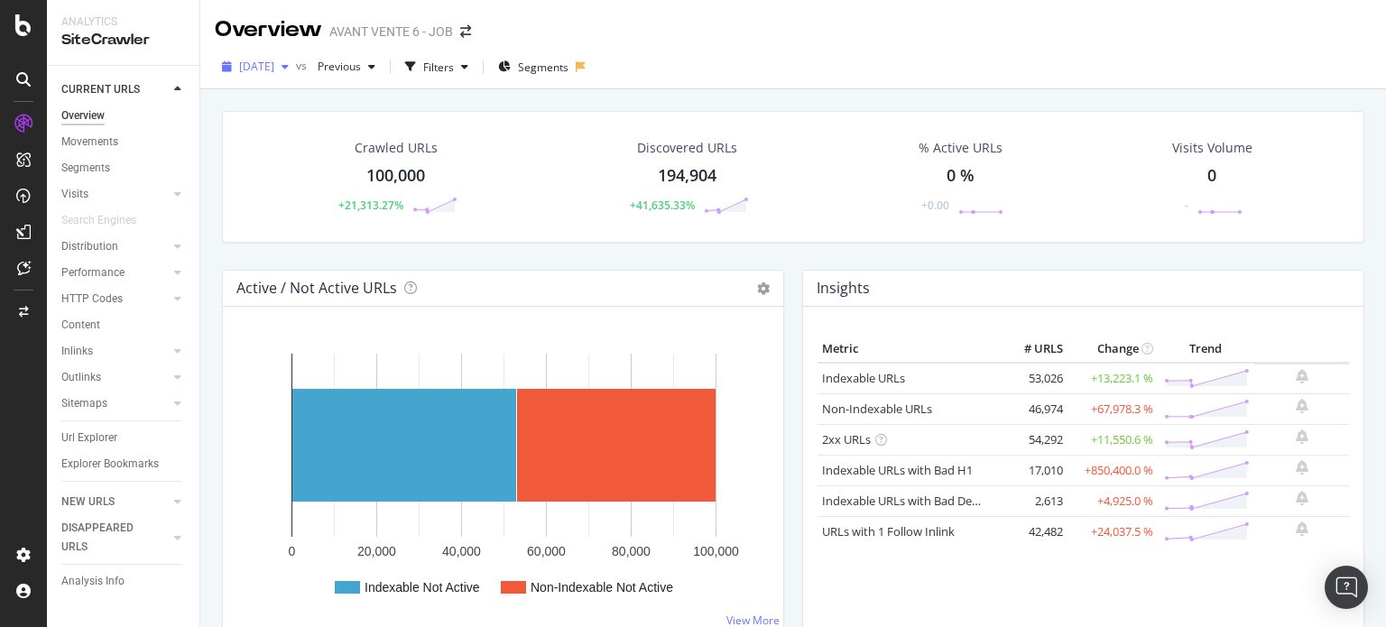
click at [296, 75] on div "[DATE]" at bounding box center [255, 66] width 81 height 27
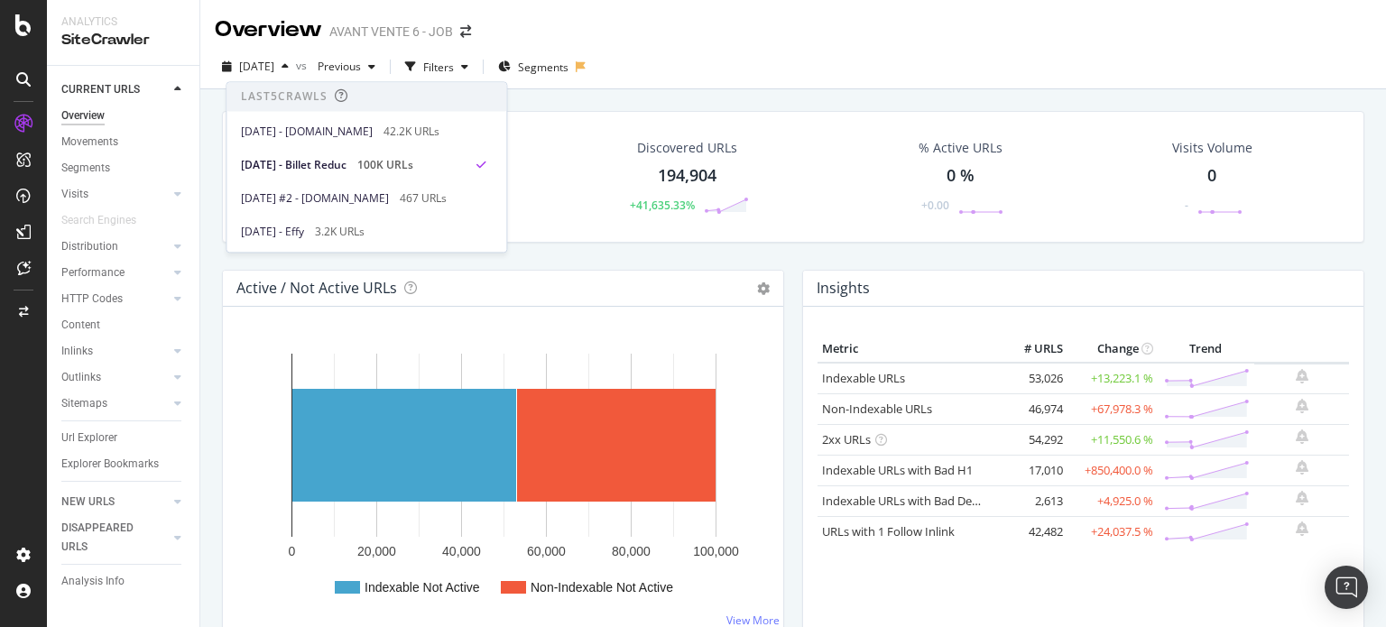
click at [816, 42] on div "Overview AVANT VENTE 6 - JOB" at bounding box center [792, 22] width 1185 height 45
